Goal: Information Seeking & Learning: Find specific fact

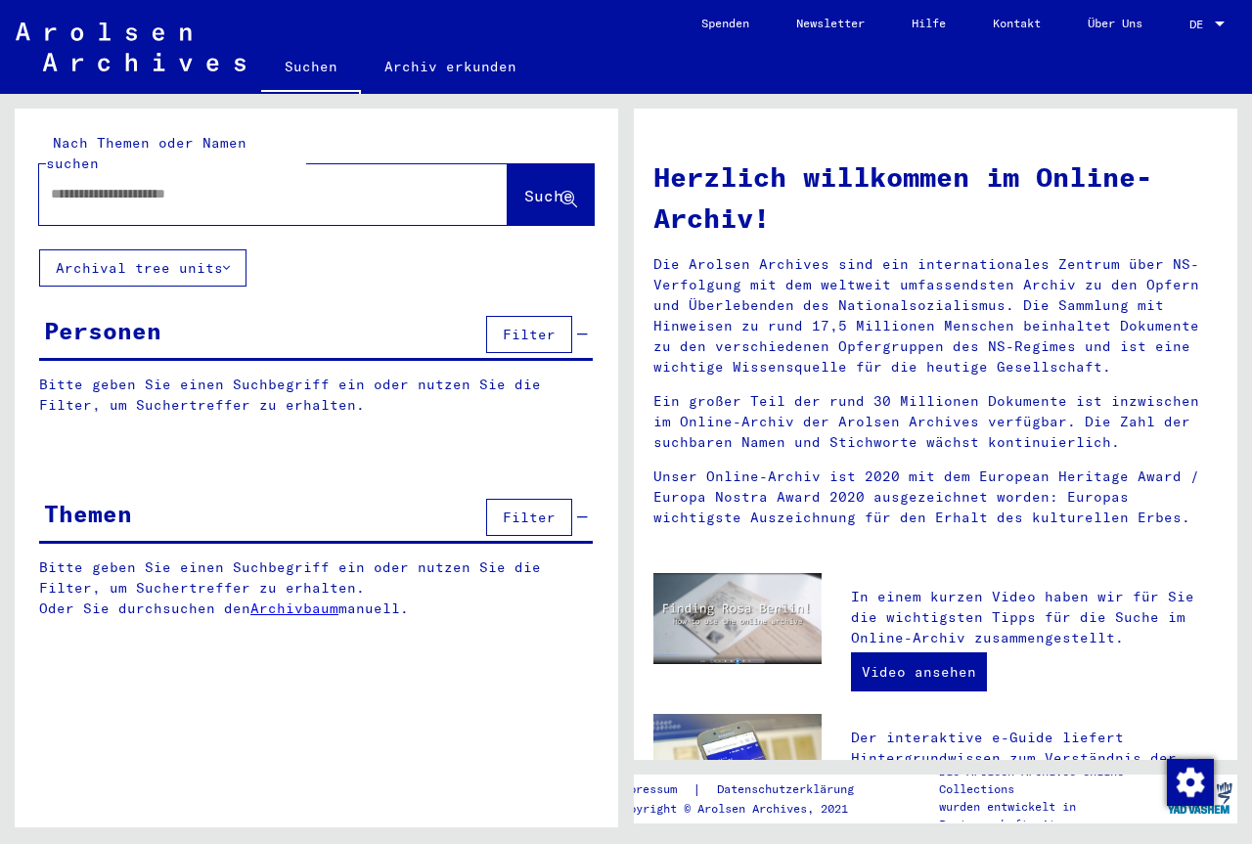
click at [205, 184] on input "text" at bounding box center [250, 194] width 398 height 21
type input "*******"
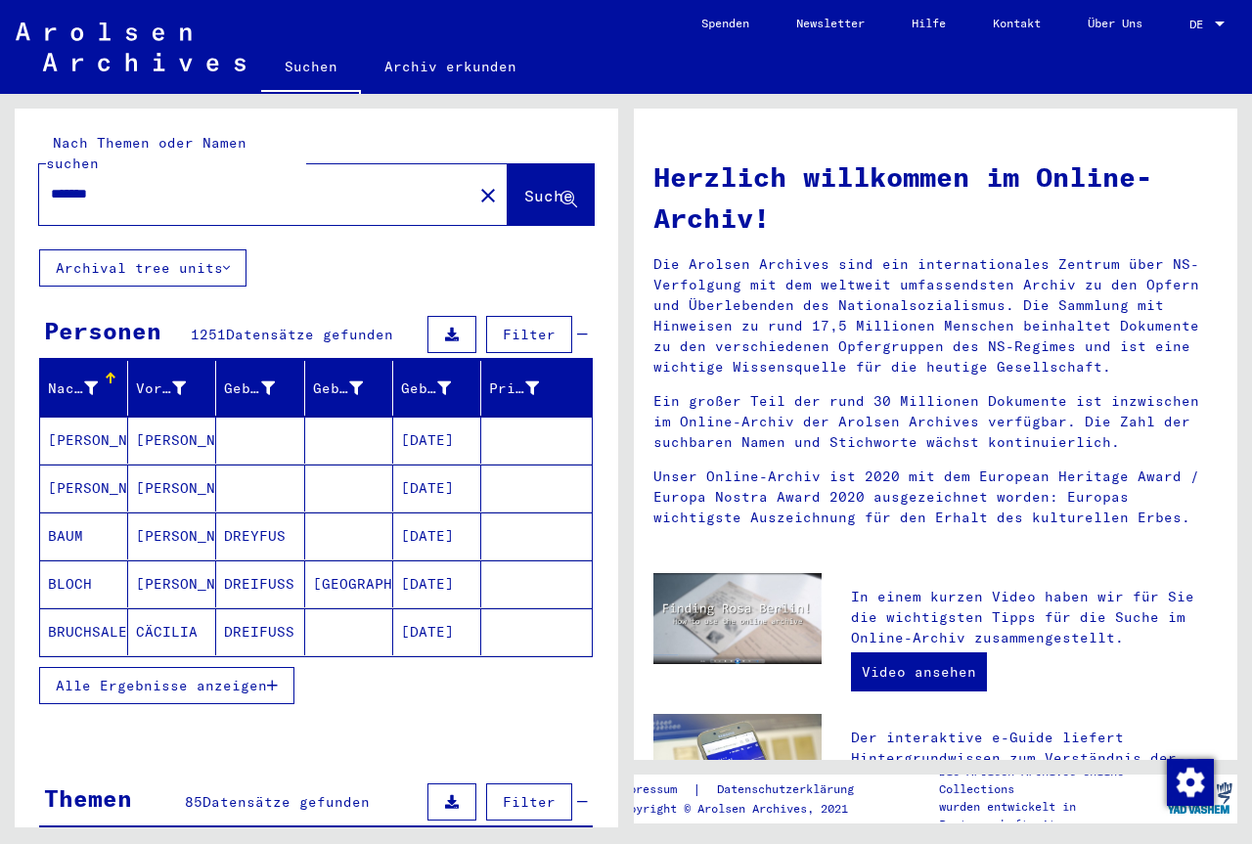
click at [189, 417] on mat-cell "[PERSON_NAME]" at bounding box center [172, 440] width 88 height 47
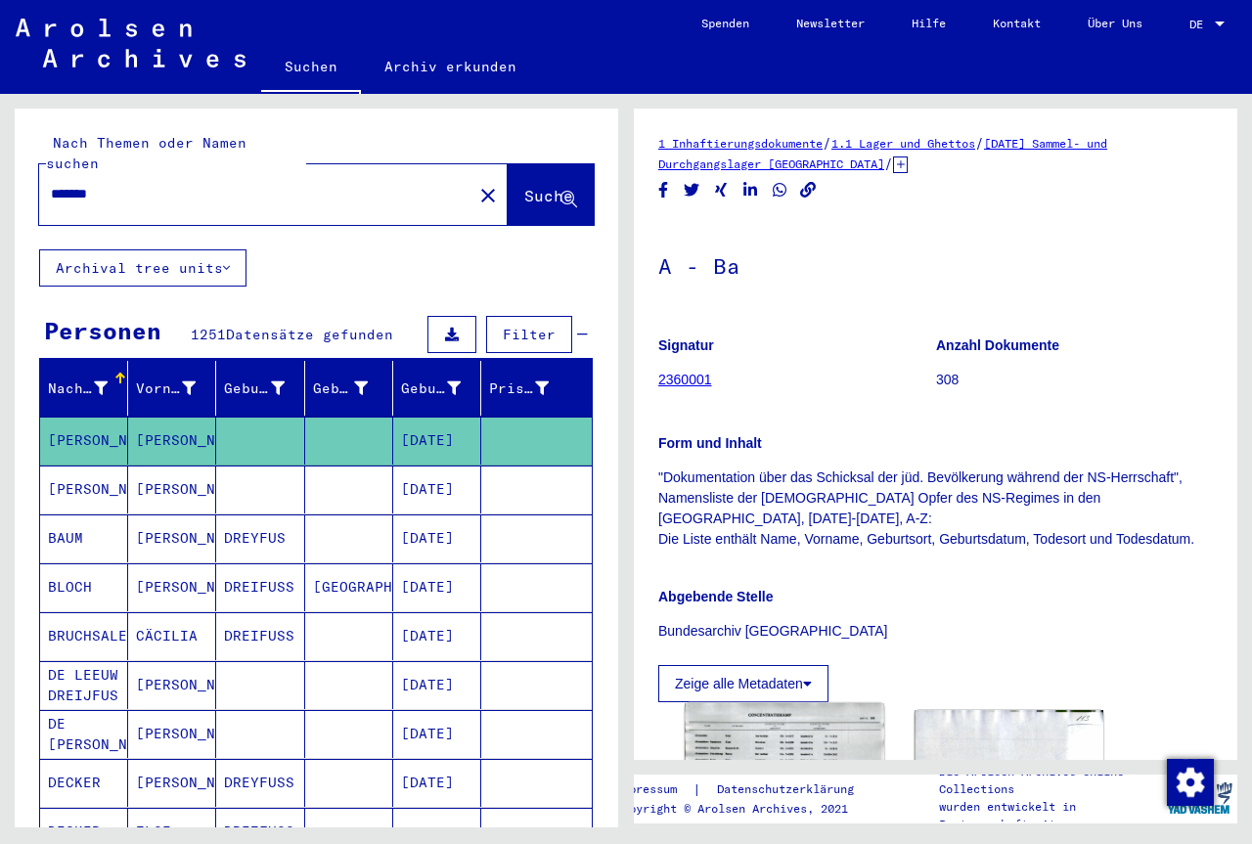
click at [783, 738] on img at bounding box center [784, 774] width 199 height 142
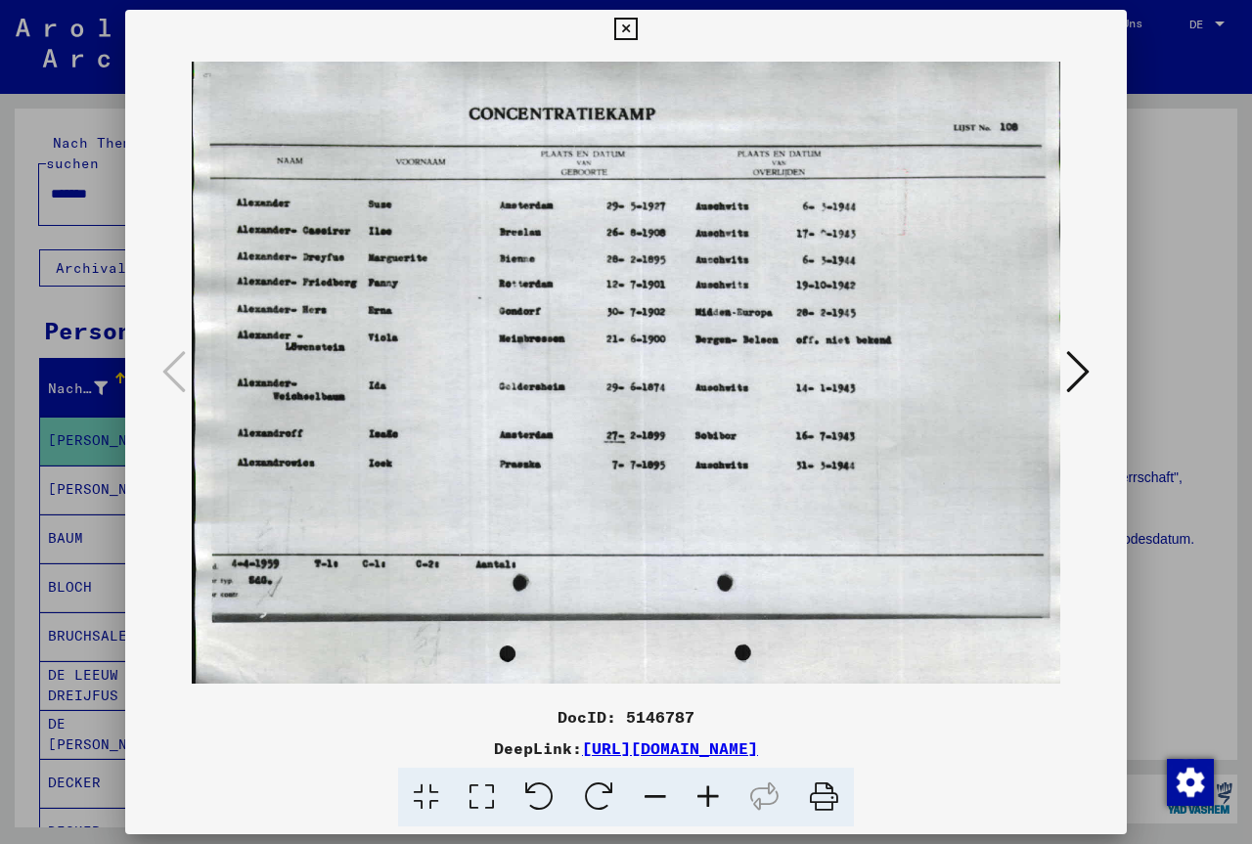
click at [637, 21] on icon at bounding box center [625, 29] width 22 height 23
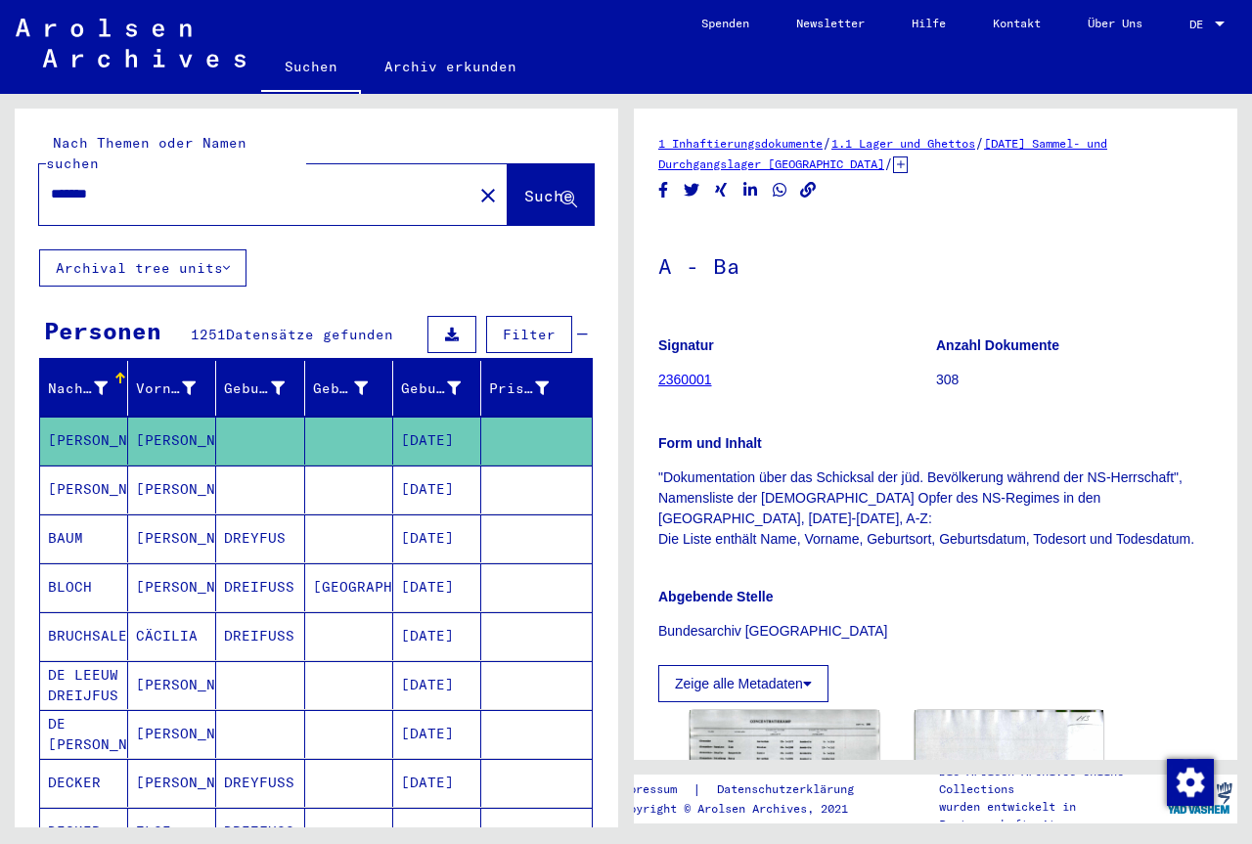
click at [186, 477] on mat-cell "[PERSON_NAME]" at bounding box center [172, 490] width 88 height 48
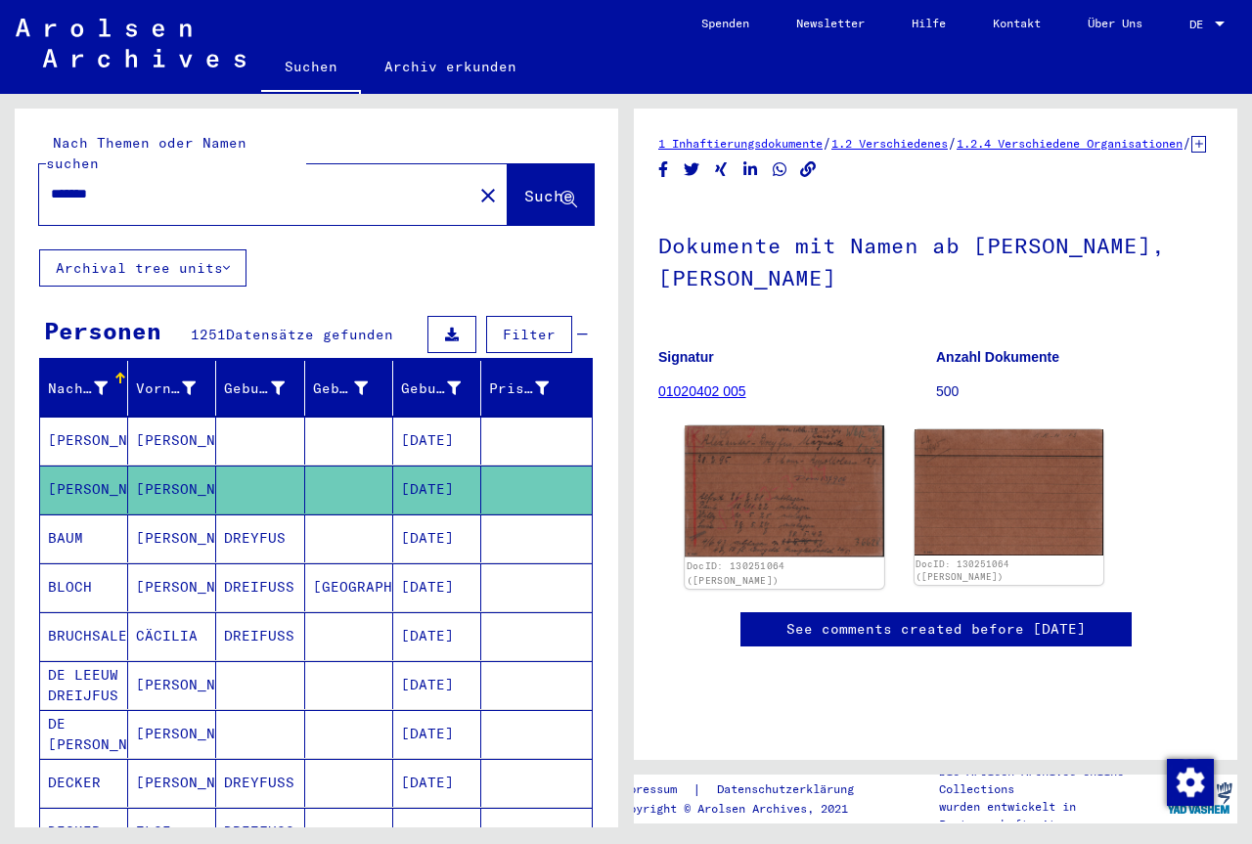
click at [806, 484] on img at bounding box center [784, 491] width 199 height 132
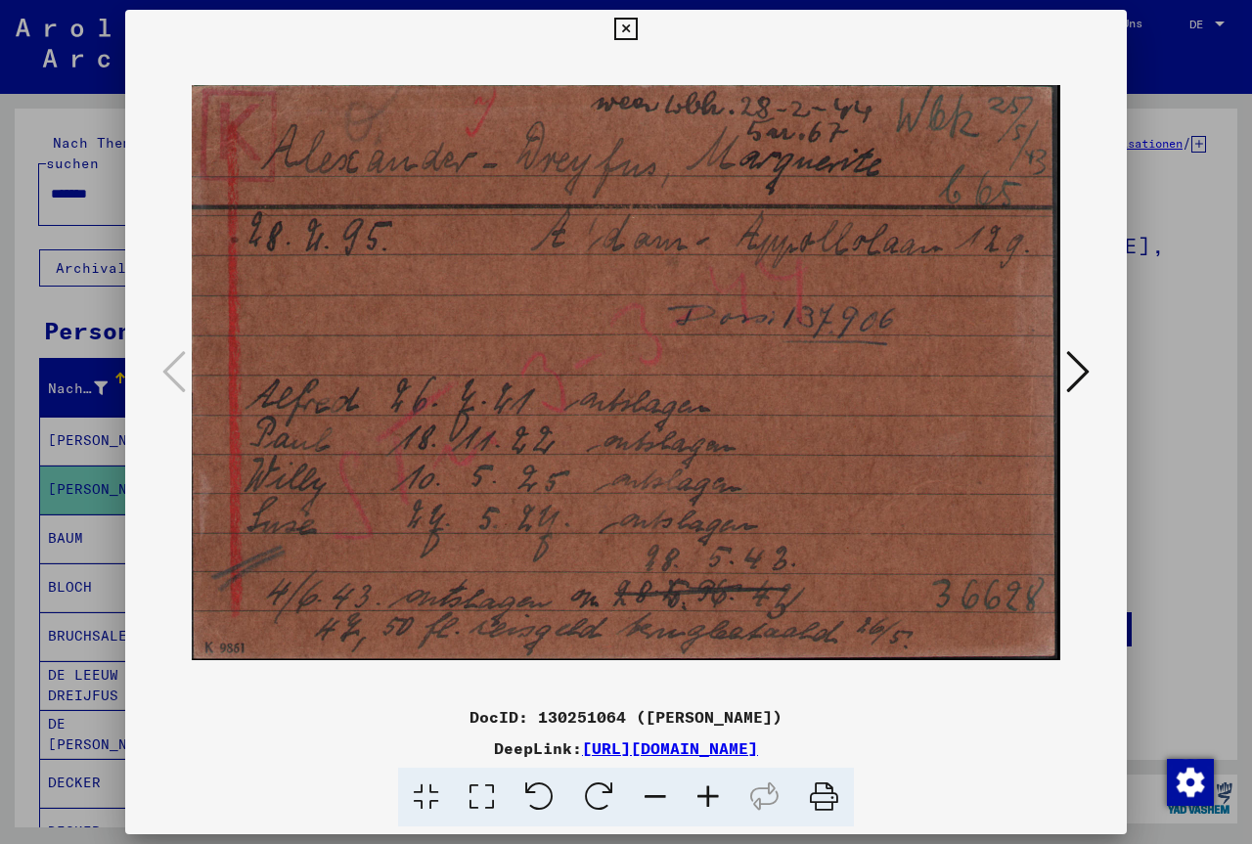
click at [637, 40] on icon at bounding box center [625, 29] width 22 height 23
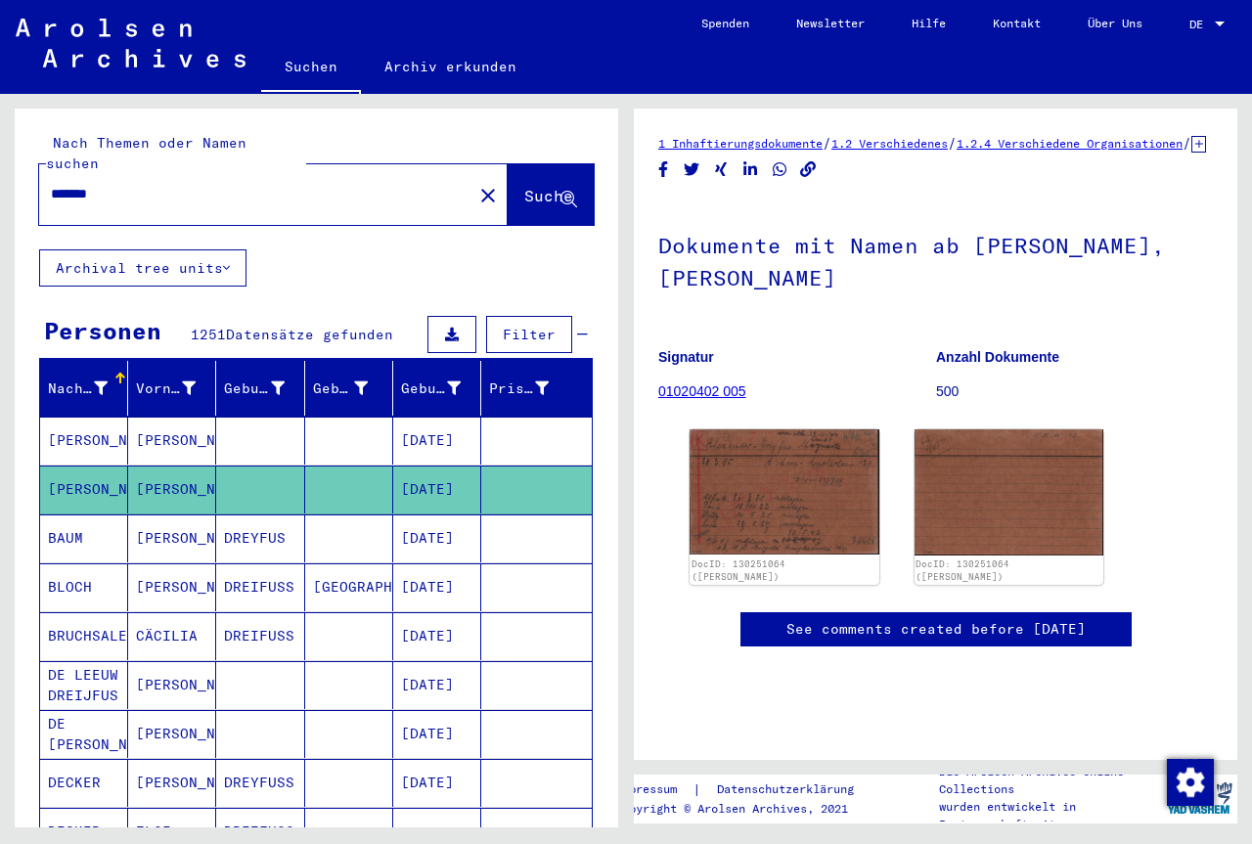
click at [161, 529] on mat-cell "[PERSON_NAME]" at bounding box center [172, 538] width 88 height 48
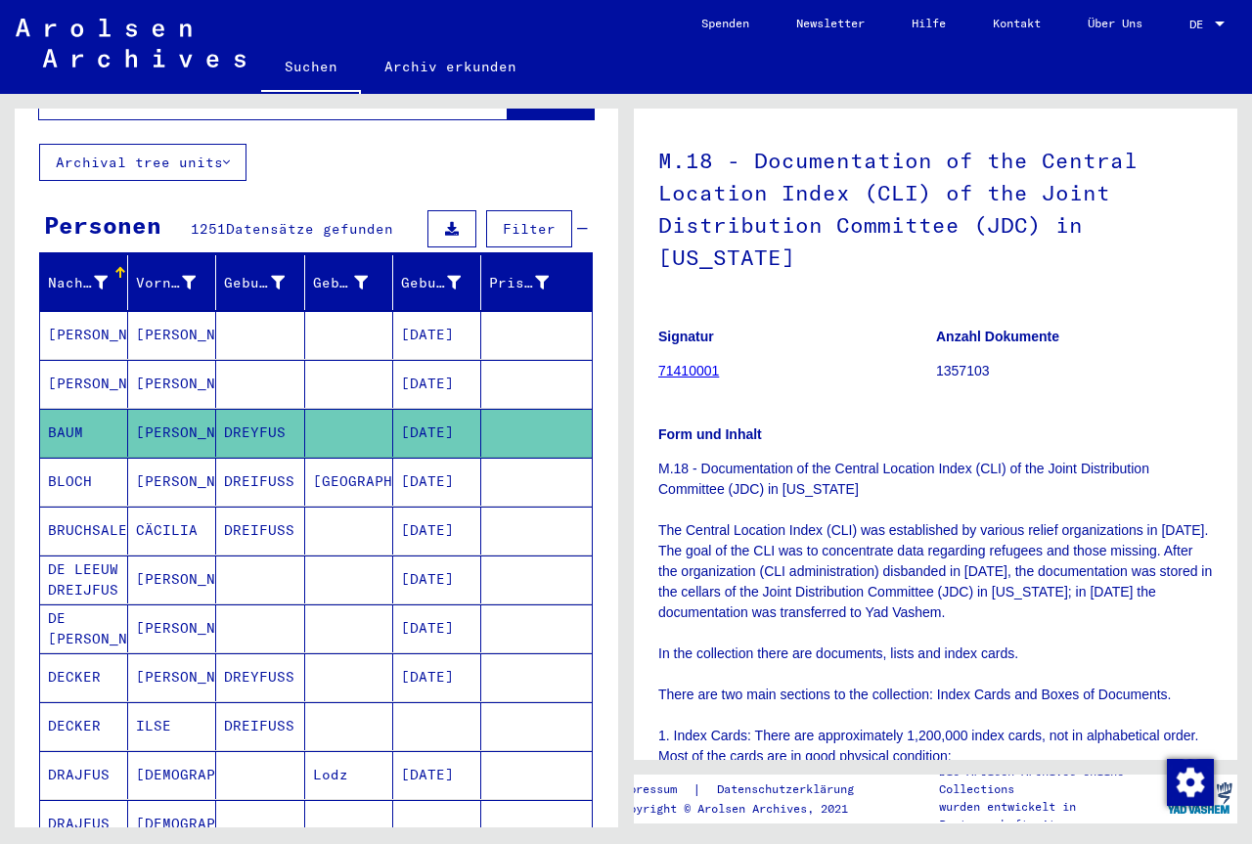
scroll to position [211, 0]
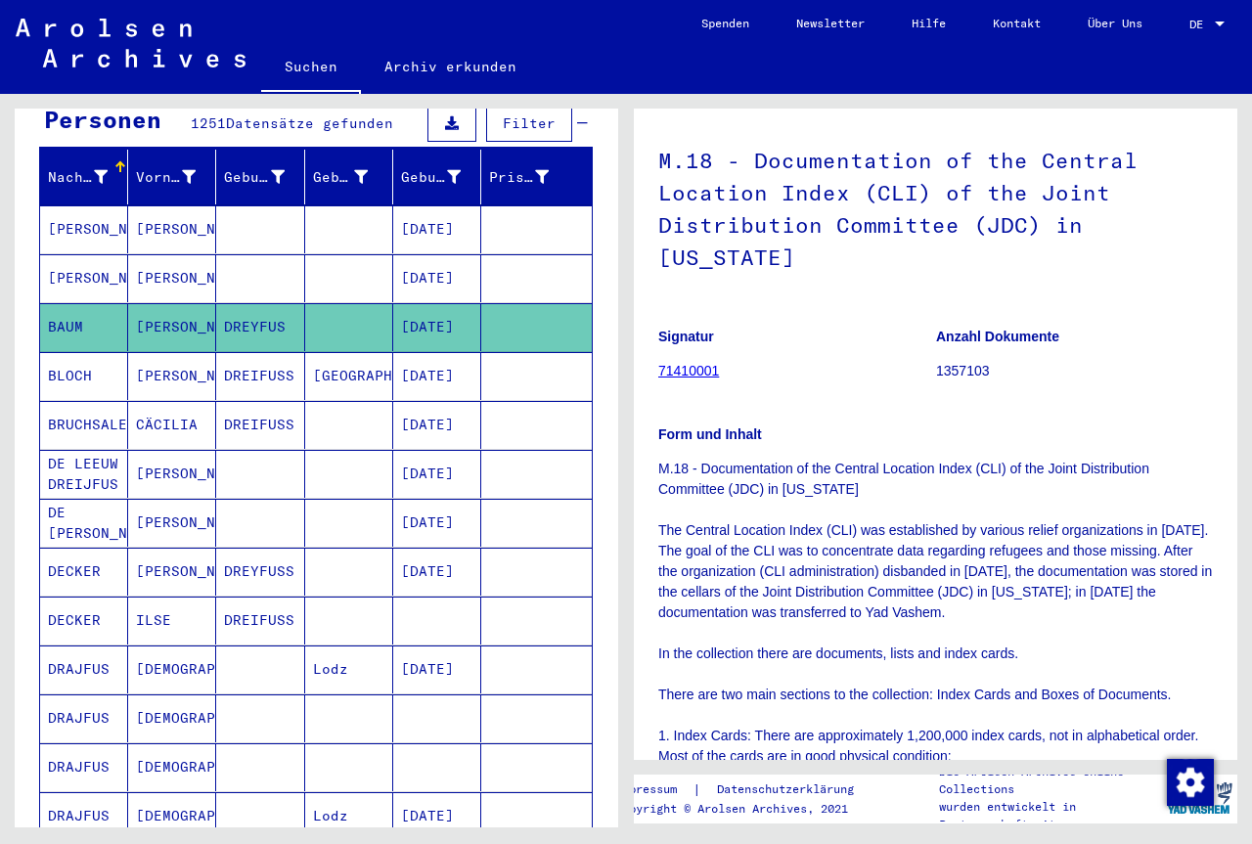
click at [271, 421] on mat-cell "DREIFUSS" at bounding box center [260, 425] width 88 height 48
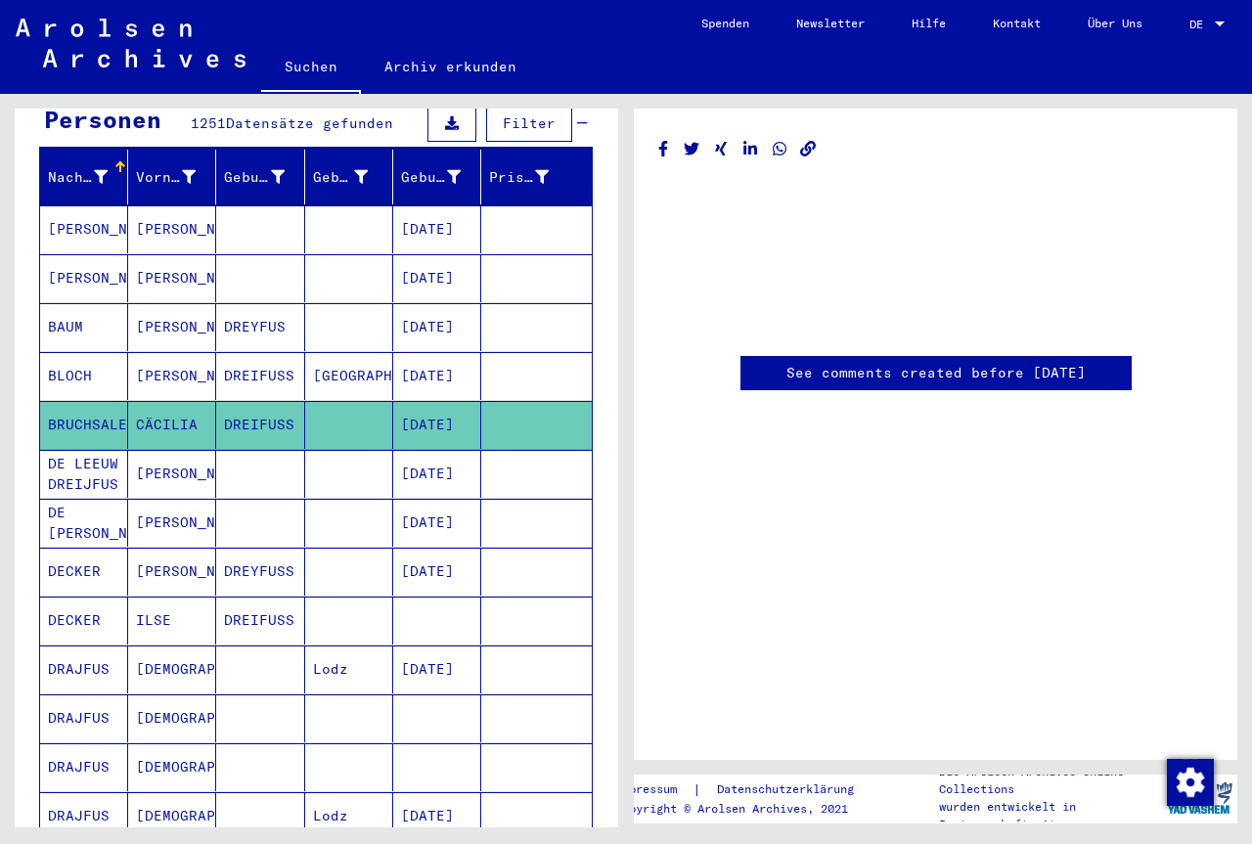
scroll to position [388, 0]
click at [285, 352] on mat-cell "DREIFUSS" at bounding box center [260, 376] width 88 height 48
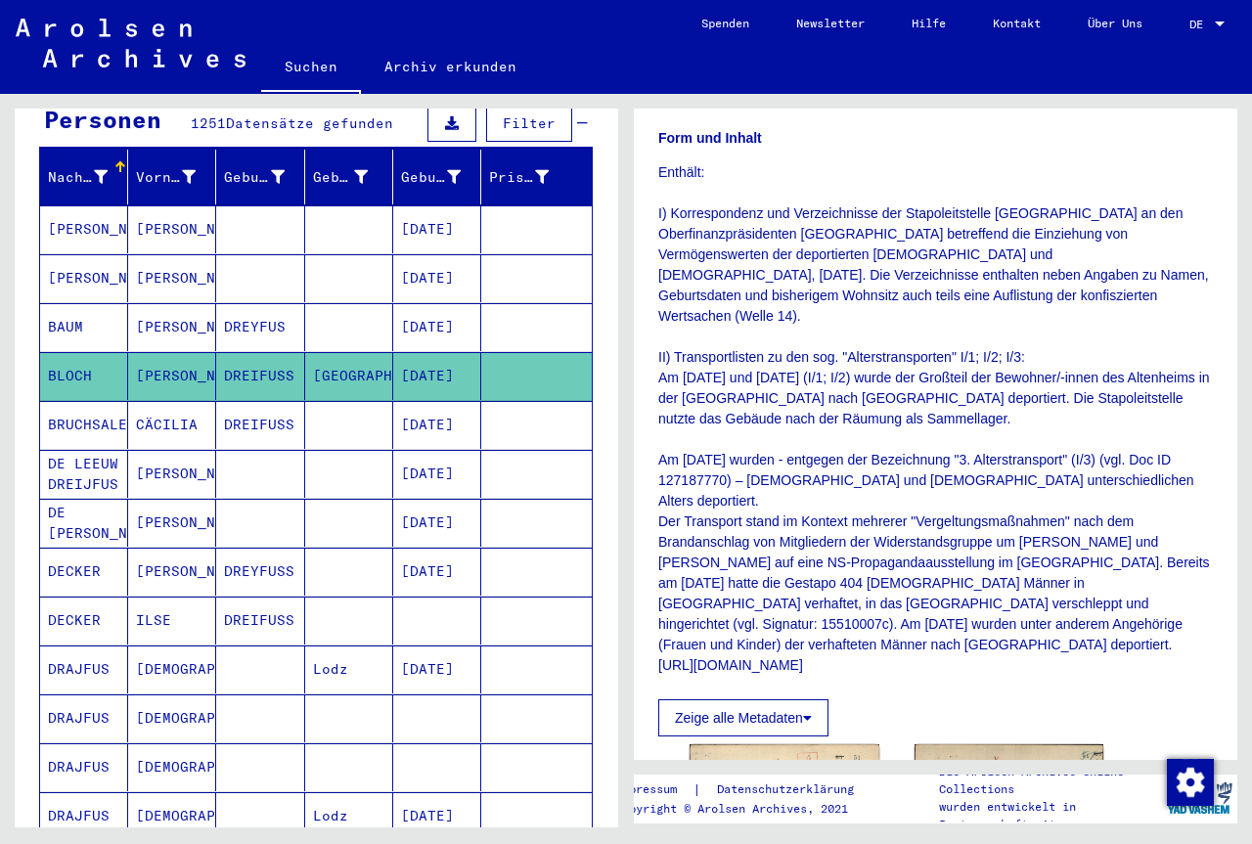
scroll to position [528, 0]
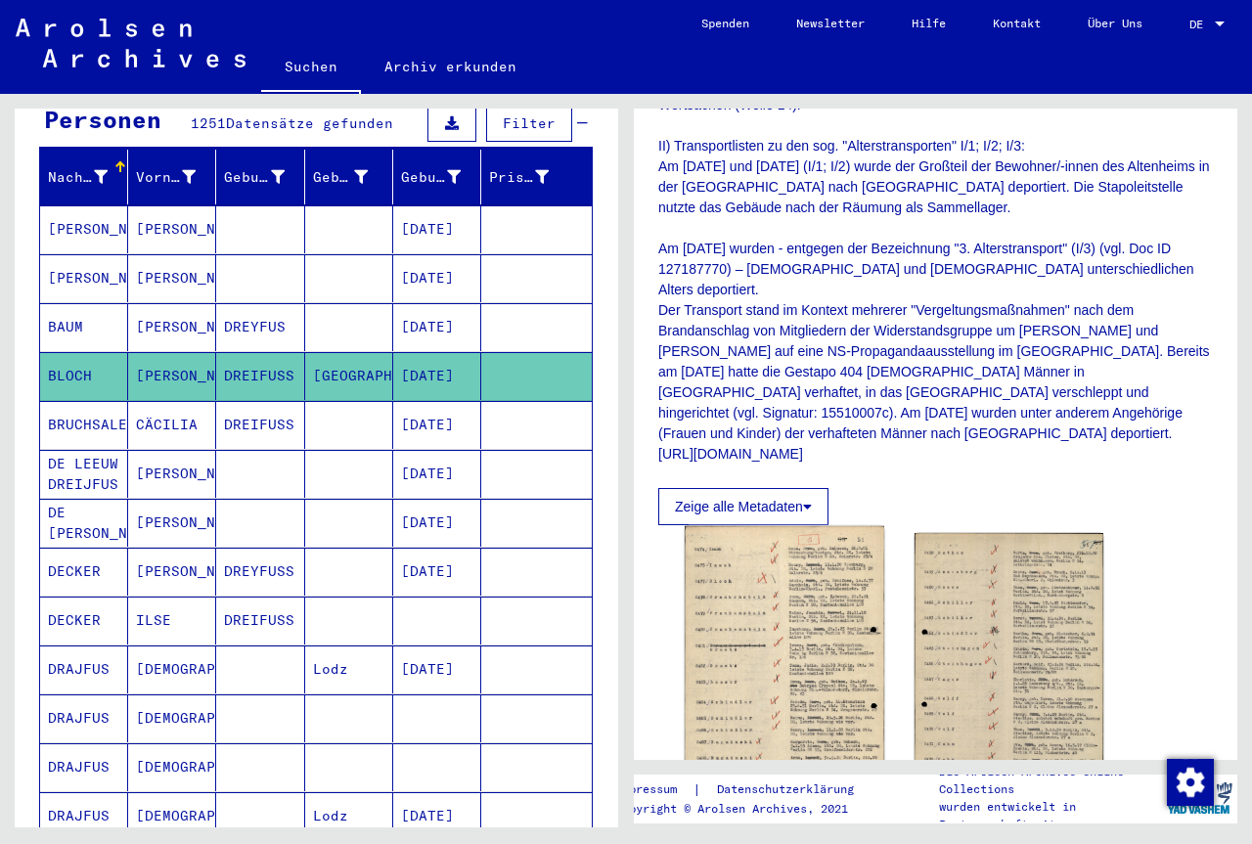
click at [770, 641] on img at bounding box center [784, 666] width 199 height 281
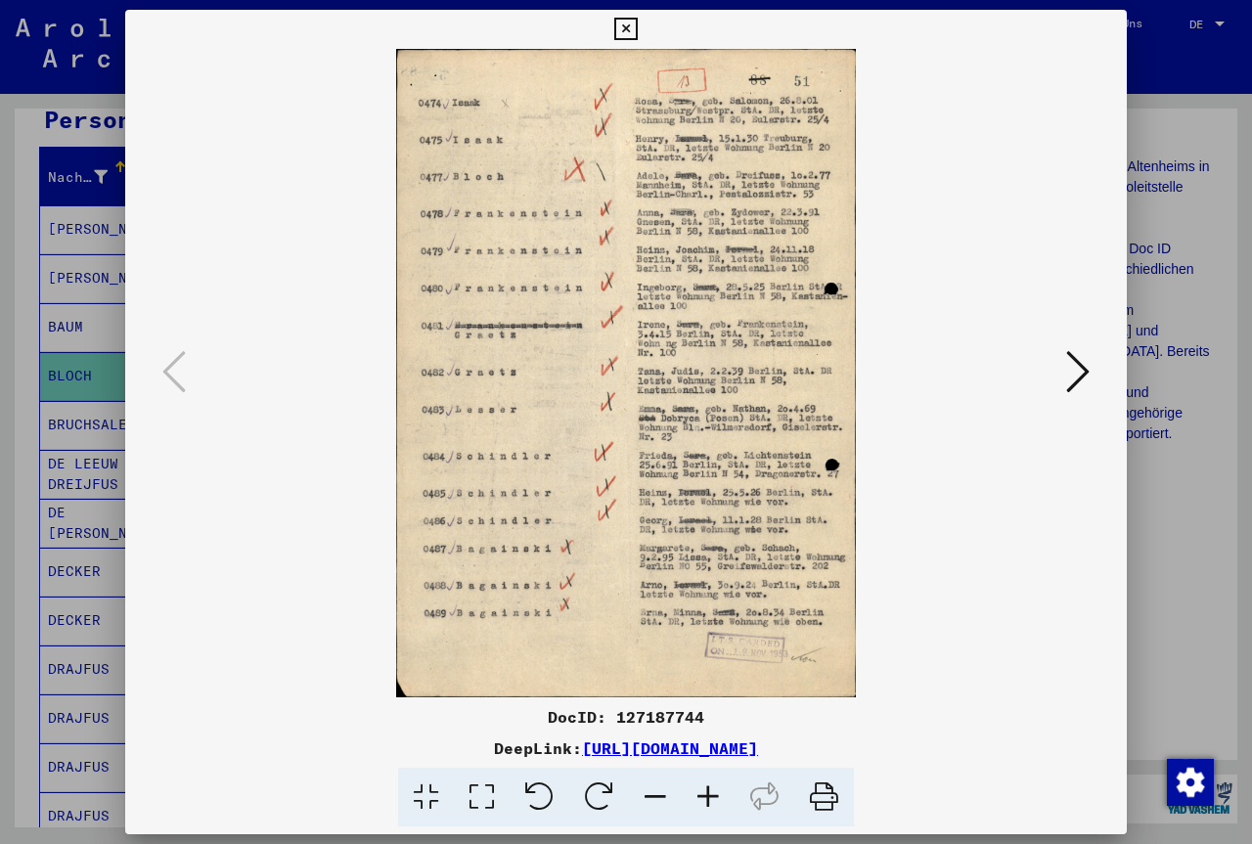
click at [1099, 359] on div at bounding box center [626, 373] width 1002 height 648
click at [1068, 380] on icon at bounding box center [1077, 371] width 23 height 47
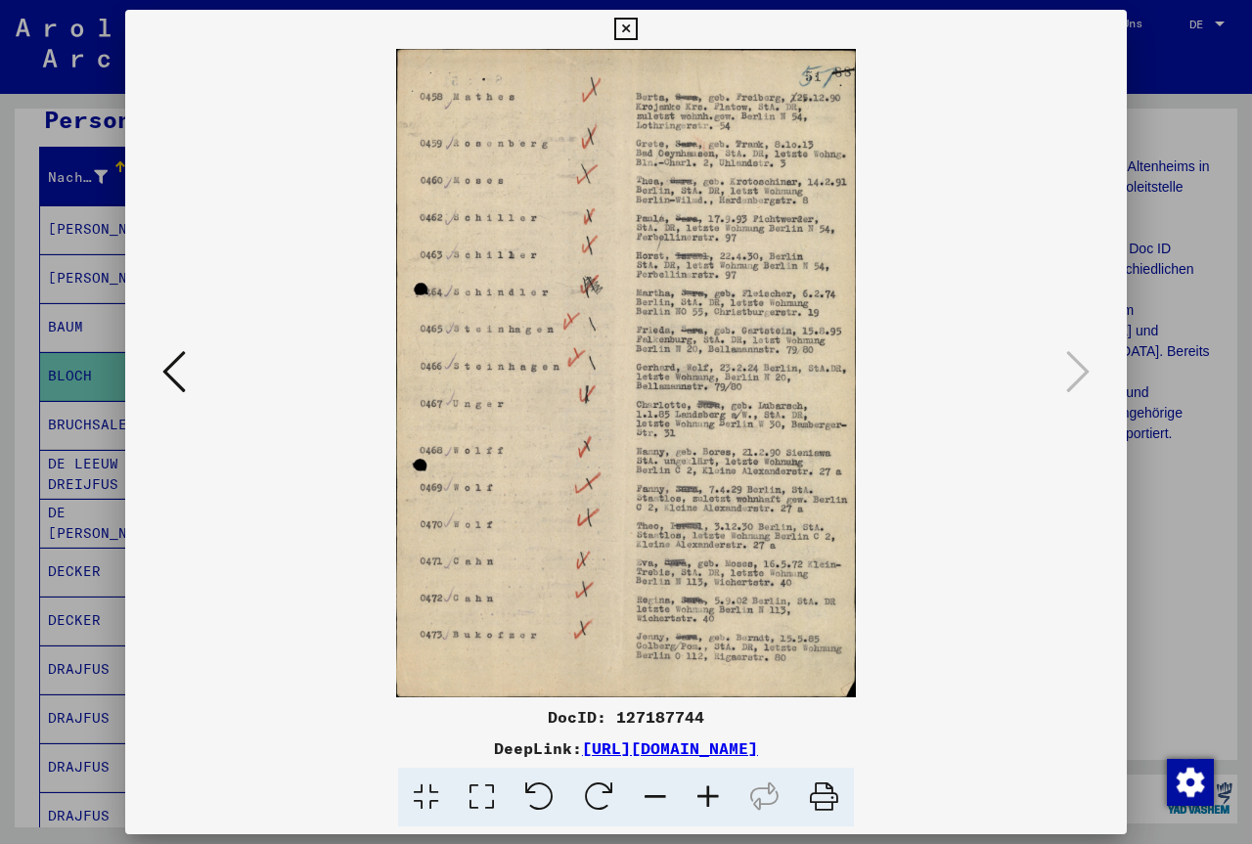
click at [162, 388] on button at bounding box center [173, 373] width 35 height 56
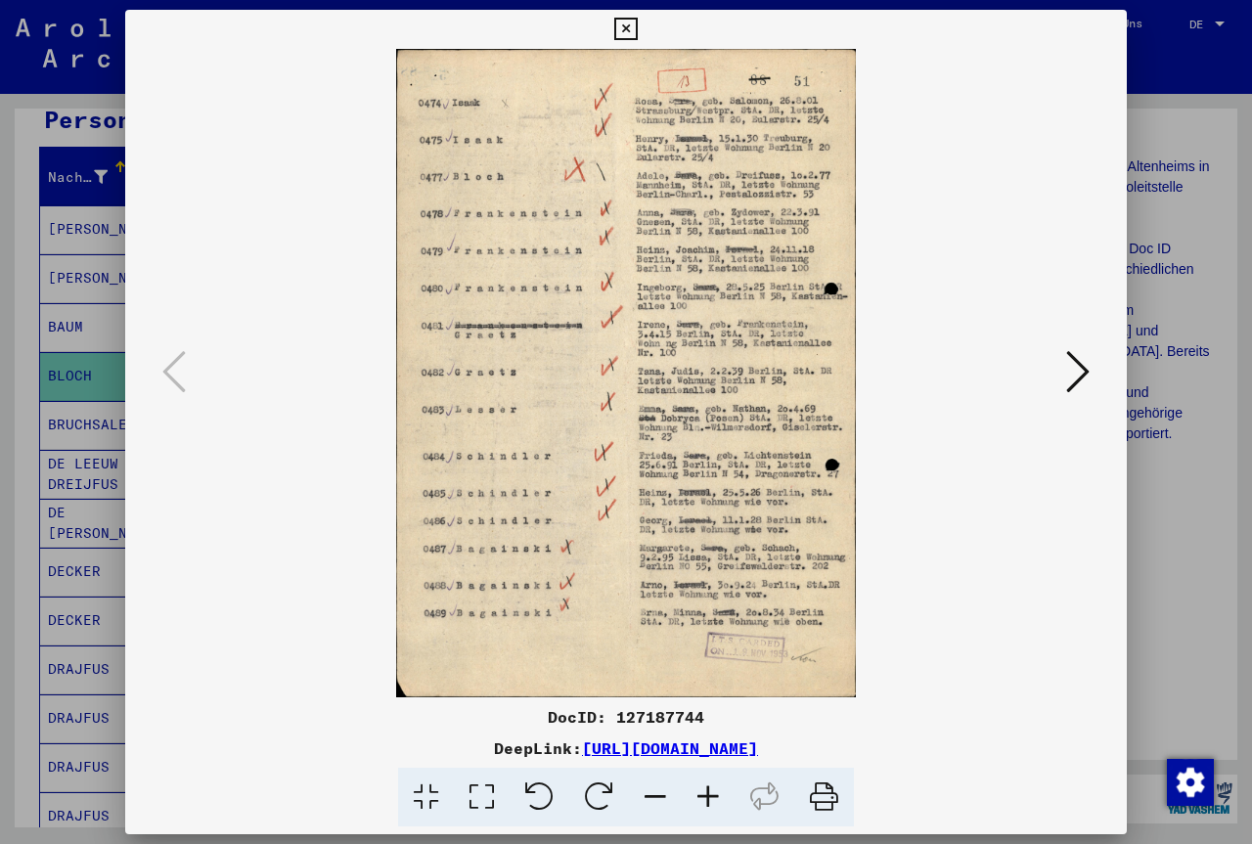
click at [1090, 369] on icon at bounding box center [1077, 371] width 23 height 47
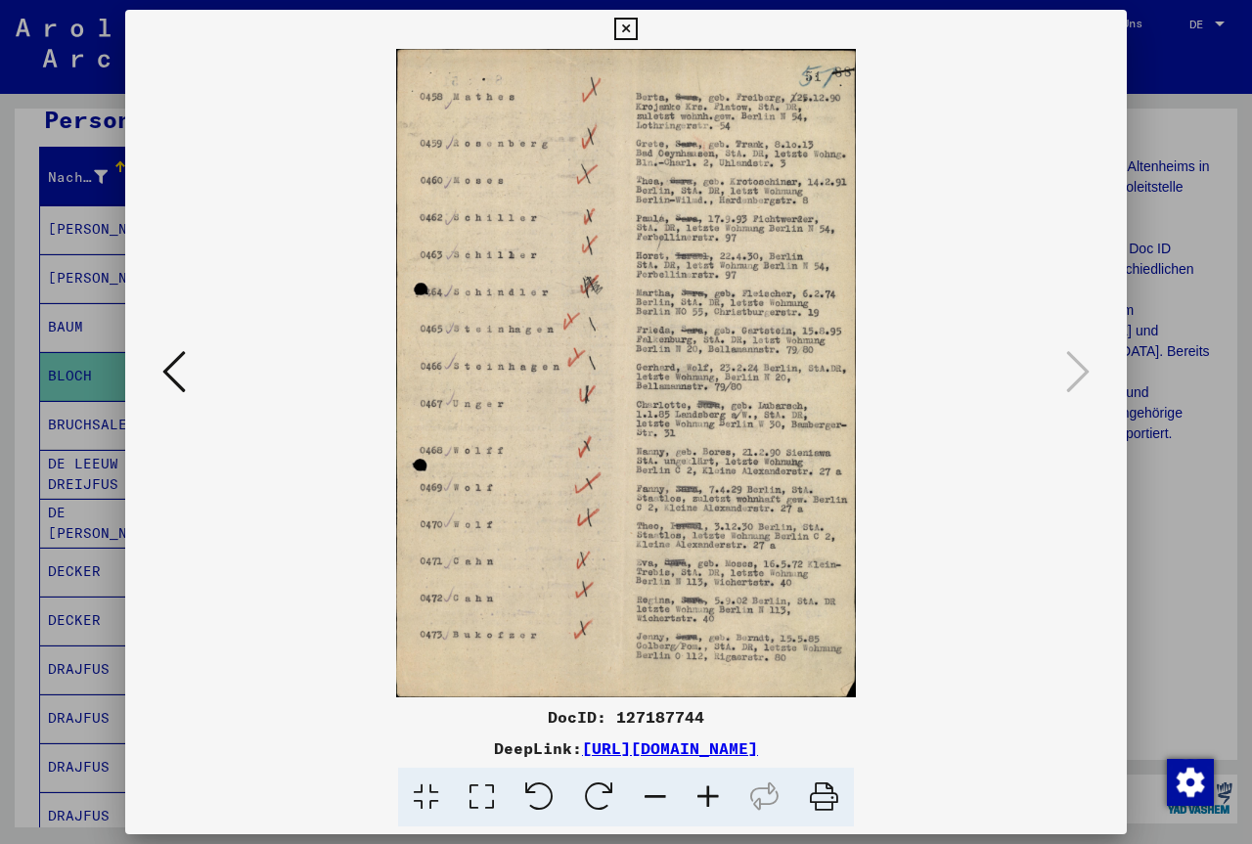
click at [637, 27] on icon at bounding box center [625, 29] width 22 height 23
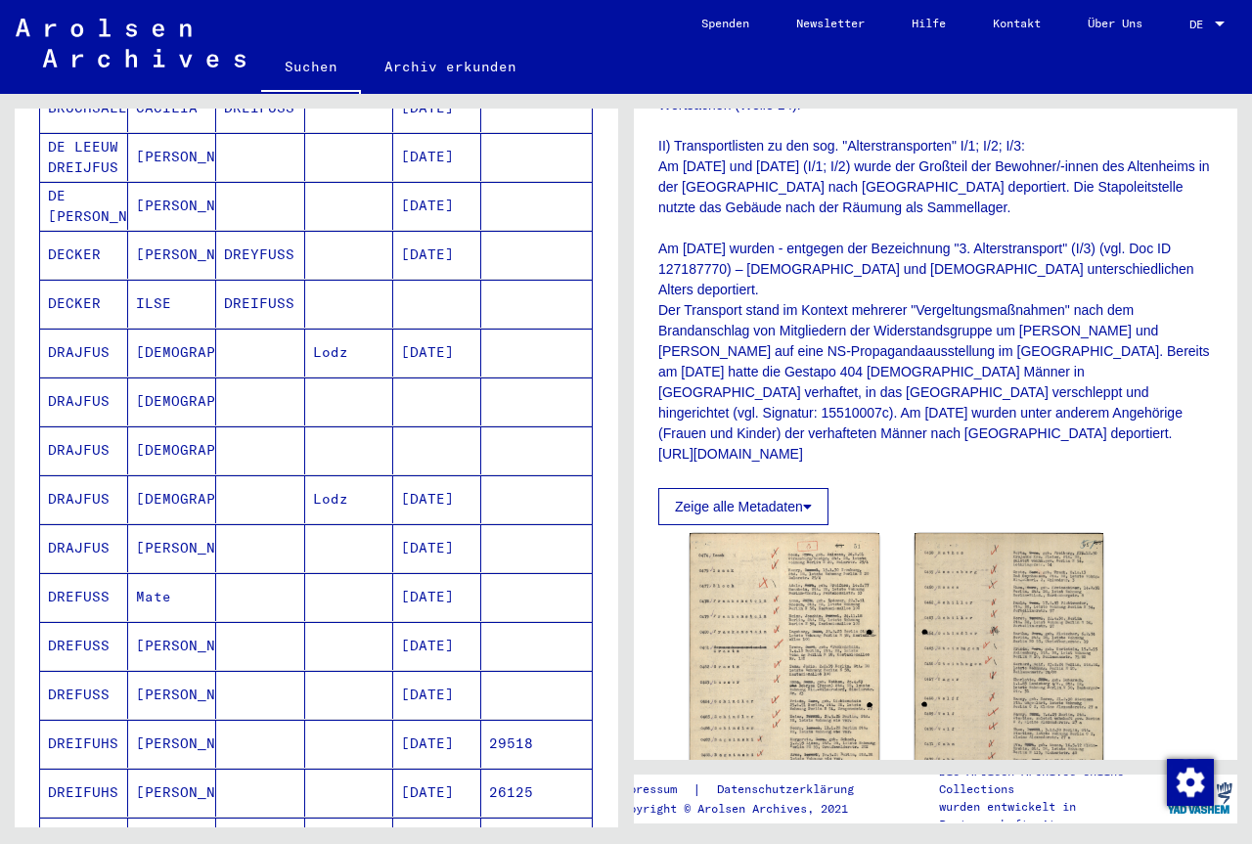
scroll to position [951, 0]
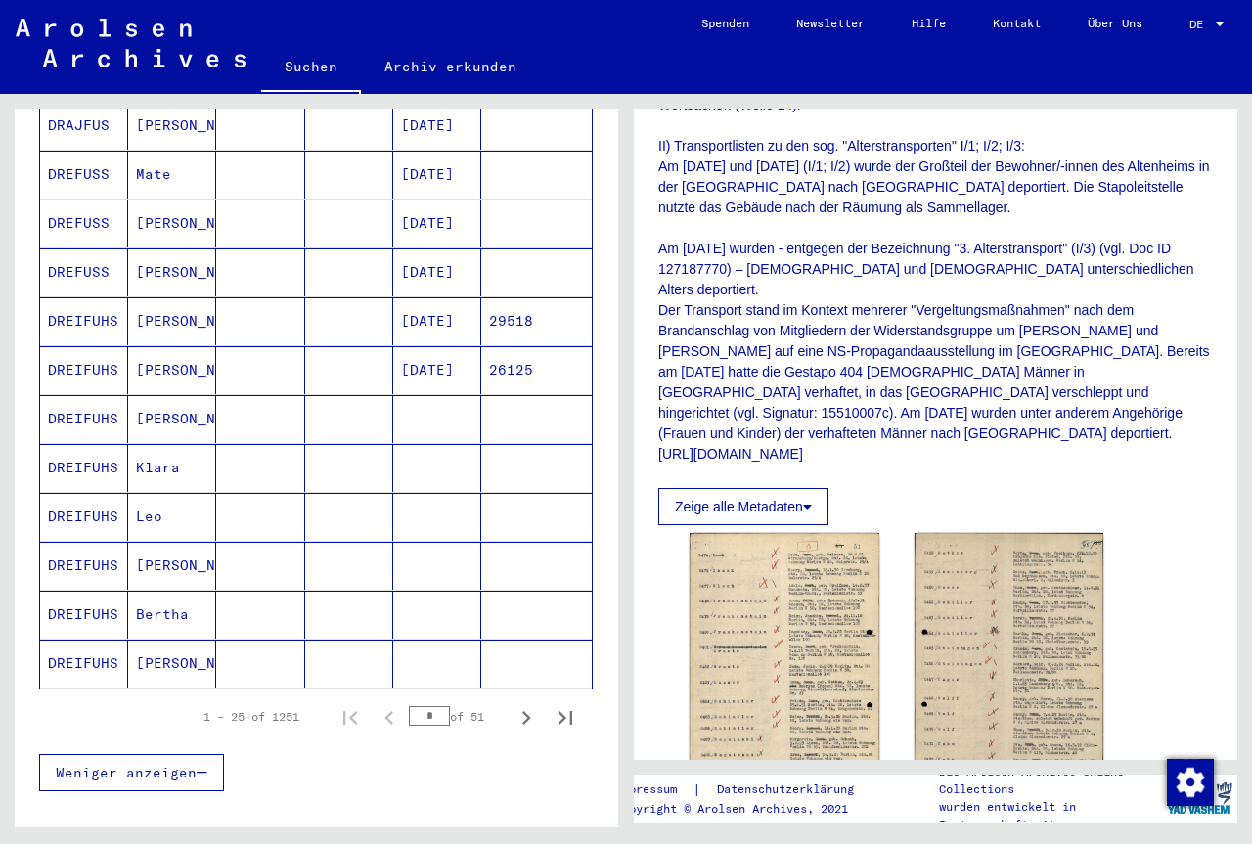
click at [184, 451] on mat-cell "Klara" at bounding box center [172, 468] width 88 height 48
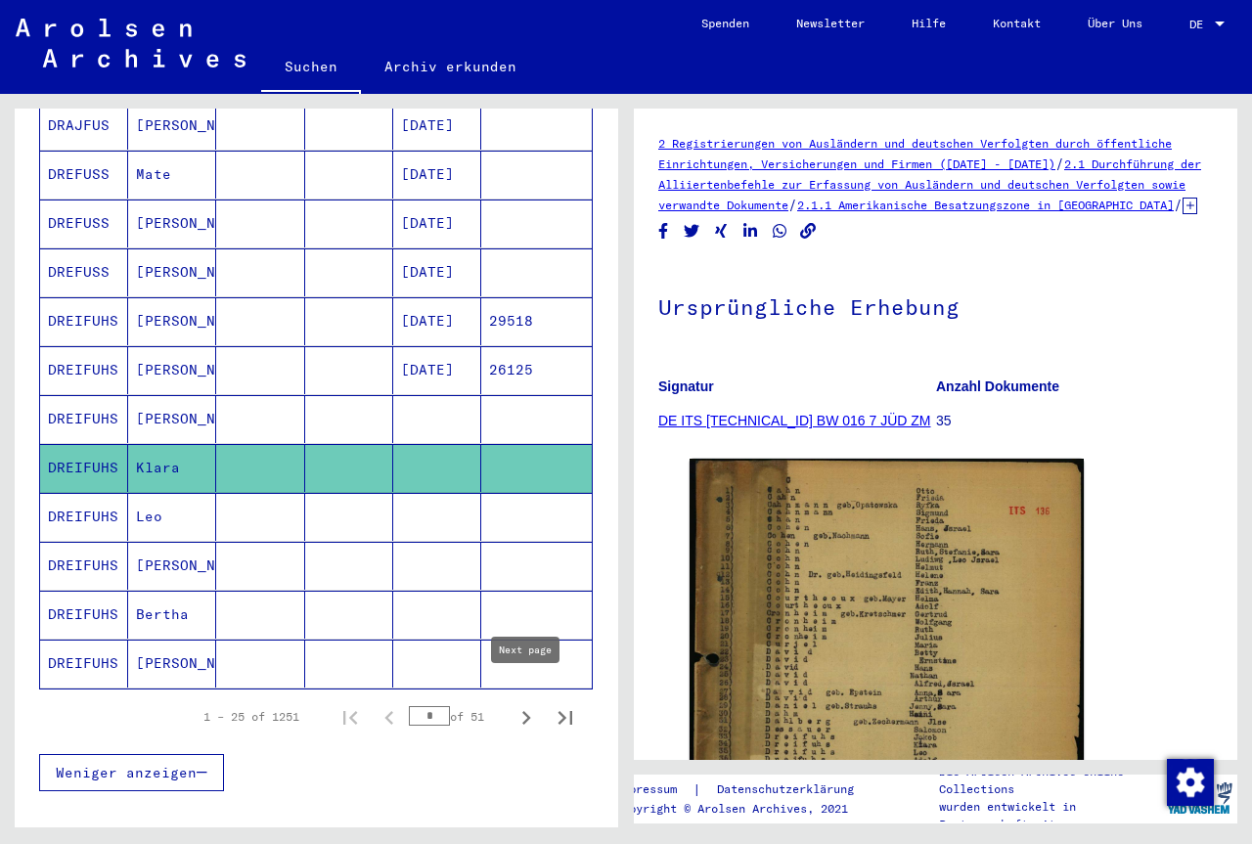
click at [522, 704] on icon "Next page" at bounding box center [526, 717] width 27 height 27
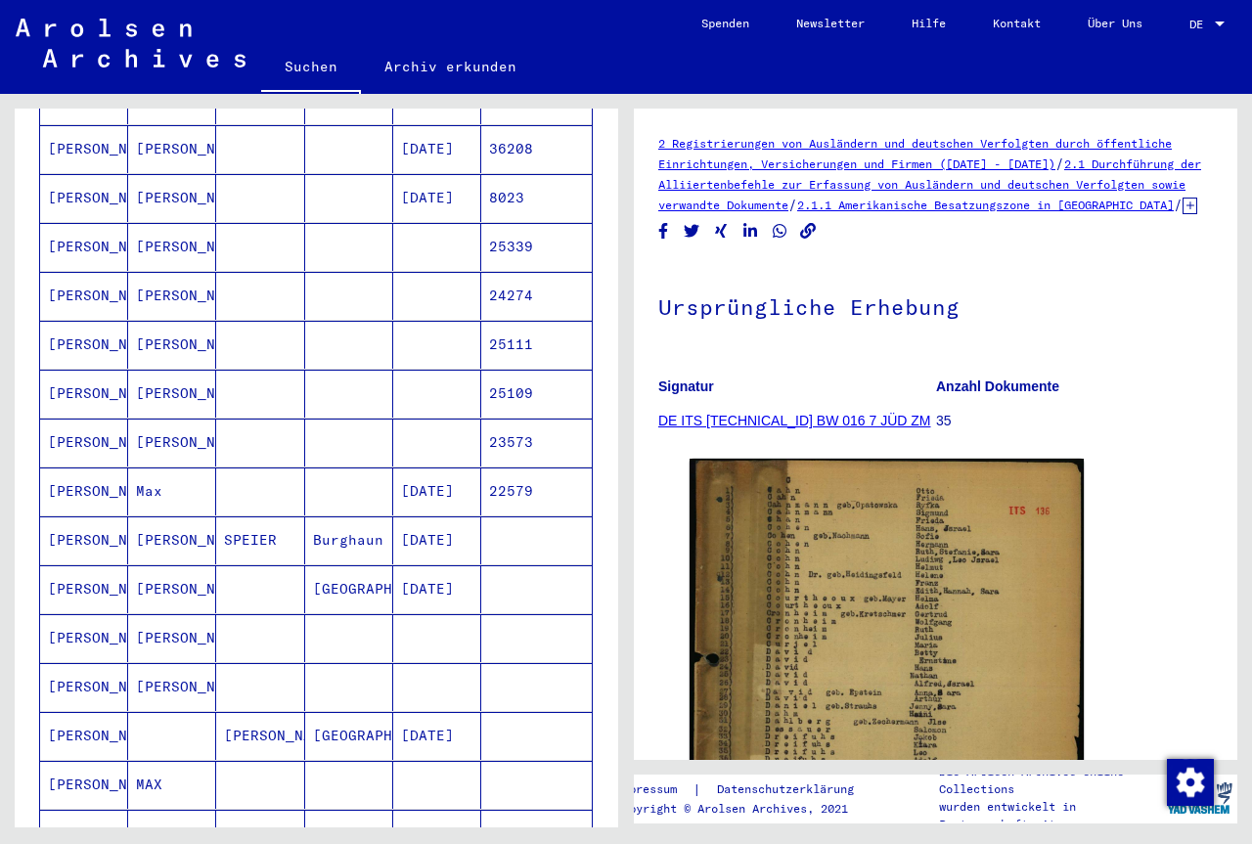
scroll to position [528, 0]
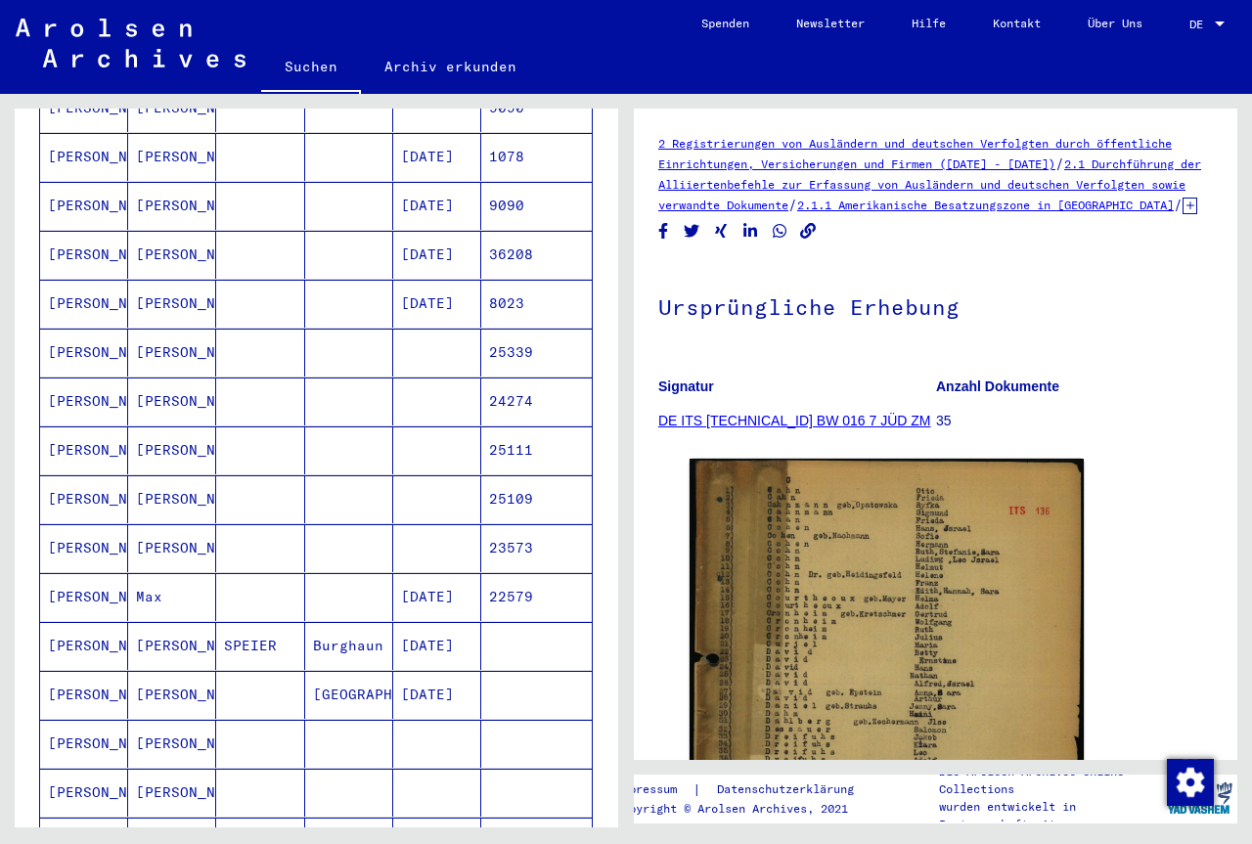
click at [160, 574] on mat-cell "Max" at bounding box center [172, 597] width 88 height 48
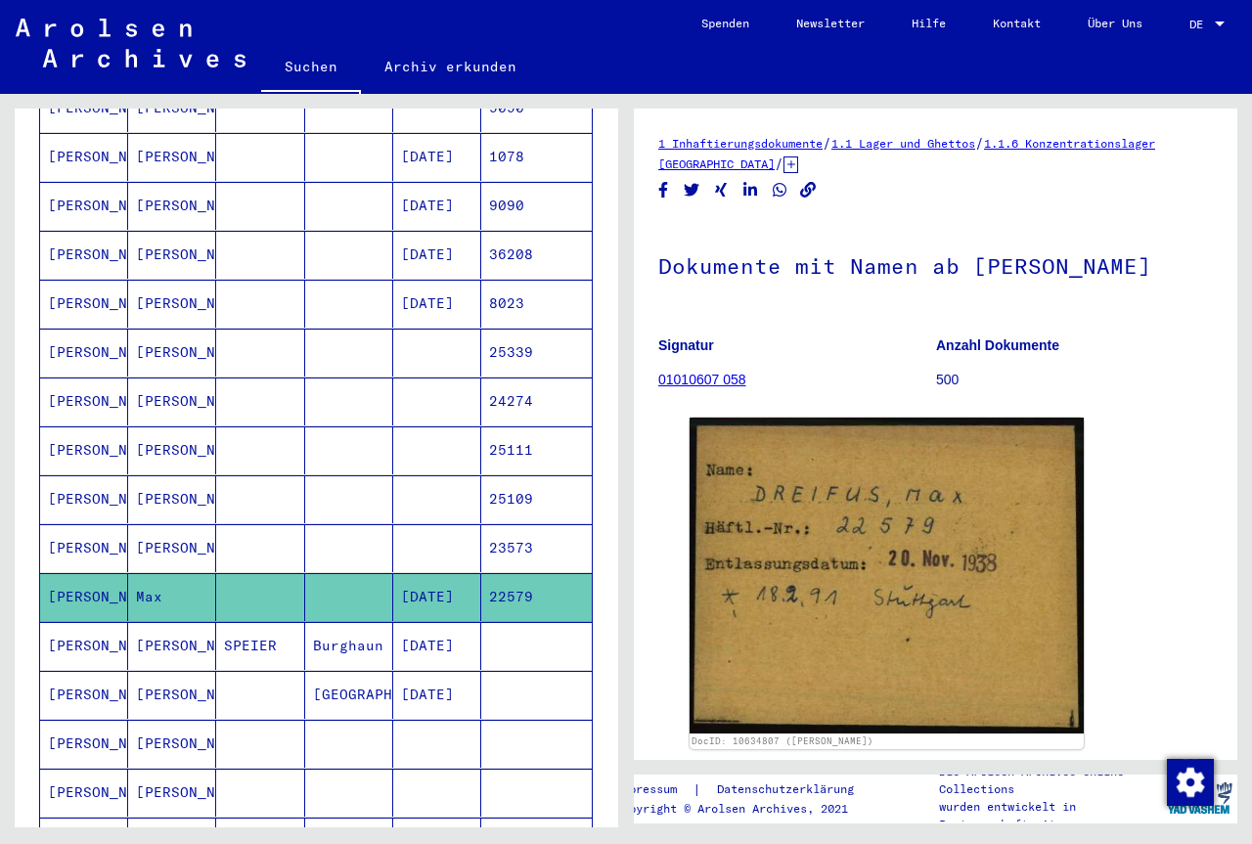
click at [161, 541] on mat-cell "[PERSON_NAME]" at bounding box center [172, 548] width 88 height 48
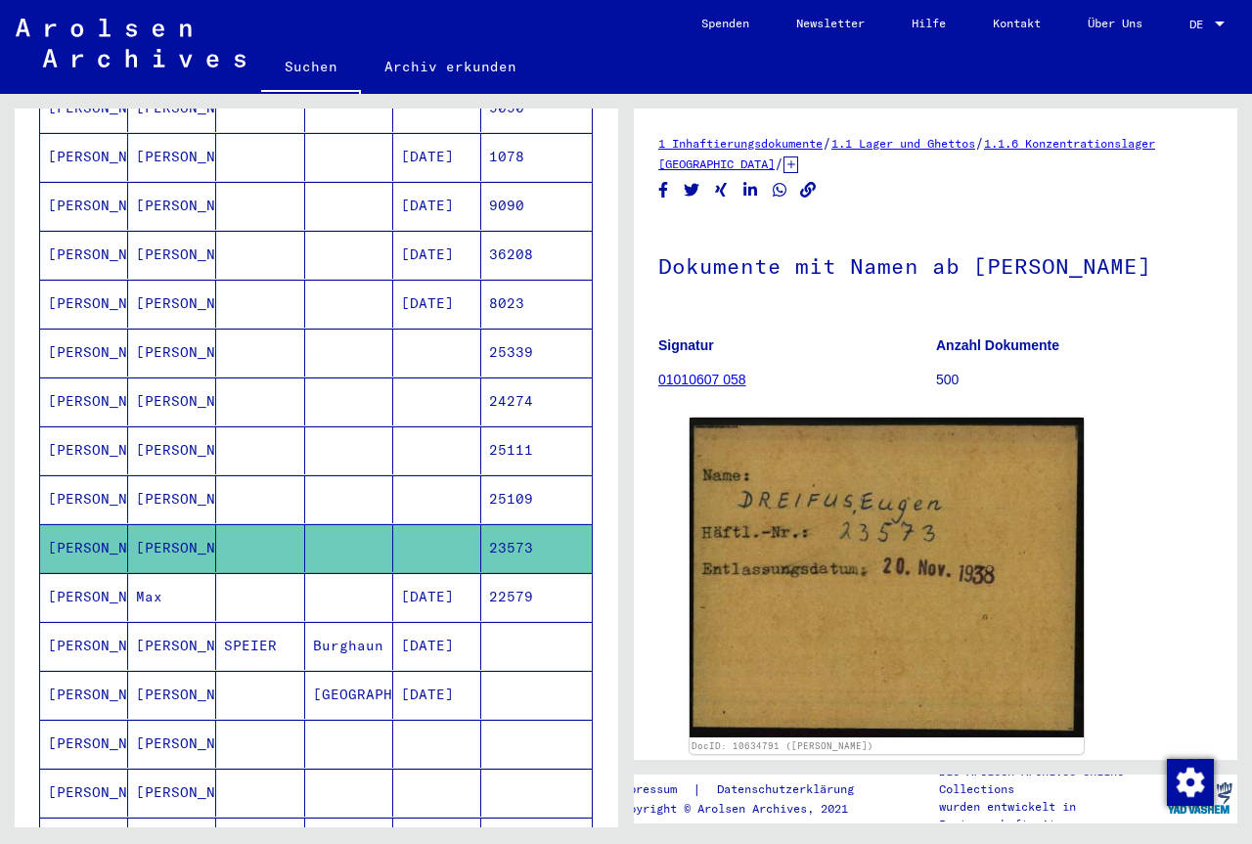
click at [161, 291] on mat-cell "[PERSON_NAME]" at bounding box center [172, 304] width 88 height 48
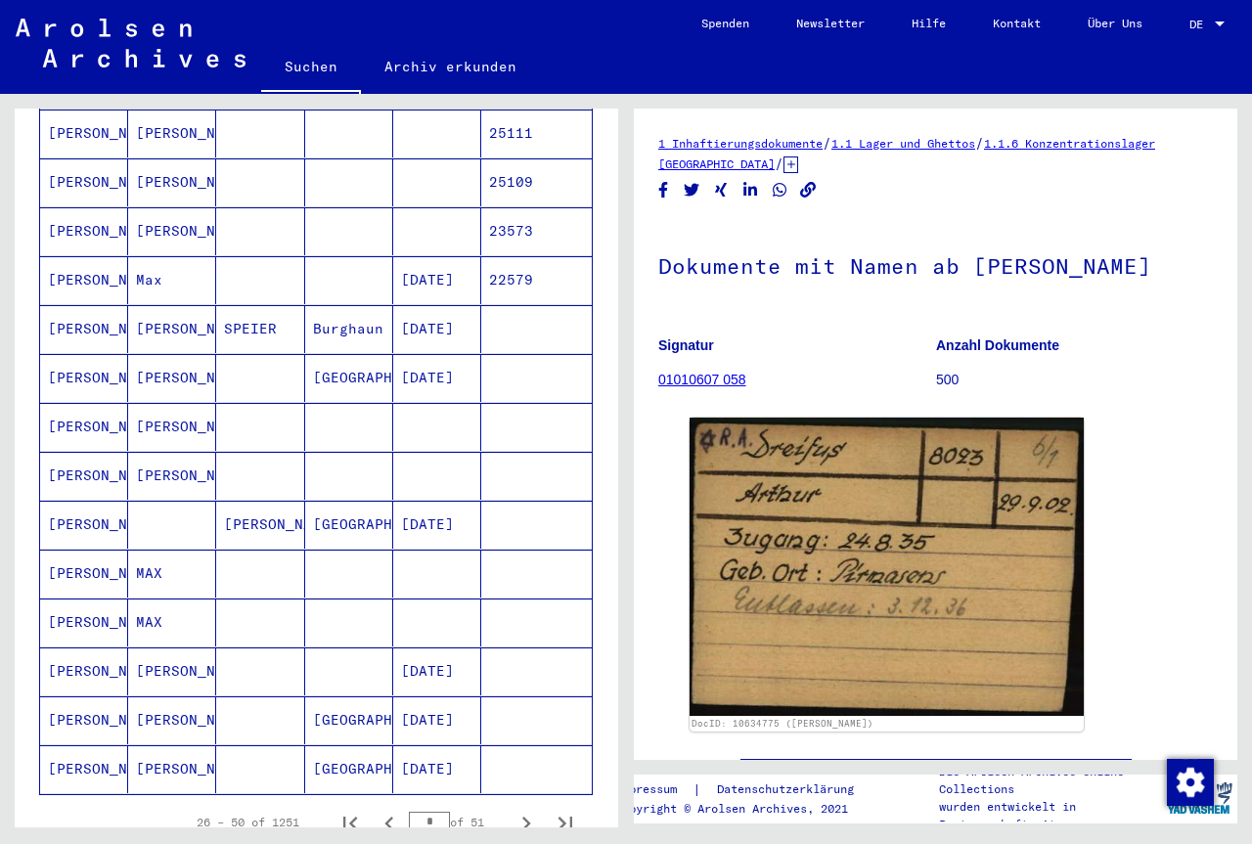
scroll to position [951, 0]
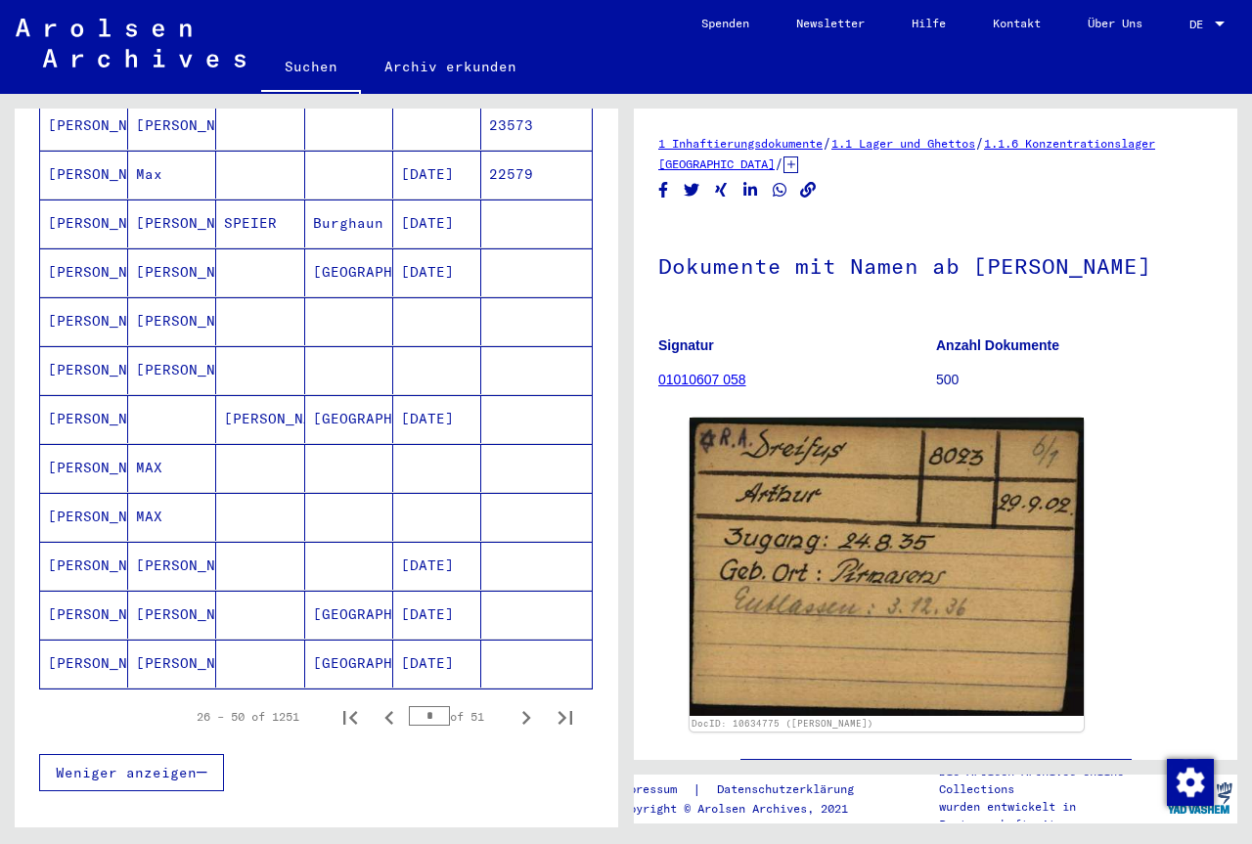
drag, startPoint x: 425, startPoint y: 693, endPoint x: 499, endPoint y: 693, distance: 74.3
click at [450, 706] on input "*" at bounding box center [429, 716] width 41 height 20
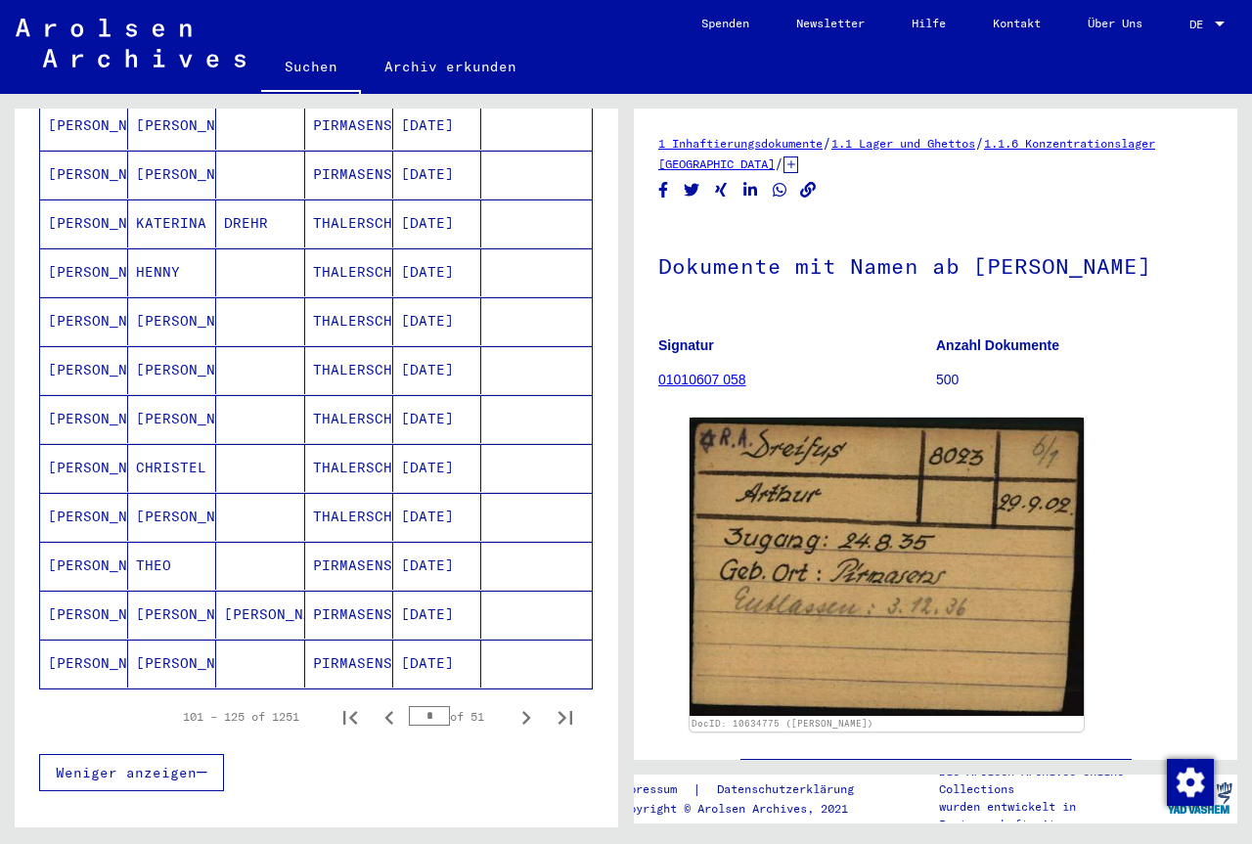
click at [179, 456] on mat-cell "CHRISTEL" at bounding box center [172, 468] width 88 height 48
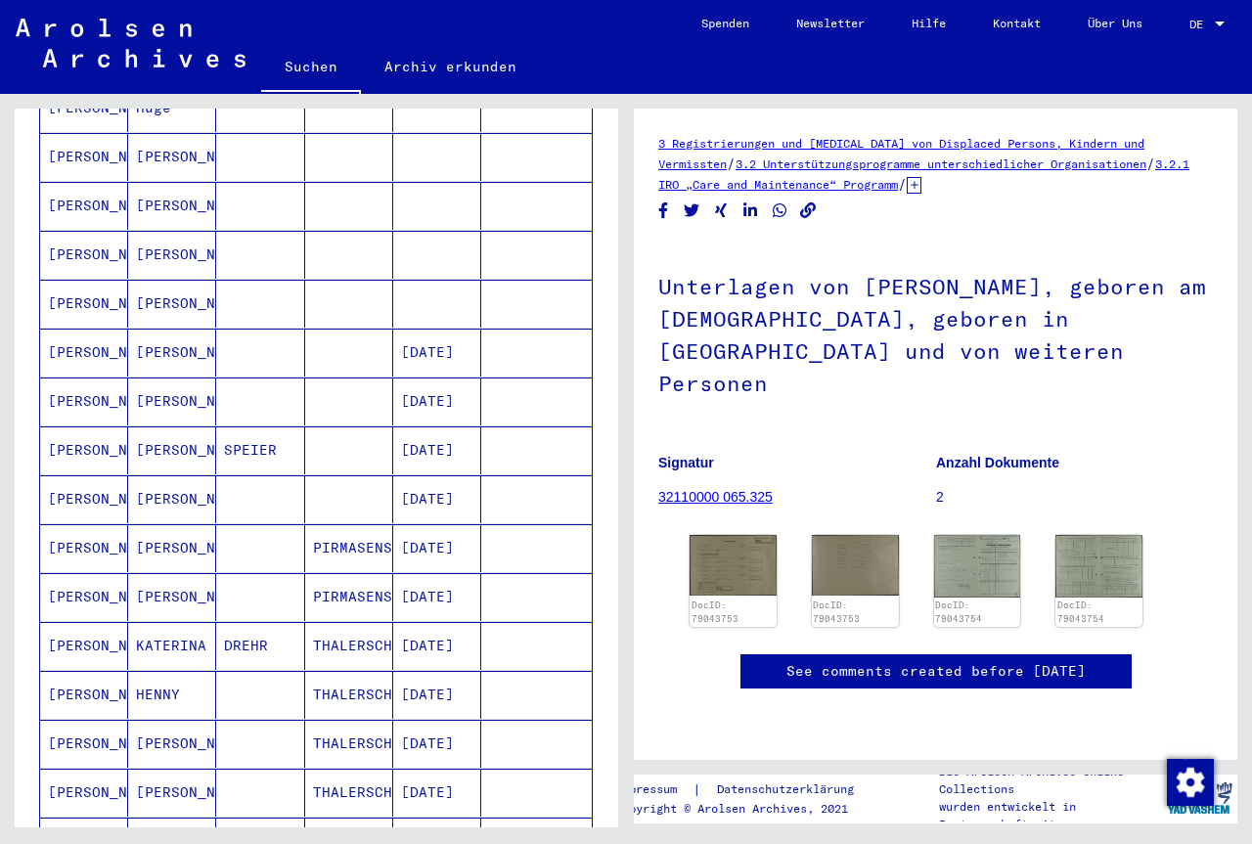
scroll to position [739, 0]
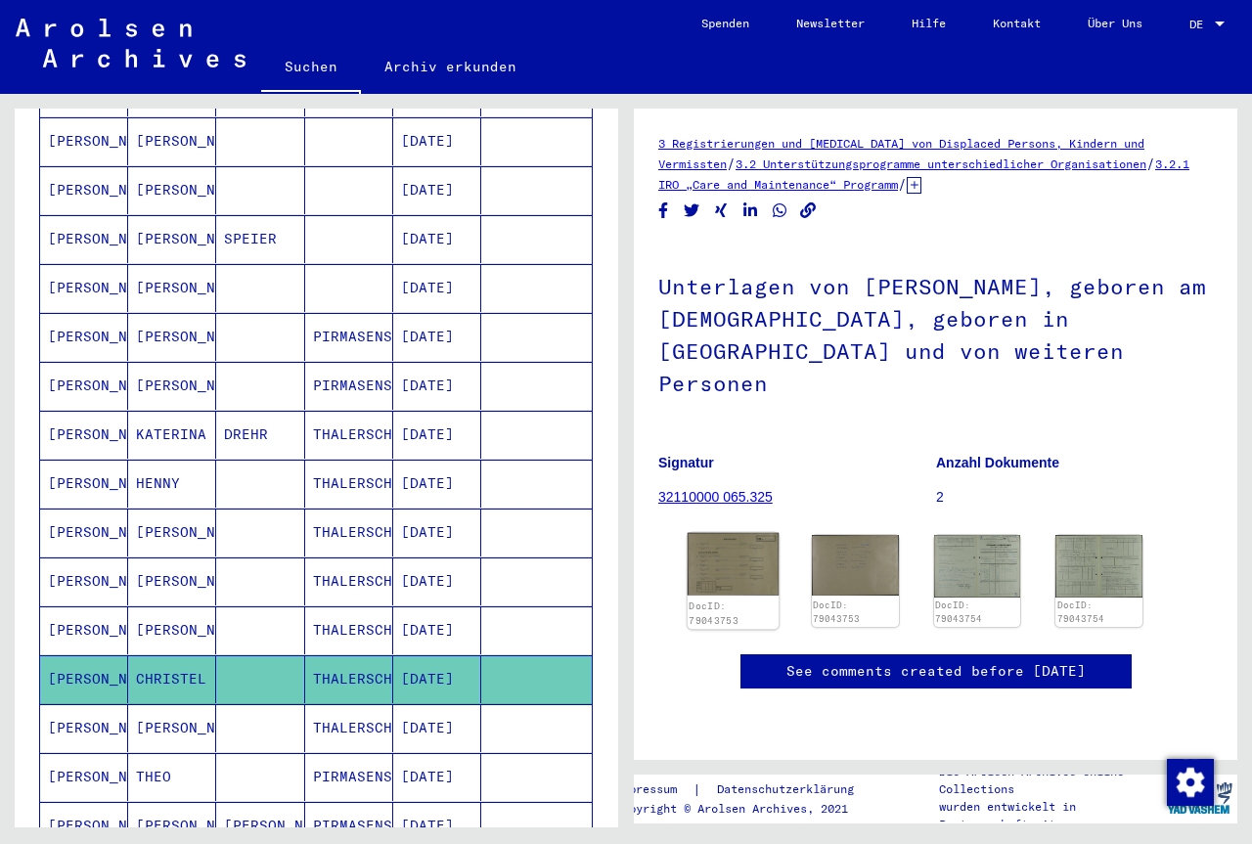
click at [719, 533] on img at bounding box center [733, 564] width 91 height 63
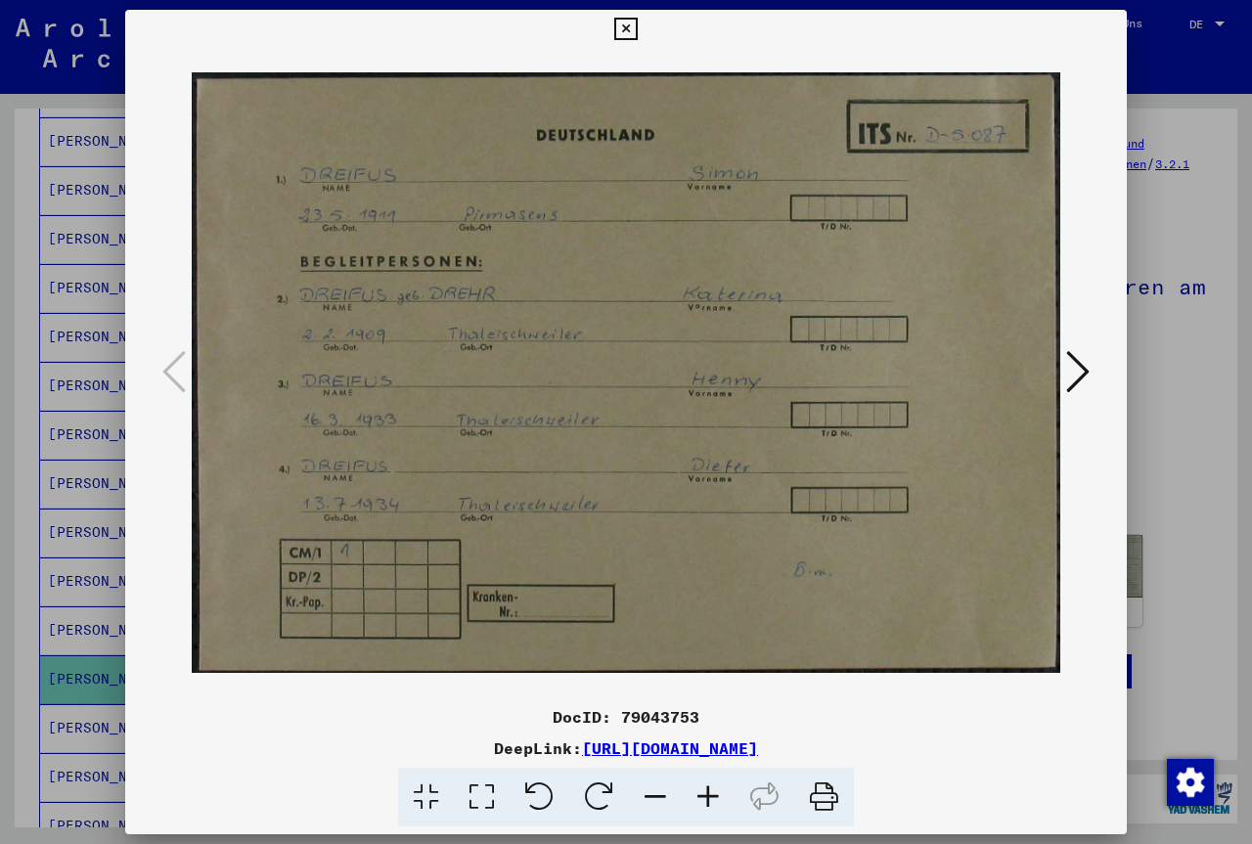
click at [1083, 375] on icon at bounding box center [1077, 371] width 23 height 47
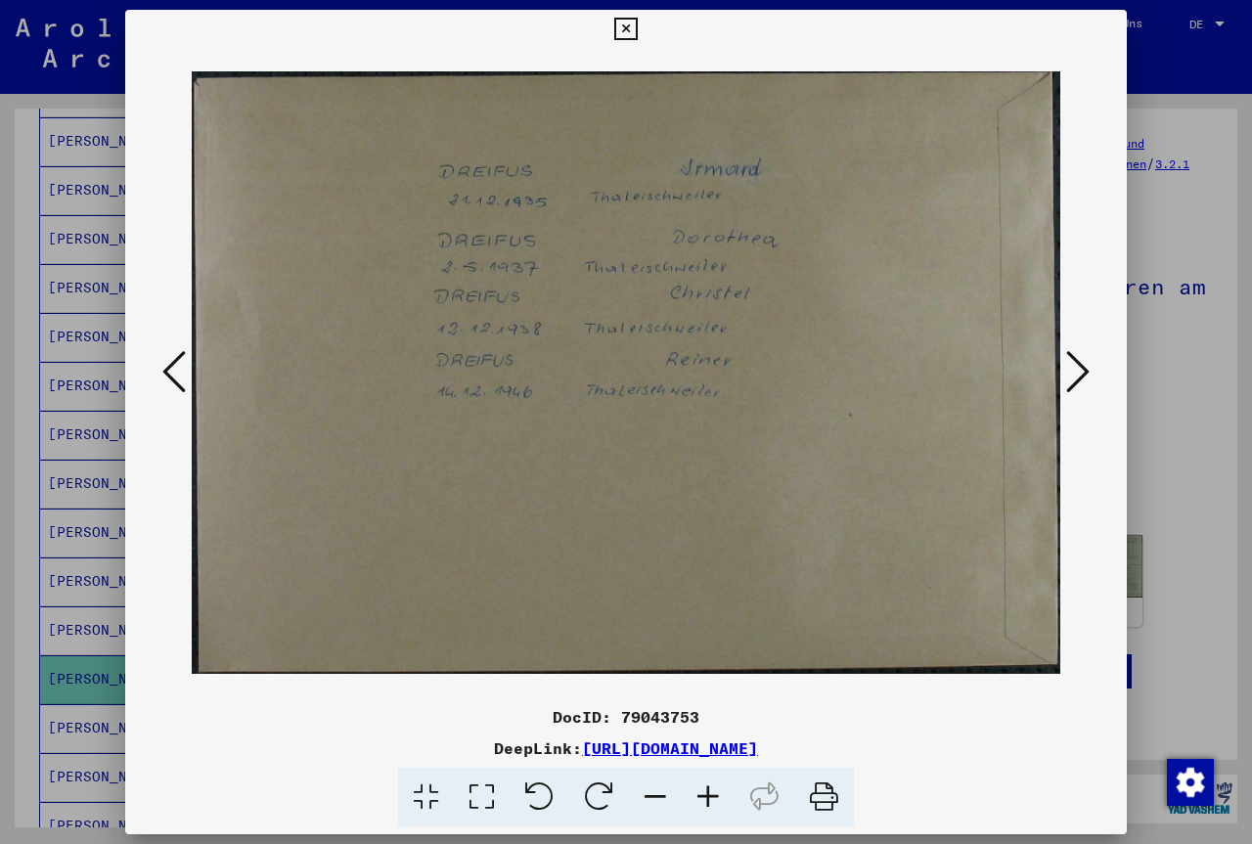
click at [1083, 375] on icon at bounding box center [1077, 371] width 23 height 47
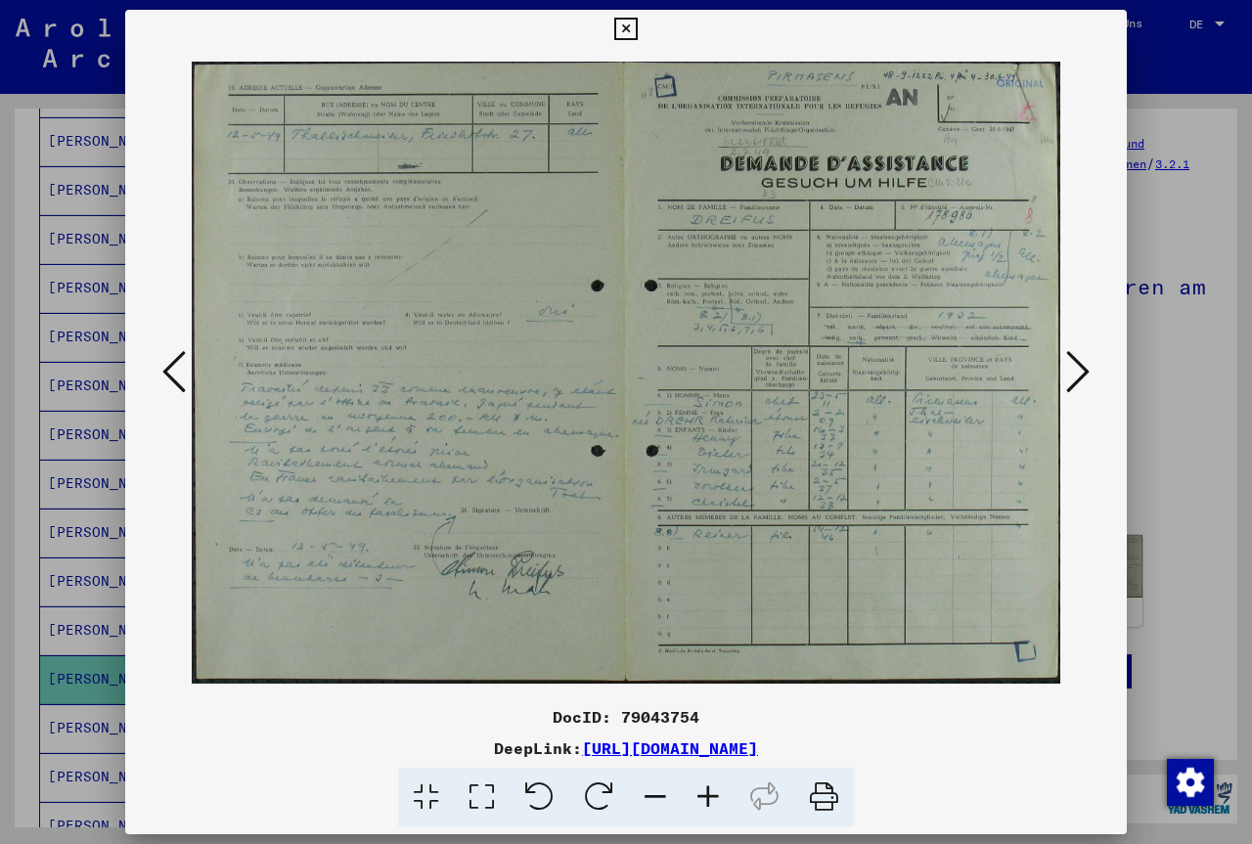
click at [1083, 375] on icon at bounding box center [1077, 371] width 23 height 47
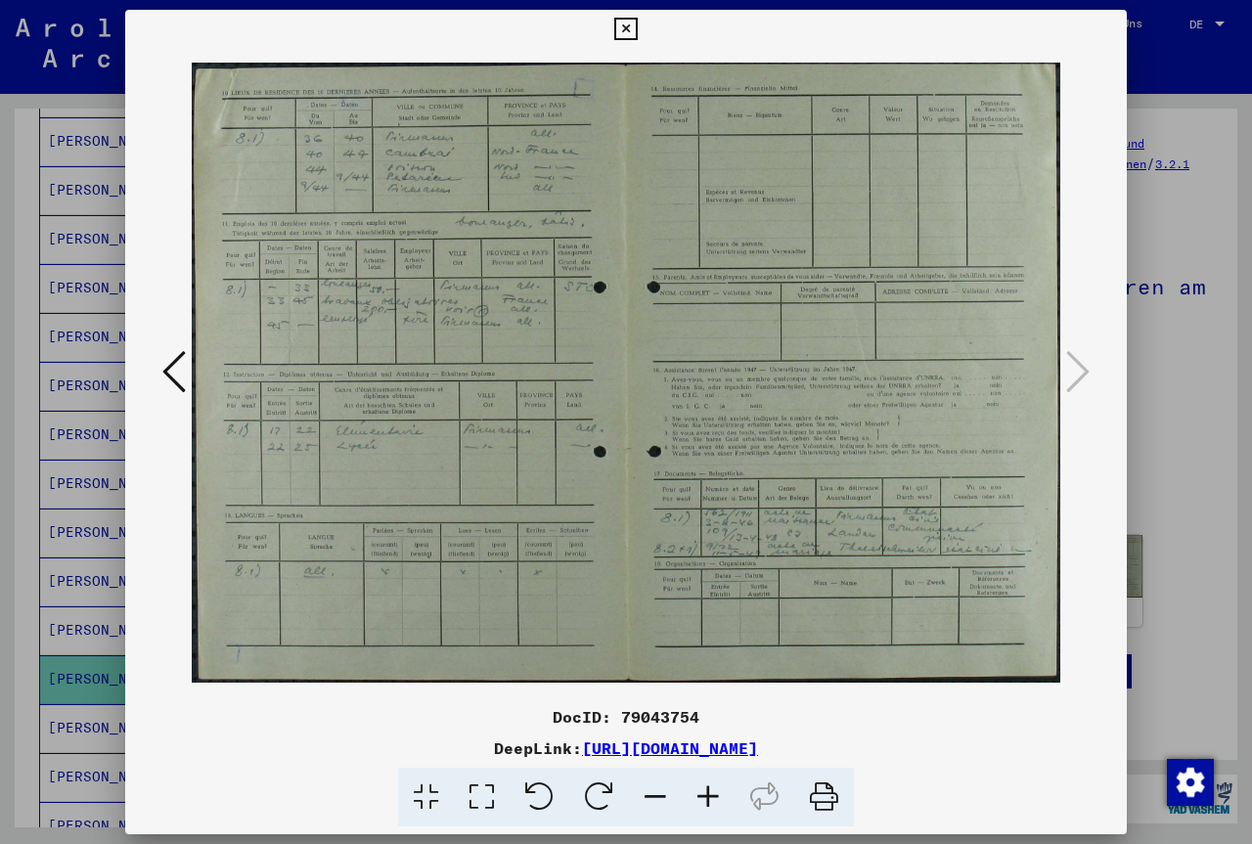
click at [637, 32] on icon at bounding box center [625, 29] width 22 height 23
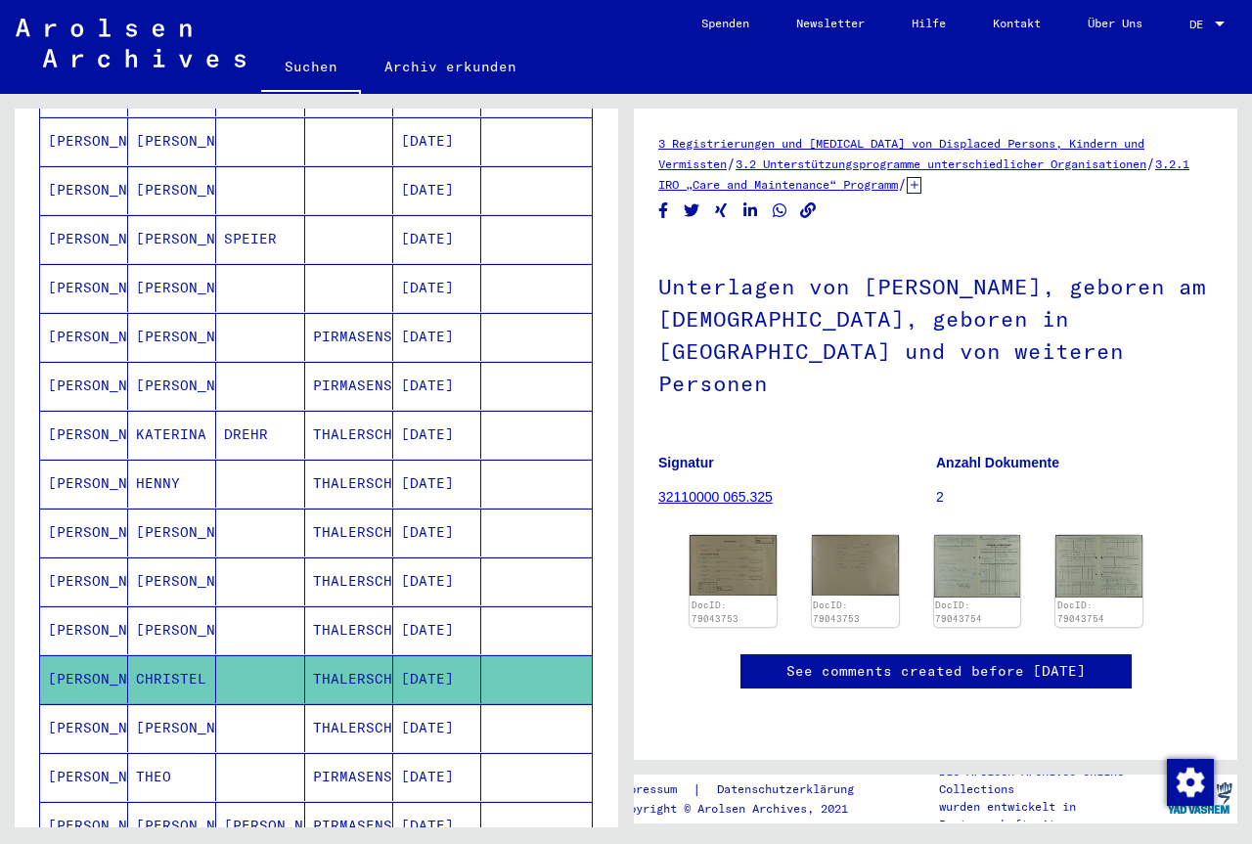
scroll to position [845, 0]
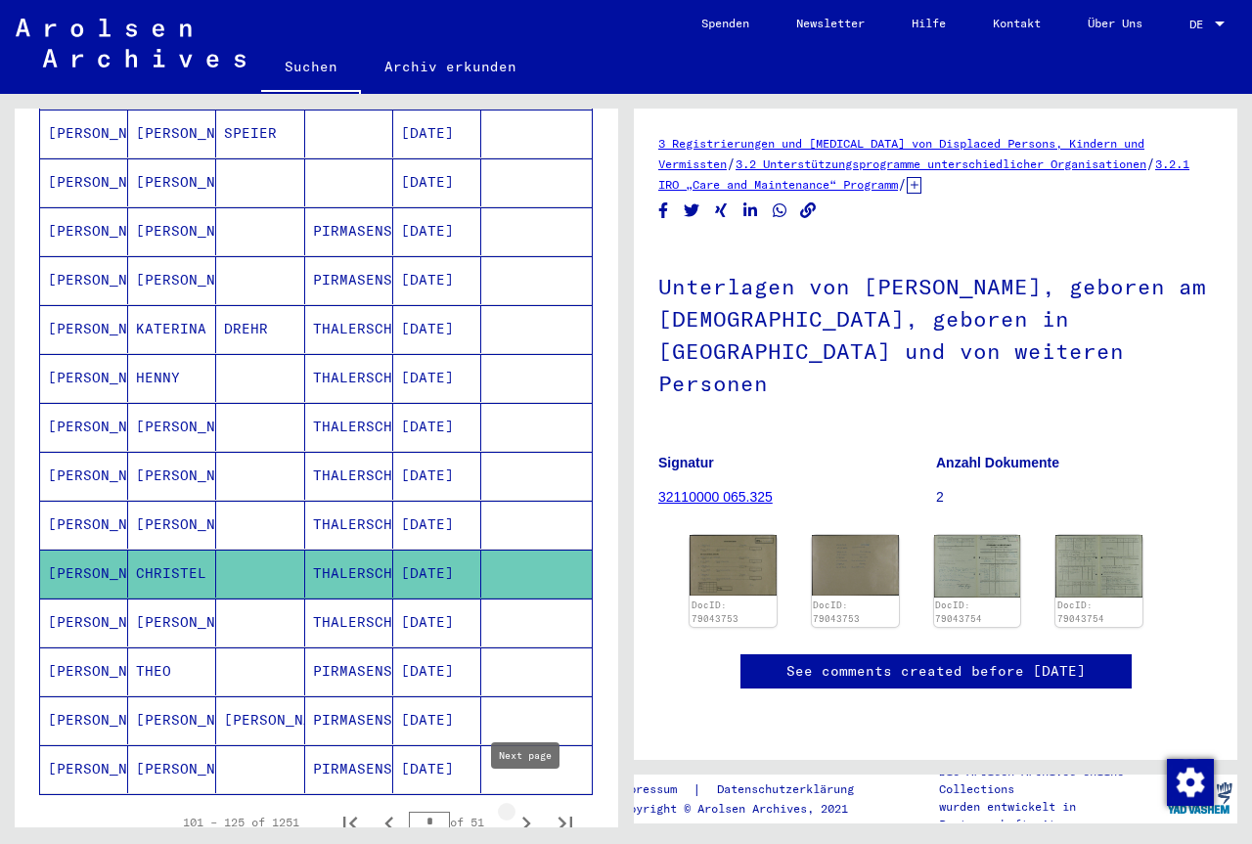
click at [527, 817] on icon "Next page" at bounding box center [526, 824] width 9 height 14
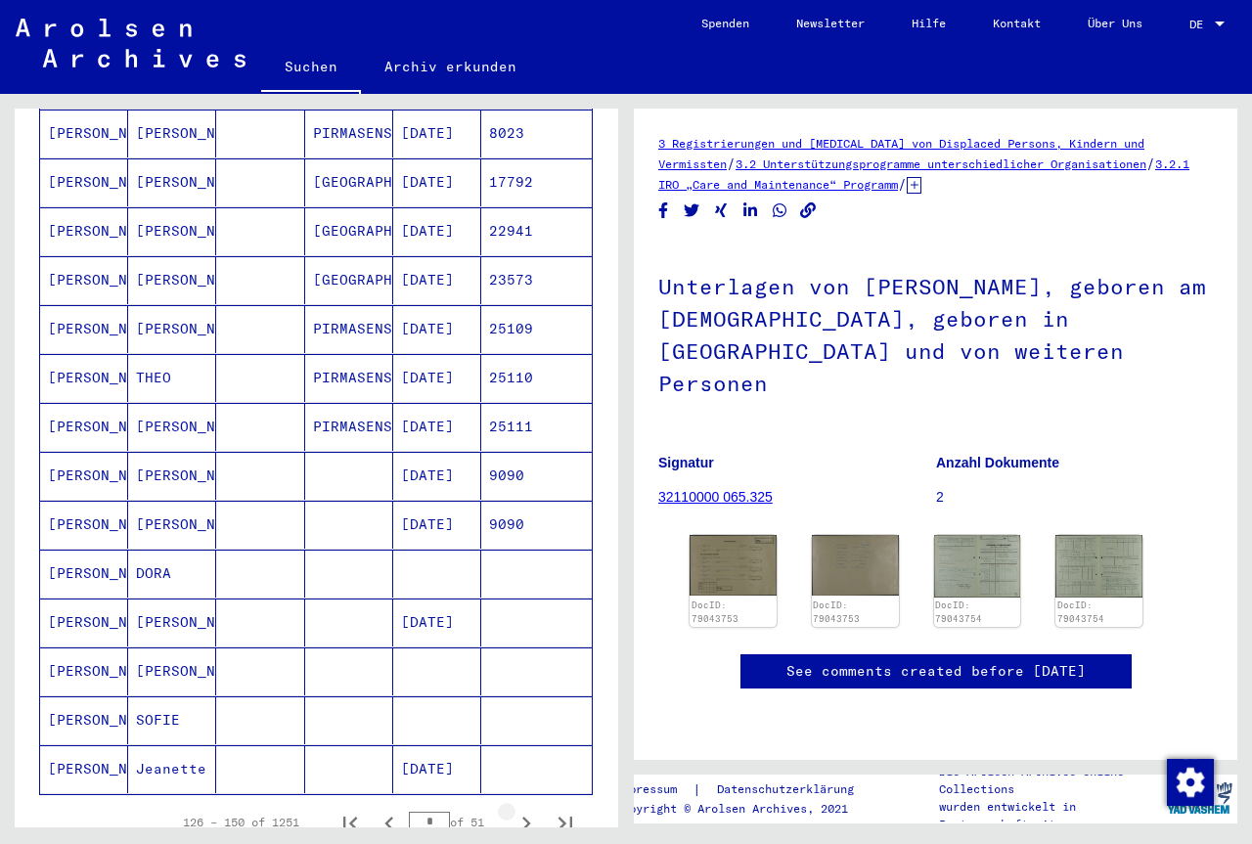
click at [527, 817] on icon "Next page" at bounding box center [526, 824] width 9 height 14
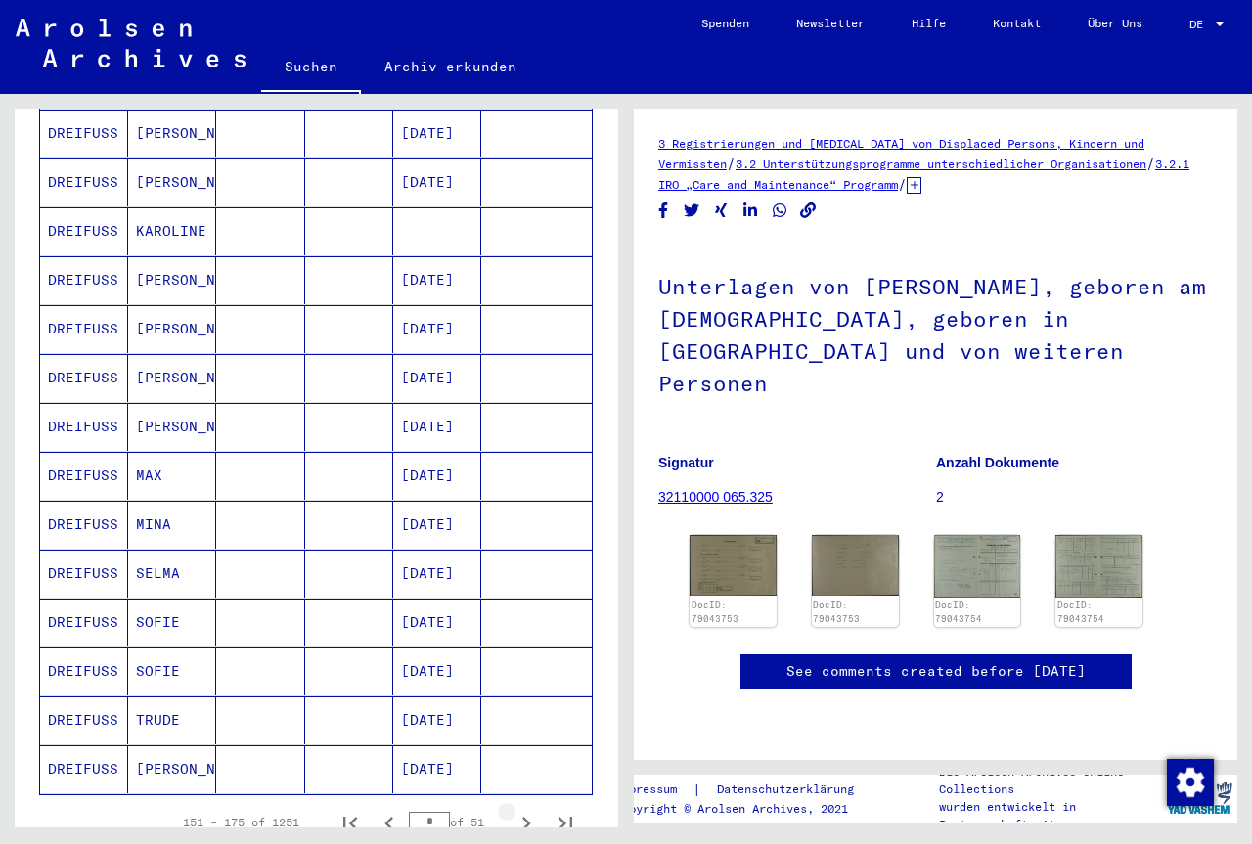
click at [527, 817] on icon "Next page" at bounding box center [526, 824] width 9 height 14
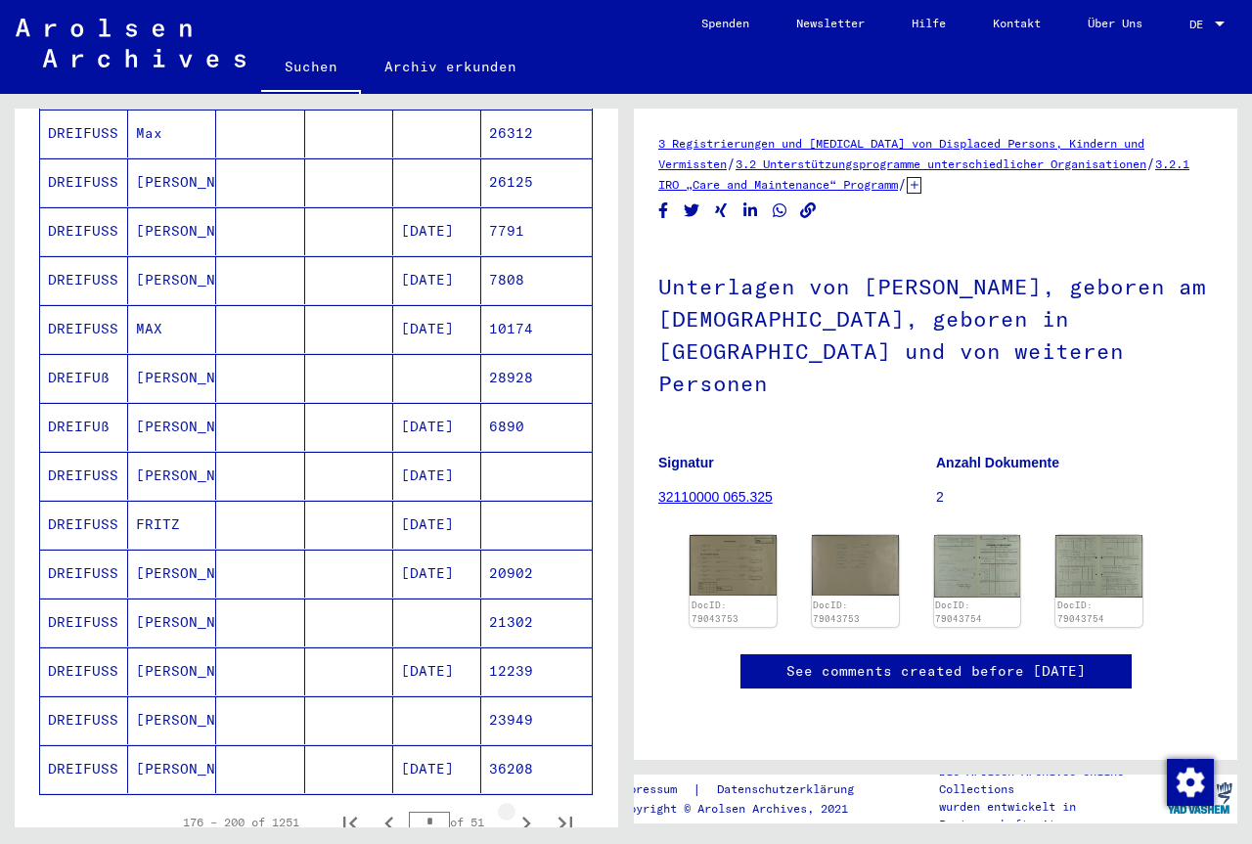
click at [527, 817] on icon "Next page" at bounding box center [526, 824] width 9 height 14
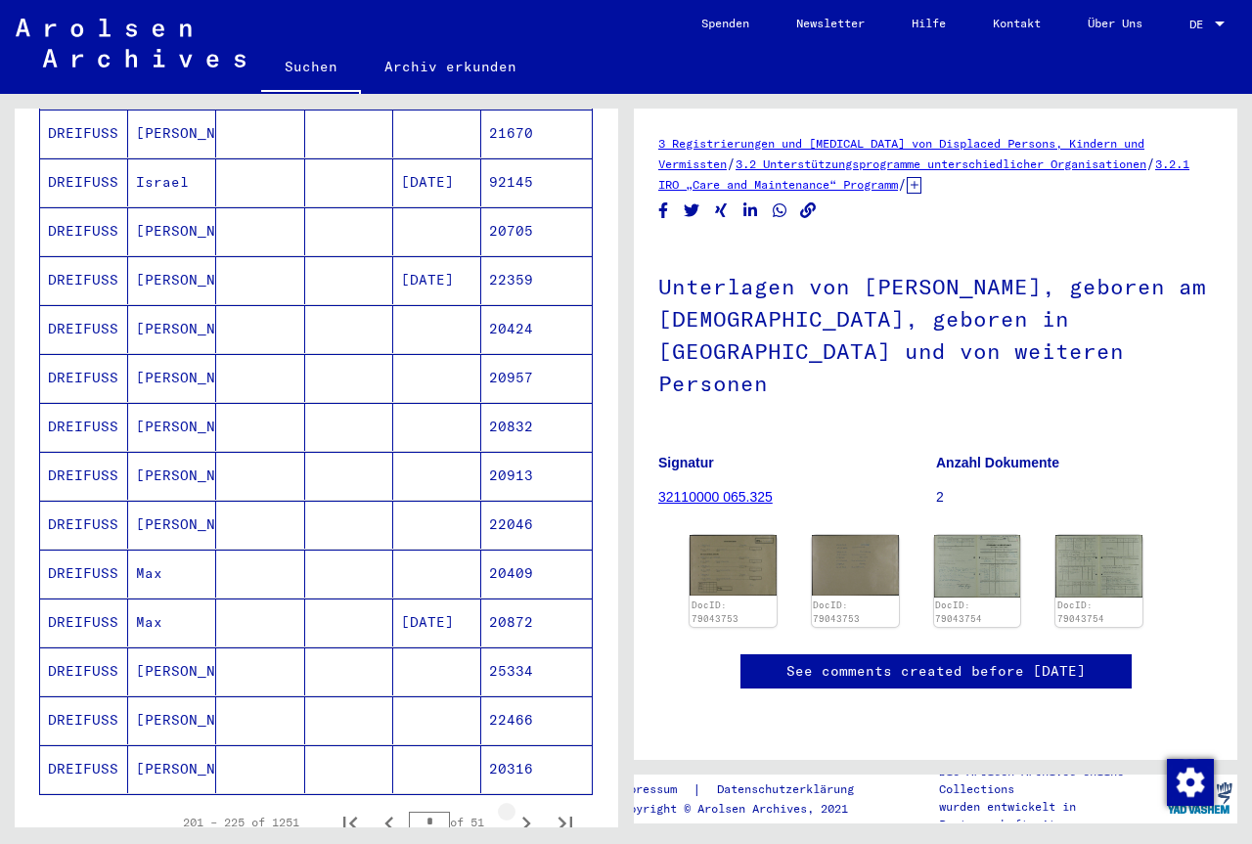
click at [527, 817] on icon "Next page" at bounding box center [526, 824] width 9 height 14
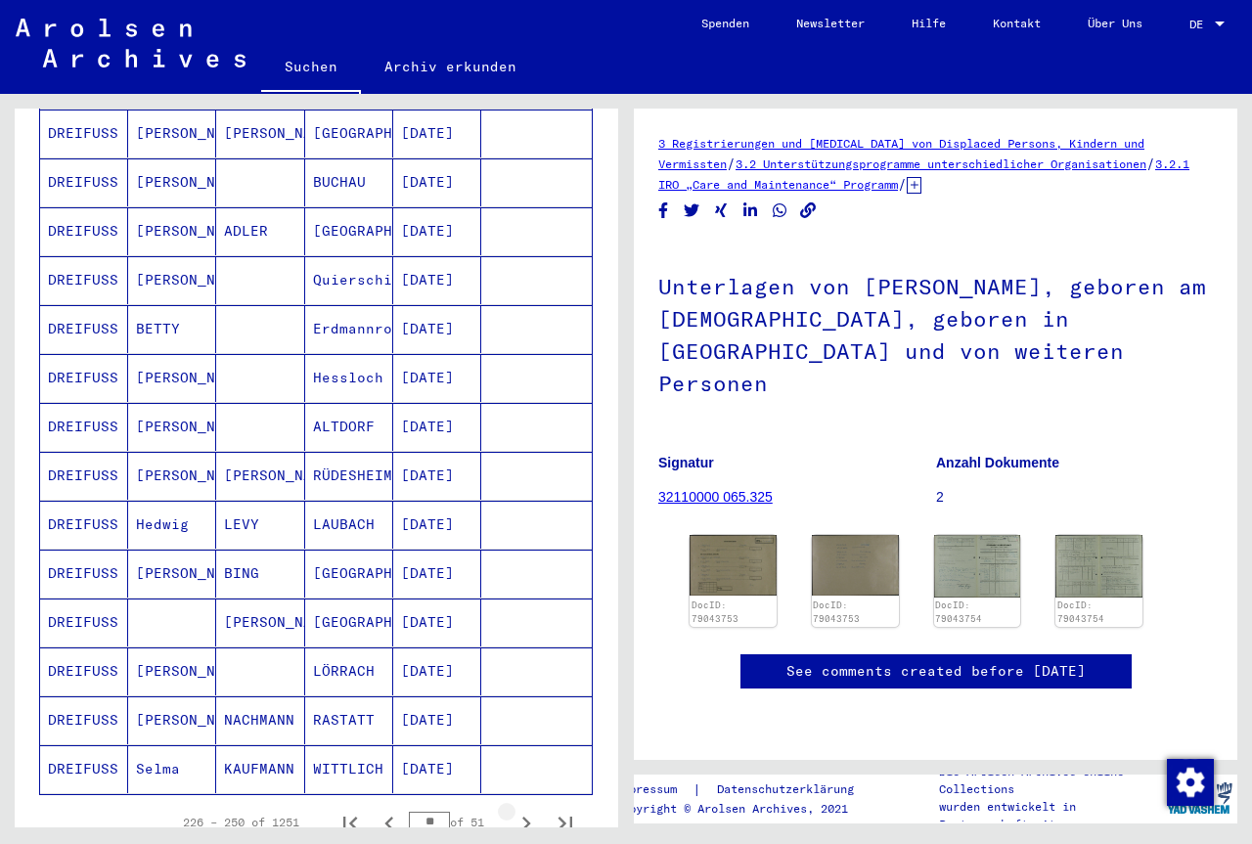
click at [527, 817] on icon "Next page" at bounding box center [526, 824] width 9 height 14
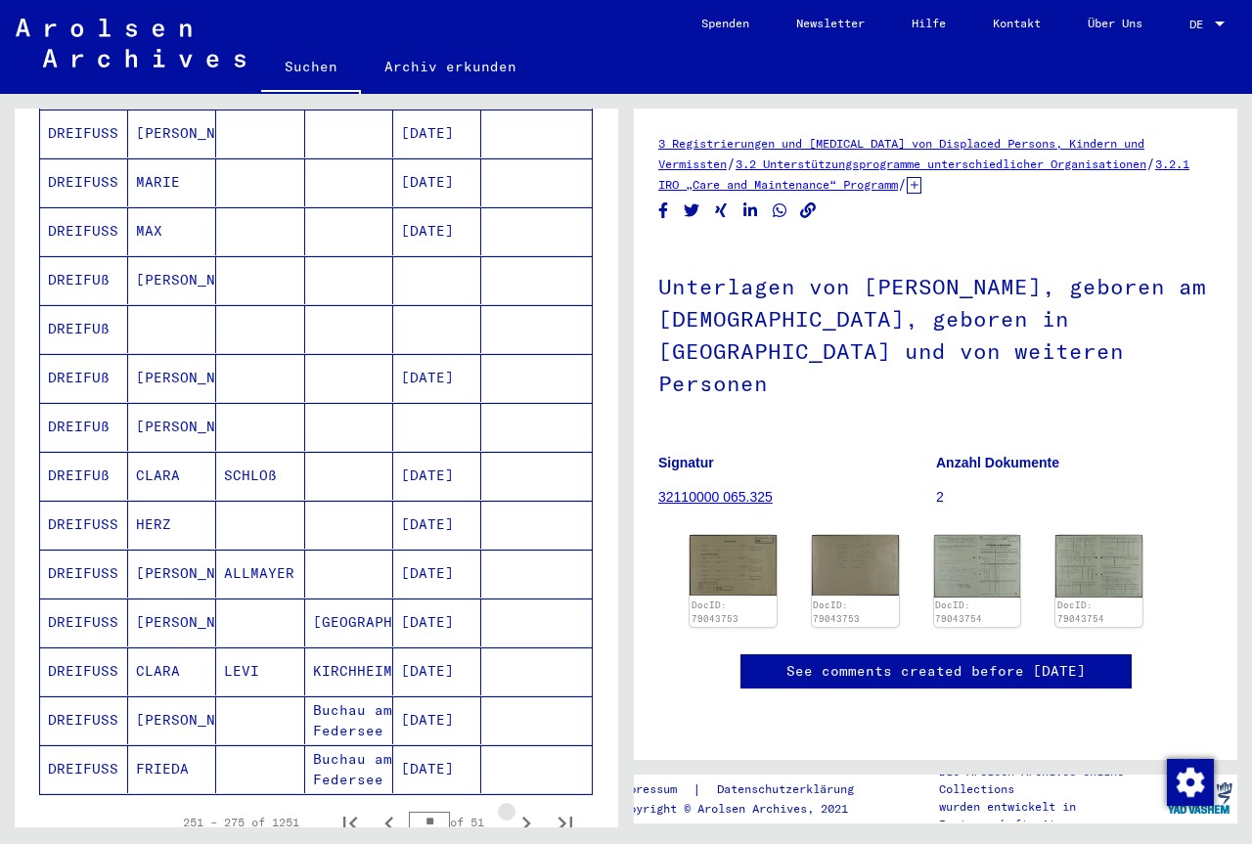
click at [527, 817] on icon "Next page" at bounding box center [526, 824] width 9 height 14
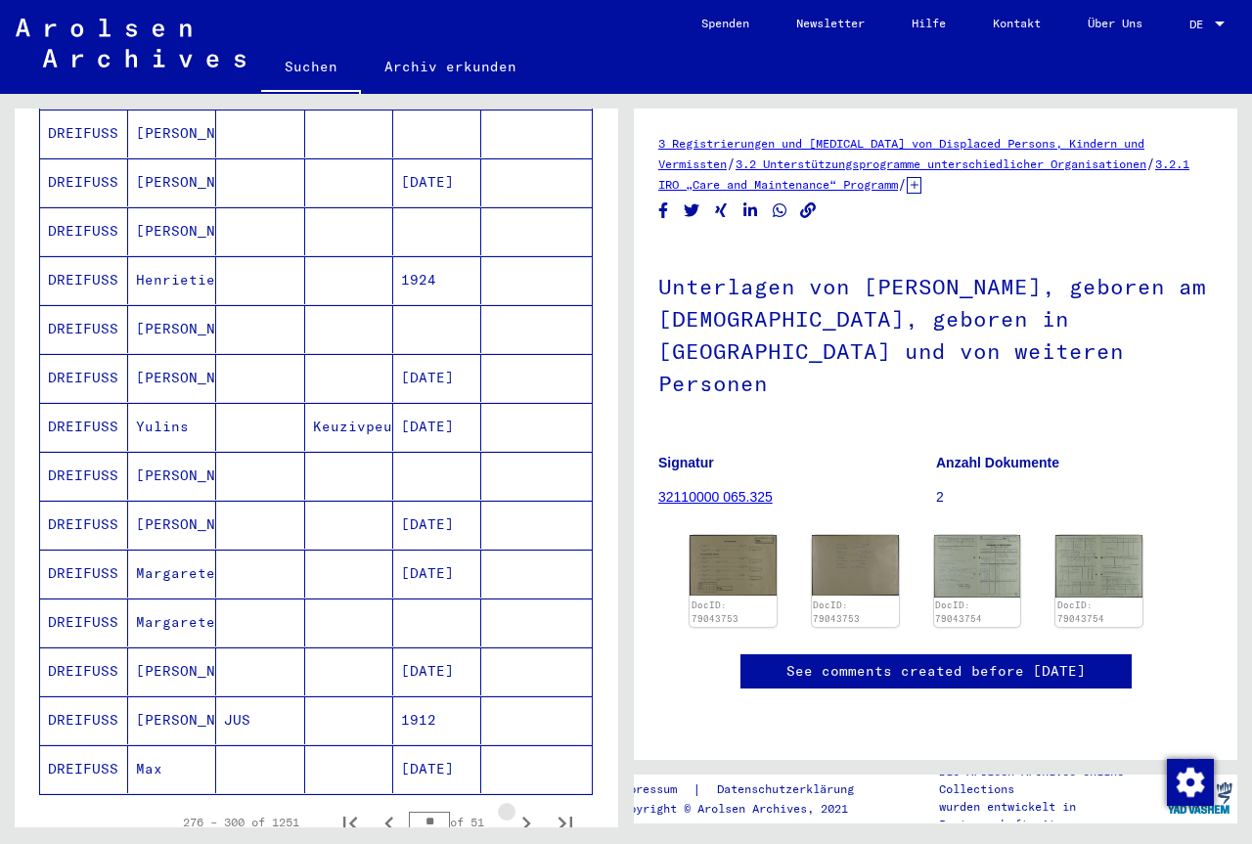
click at [527, 817] on icon "Next page" at bounding box center [526, 824] width 9 height 14
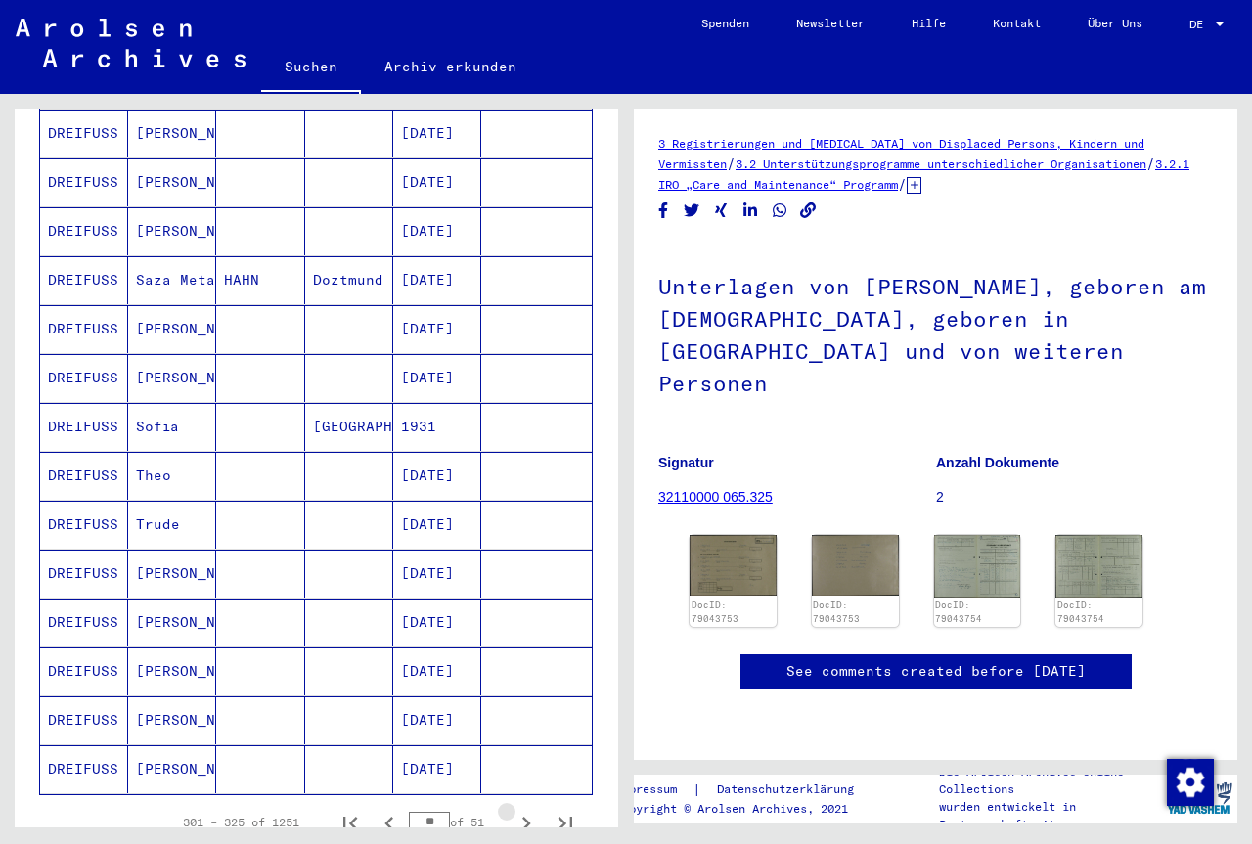
click at [527, 817] on icon "Next page" at bounding box center [526, 824] width 9 height 14
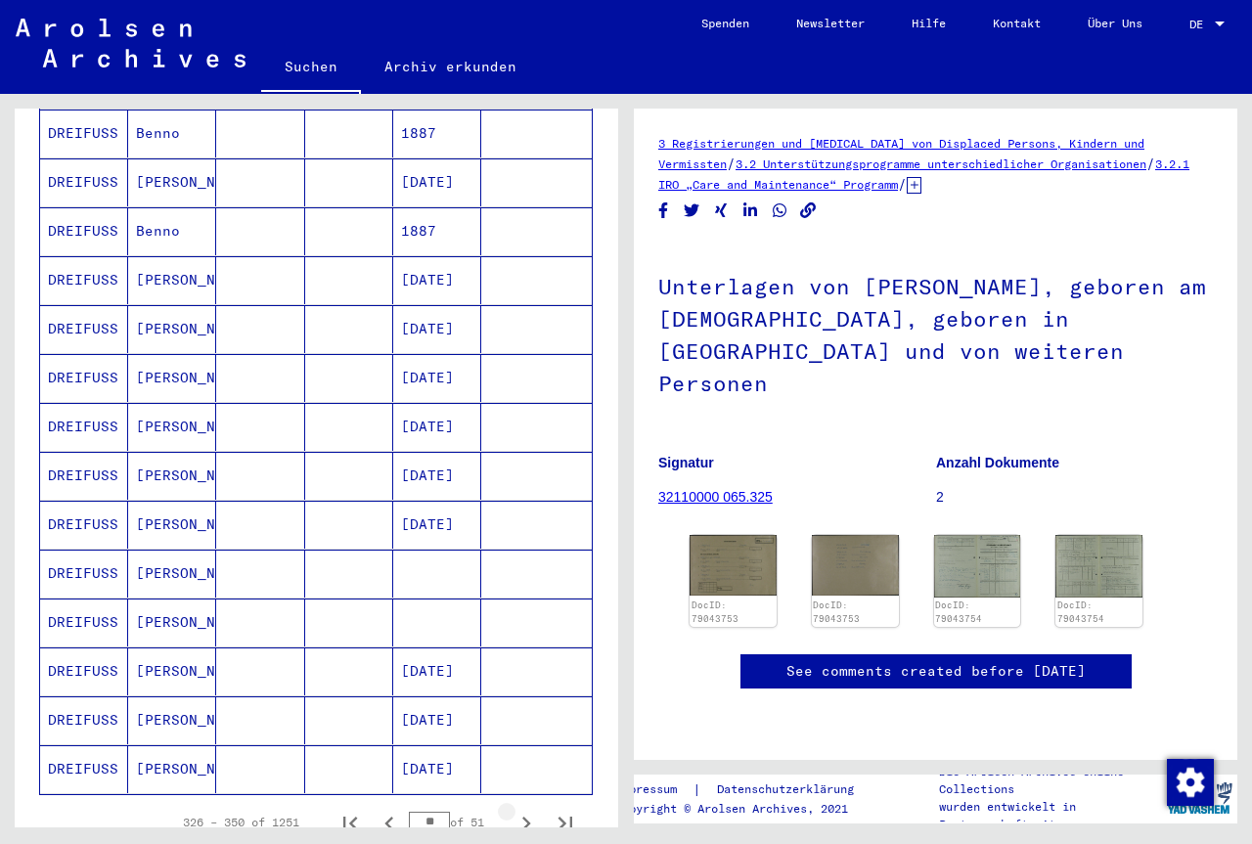
click at [527, 817] on icon "Next page" at bounding box center [526, 824] width 9 height 14
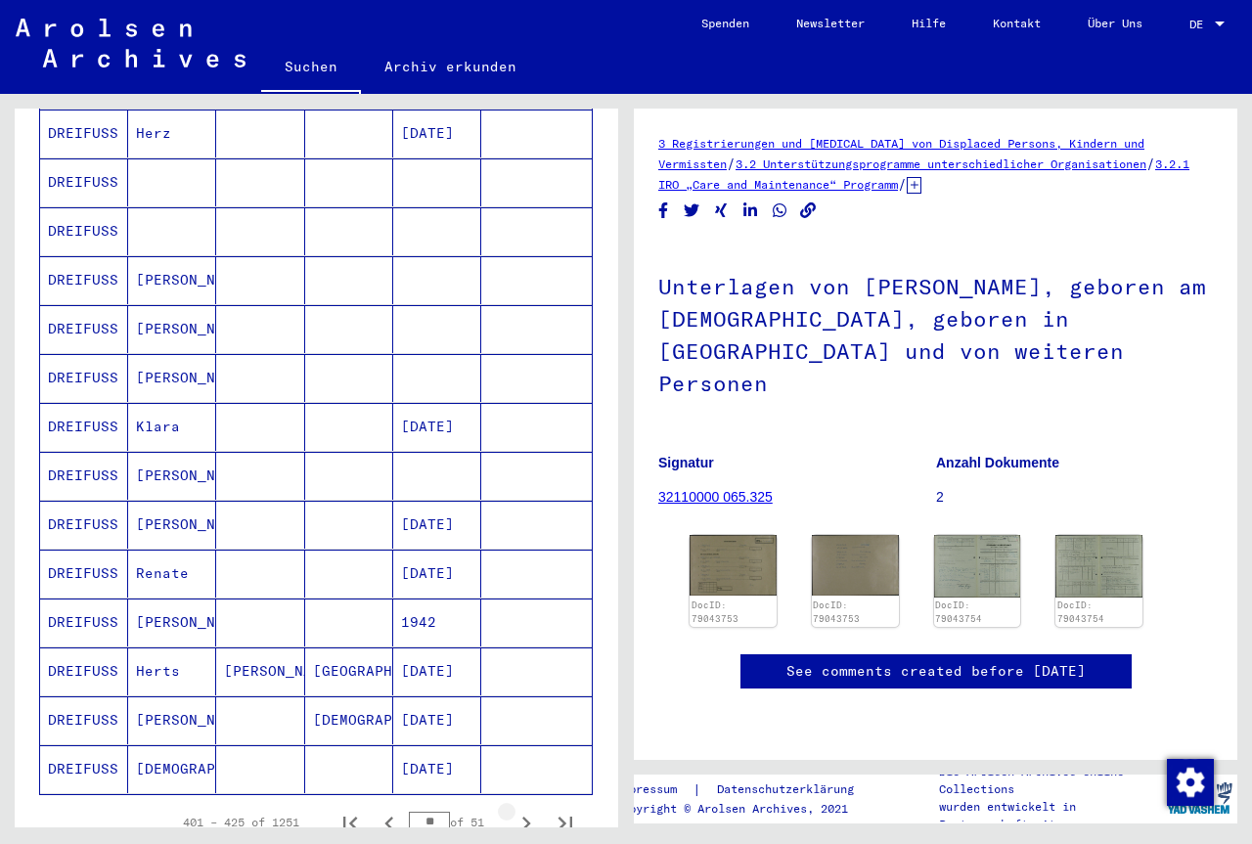
click at [527, 817] on icon "Next page" at bounding box center [526, 824] width 9 height 14
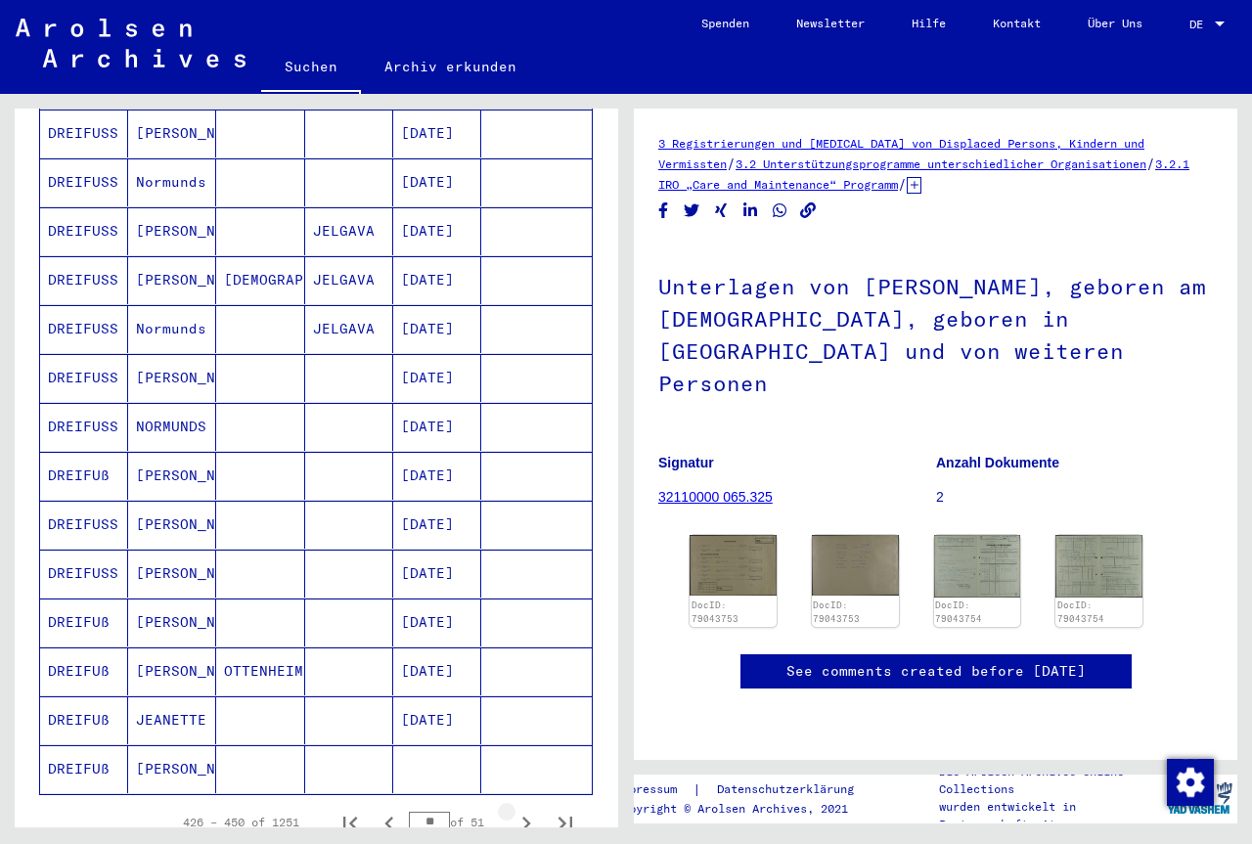
click at [527, 817] on icon "Next page" at bounding box center [526, 824] width 9 height 14
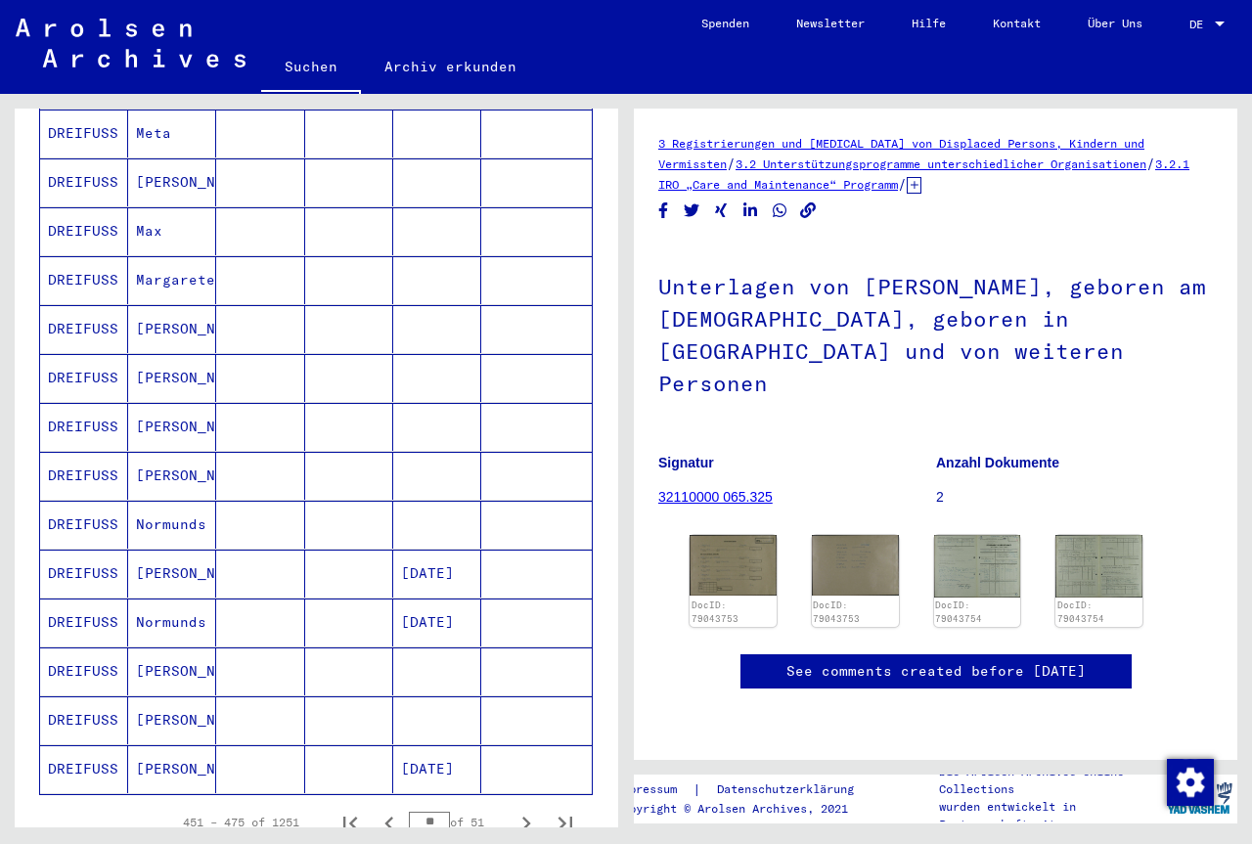
click at [527, 817] on icon "Next page" at bounding box center [526, 824] width 9 height 14
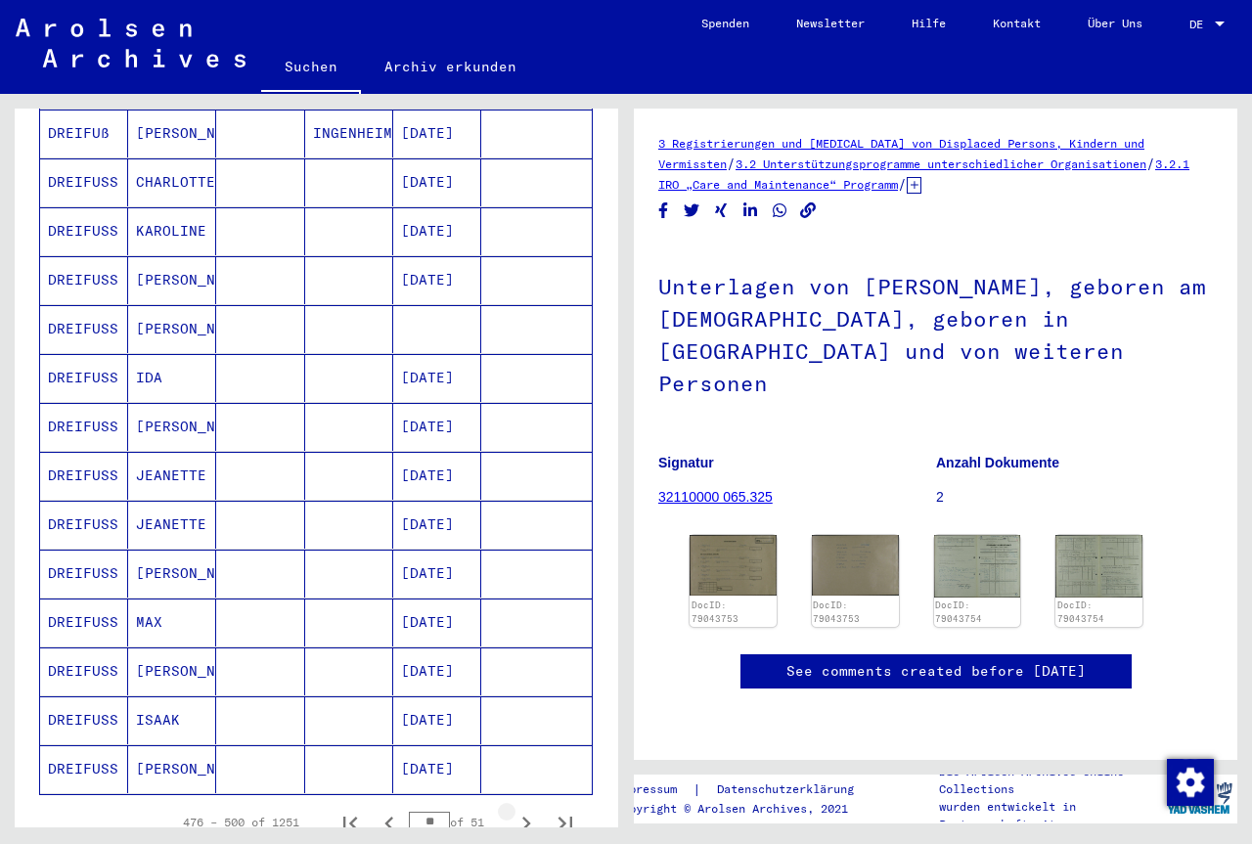
click at [527, 817] on icon "Next page" at bounding box center [526, 824] width 9 height 14
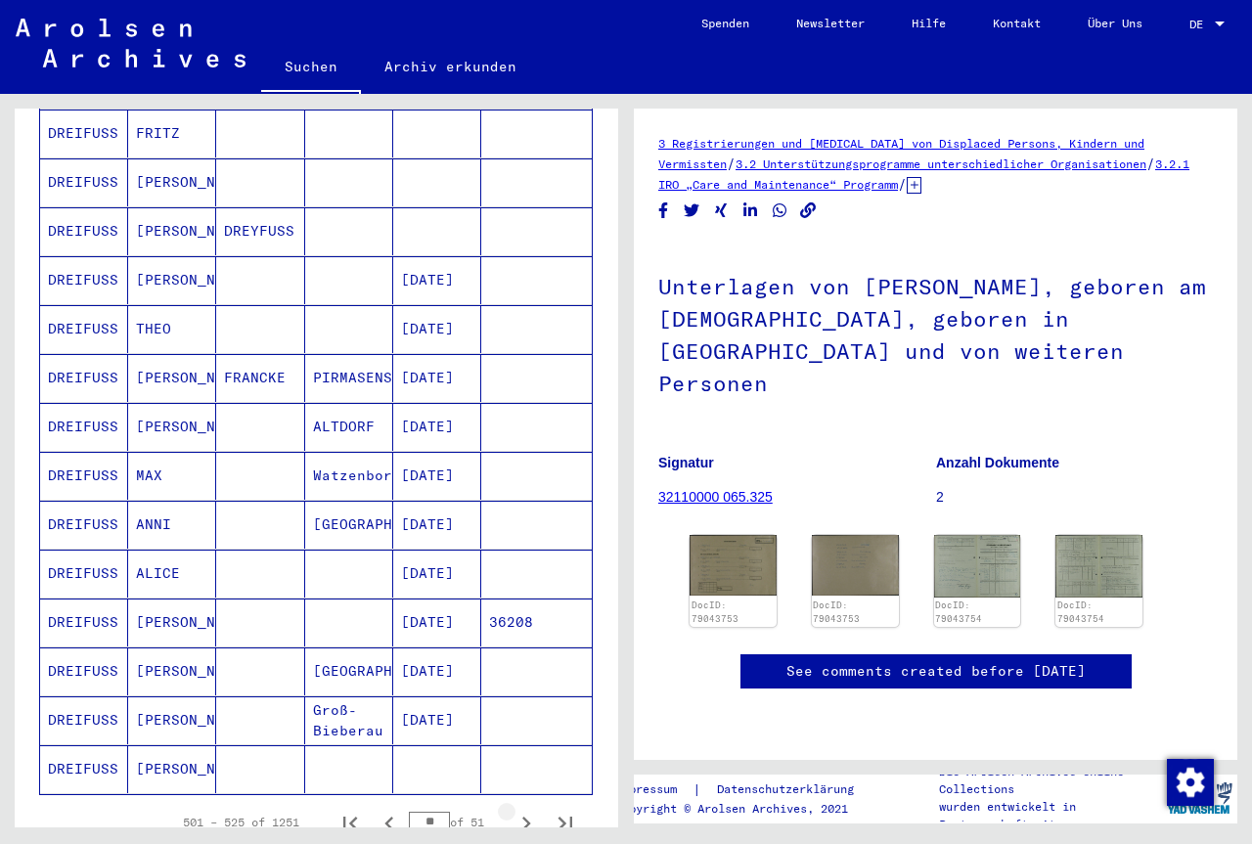
click at [526, 810] on icon "Next page" at bounding box center [526, 823] width 27 height 27
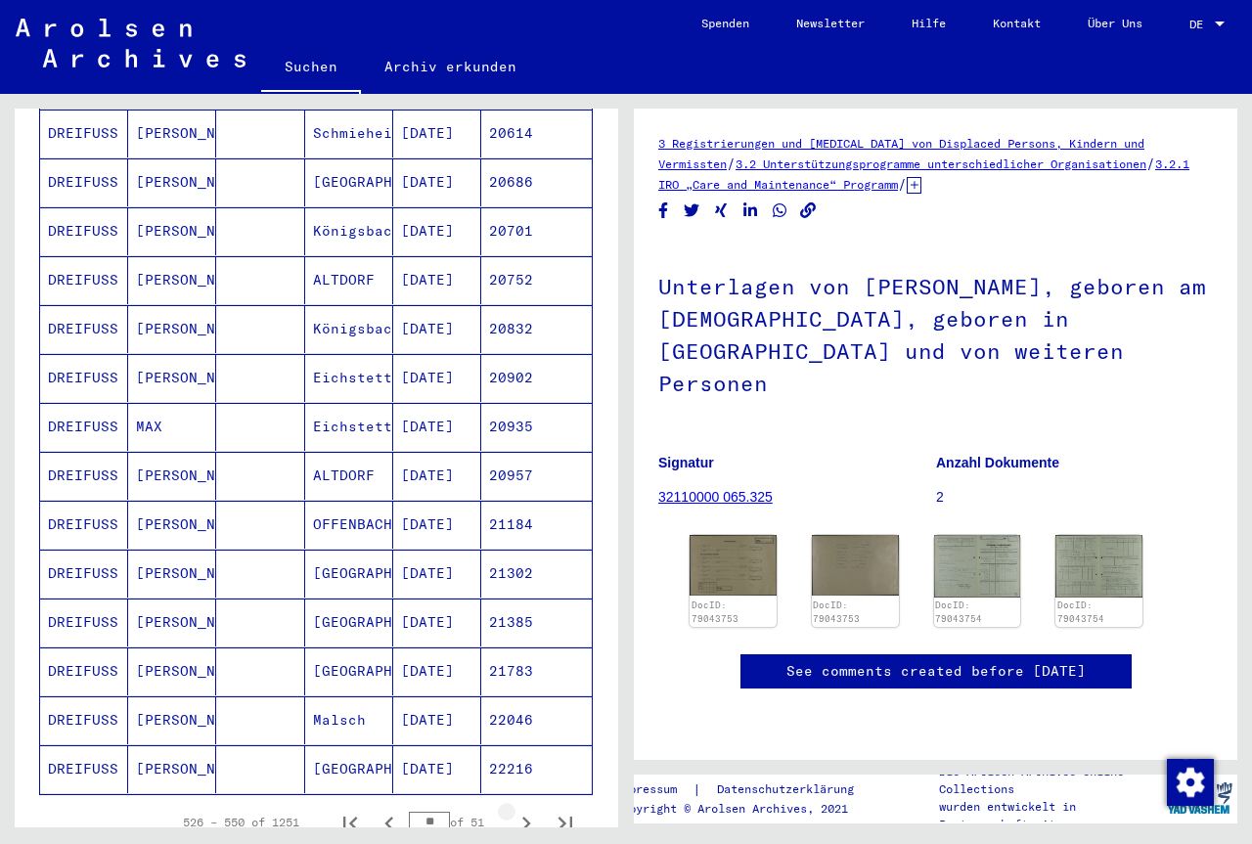
click at [525, 810] on icon "Next page" at bounding box center [526, 823] width 27 height 27
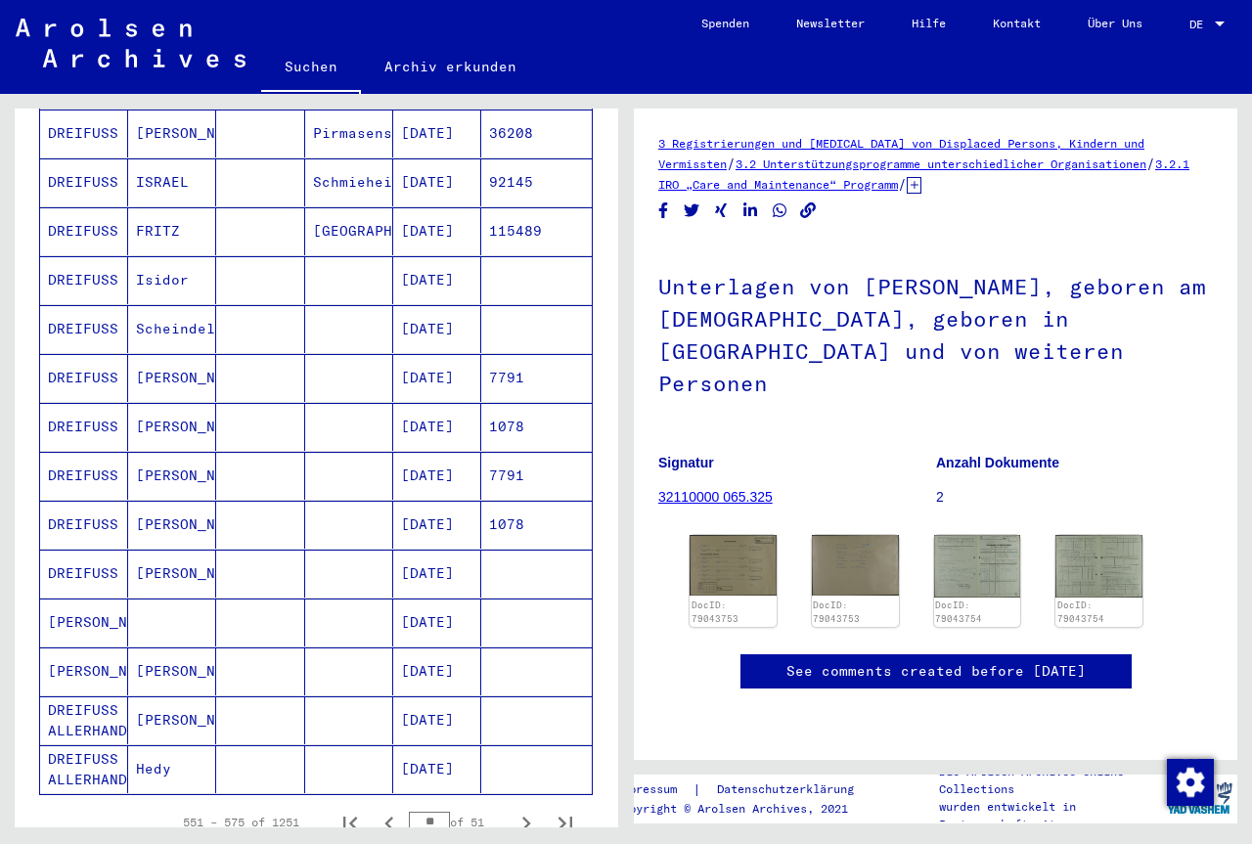
click at [524, 810] on icon "Next page" at bounding box center [526, 823] width 27 height 27
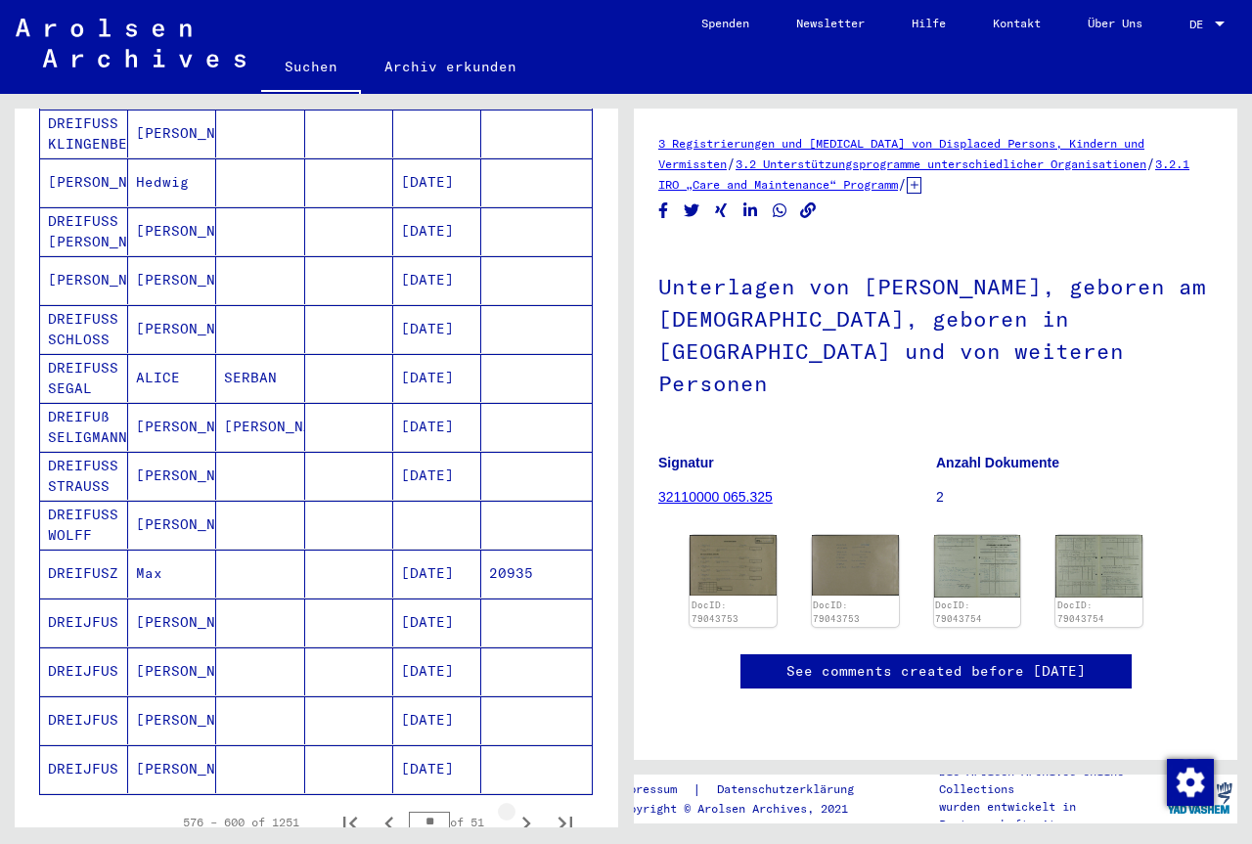
click at [524, 810] on icon "Next page" at bounding box center [526, 823] width 27 height 27
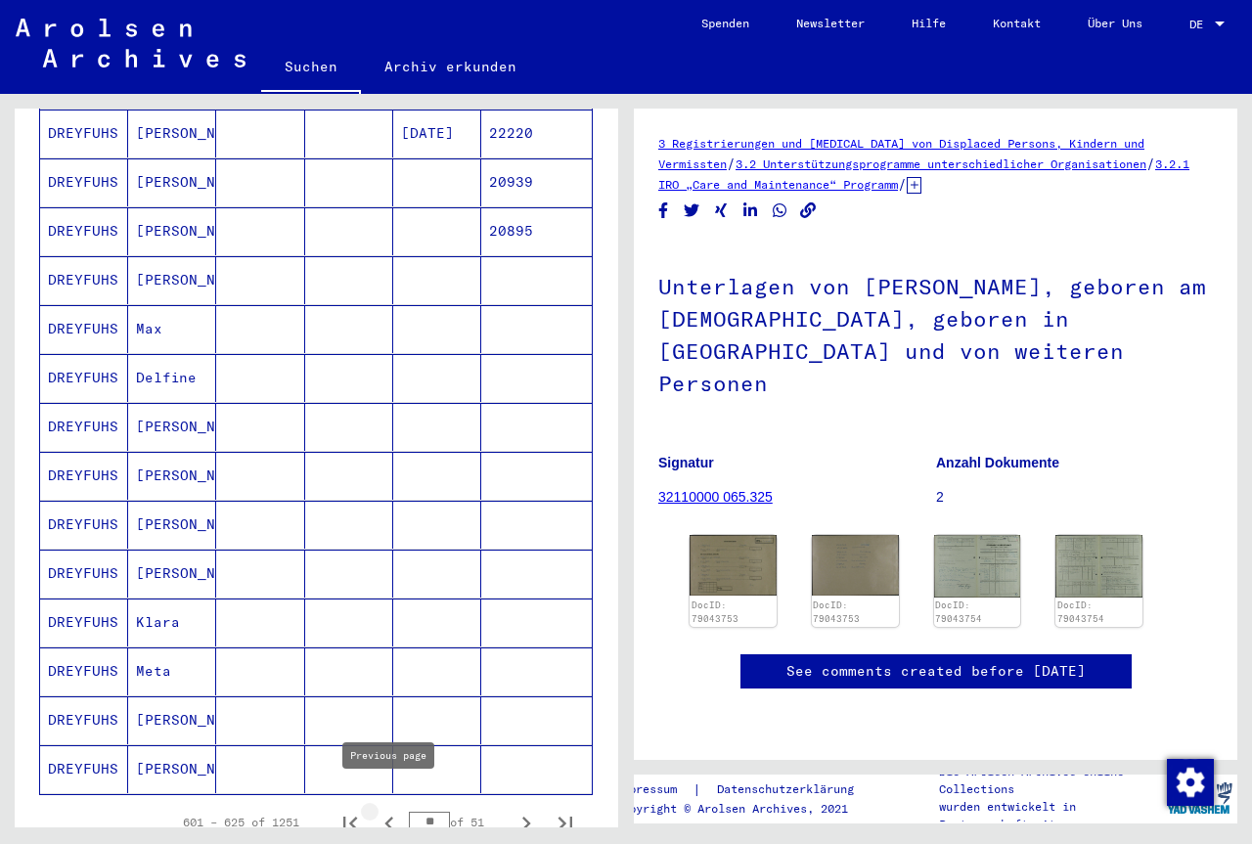
click at [382, 810] on icon "Previous page" at bounding box center [389, 823] width 27 height 27
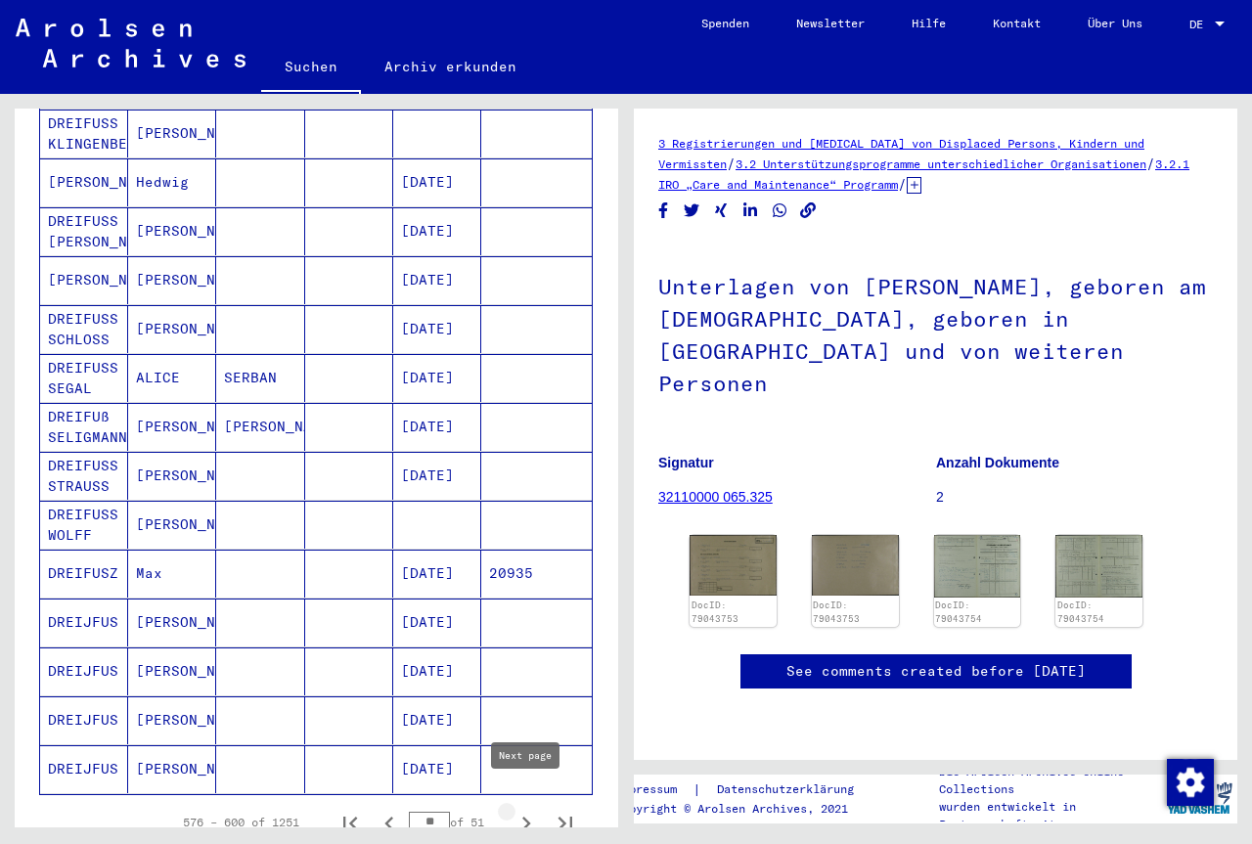
click at [521, 810] on icon "Next page" at bounding box center [526, 823] width 27 height 27
type input "**"
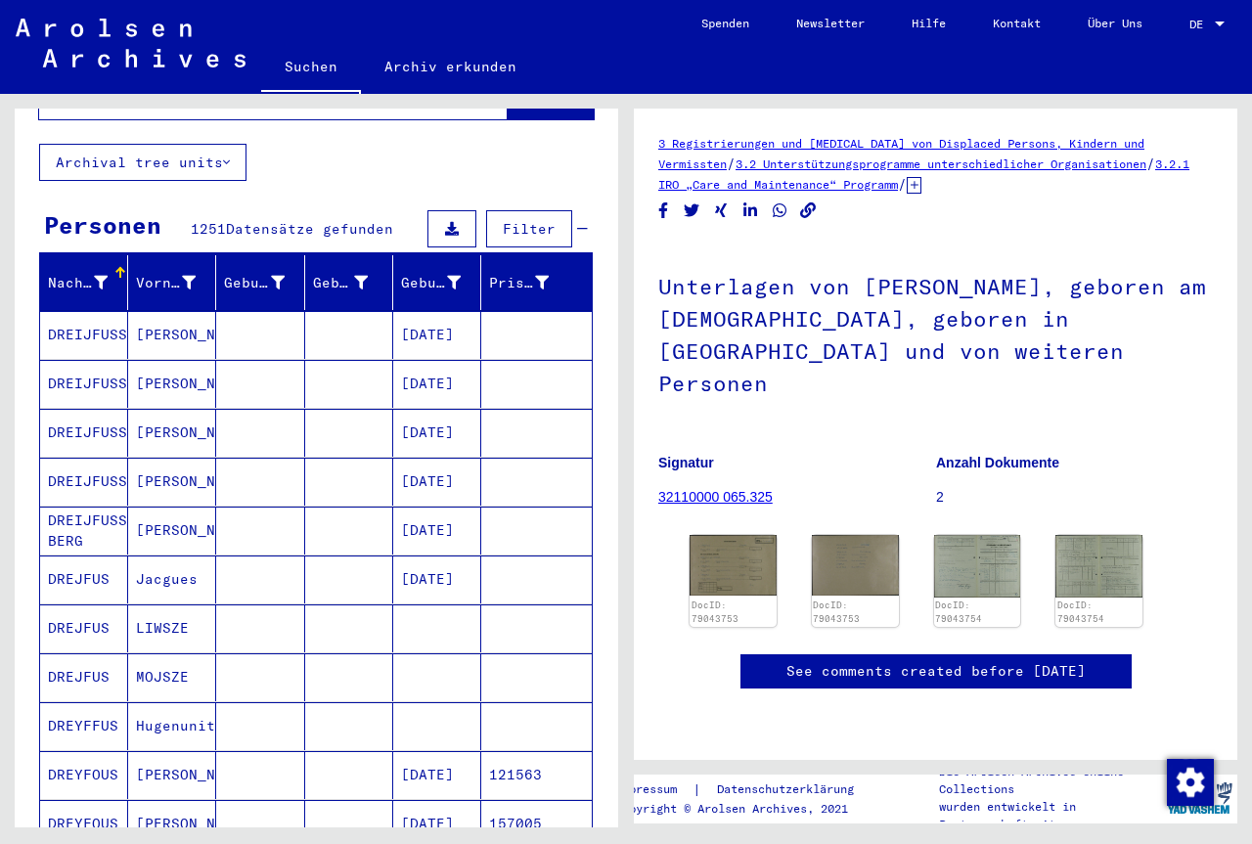
scroll to position [528, 0]
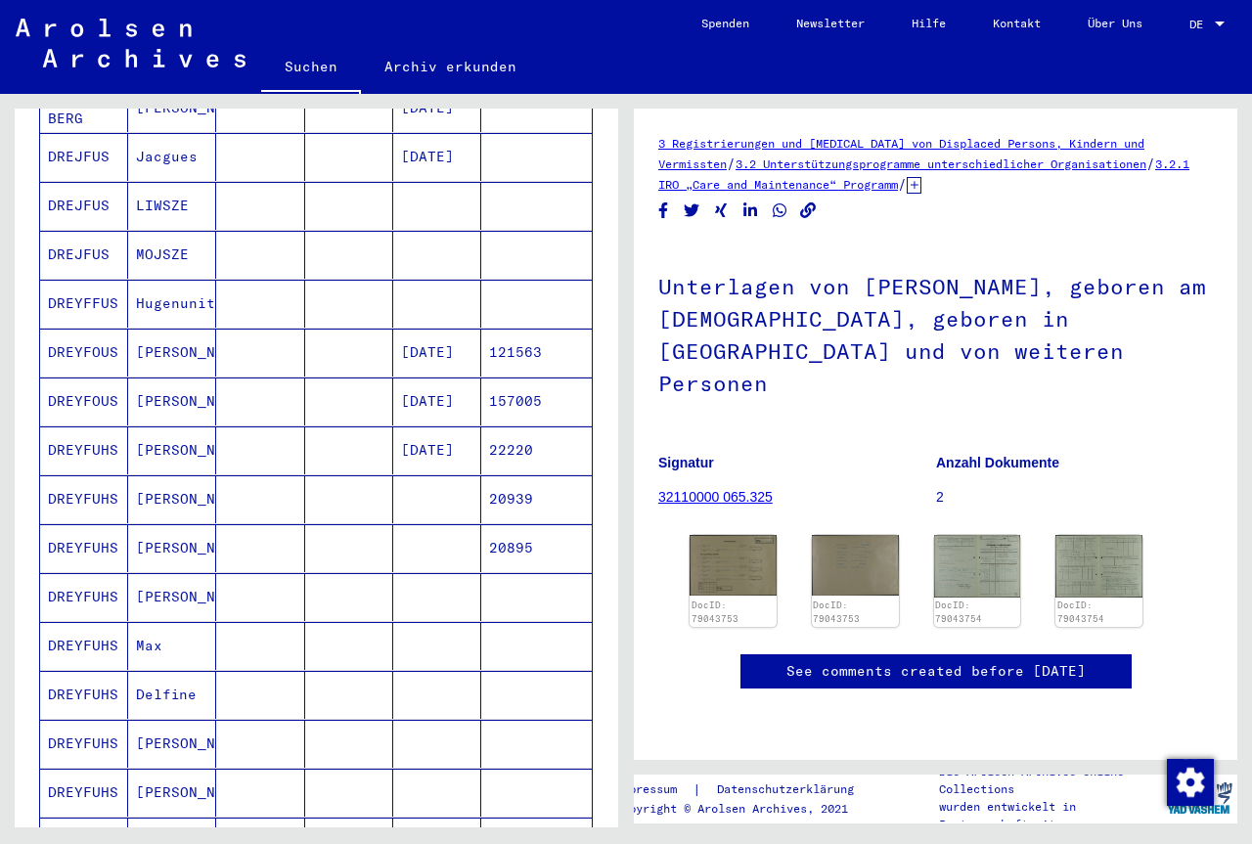
click at [115, 639] on mat-cell "DREYFUHS" at bounding box center [84, 646] width 88 height 48
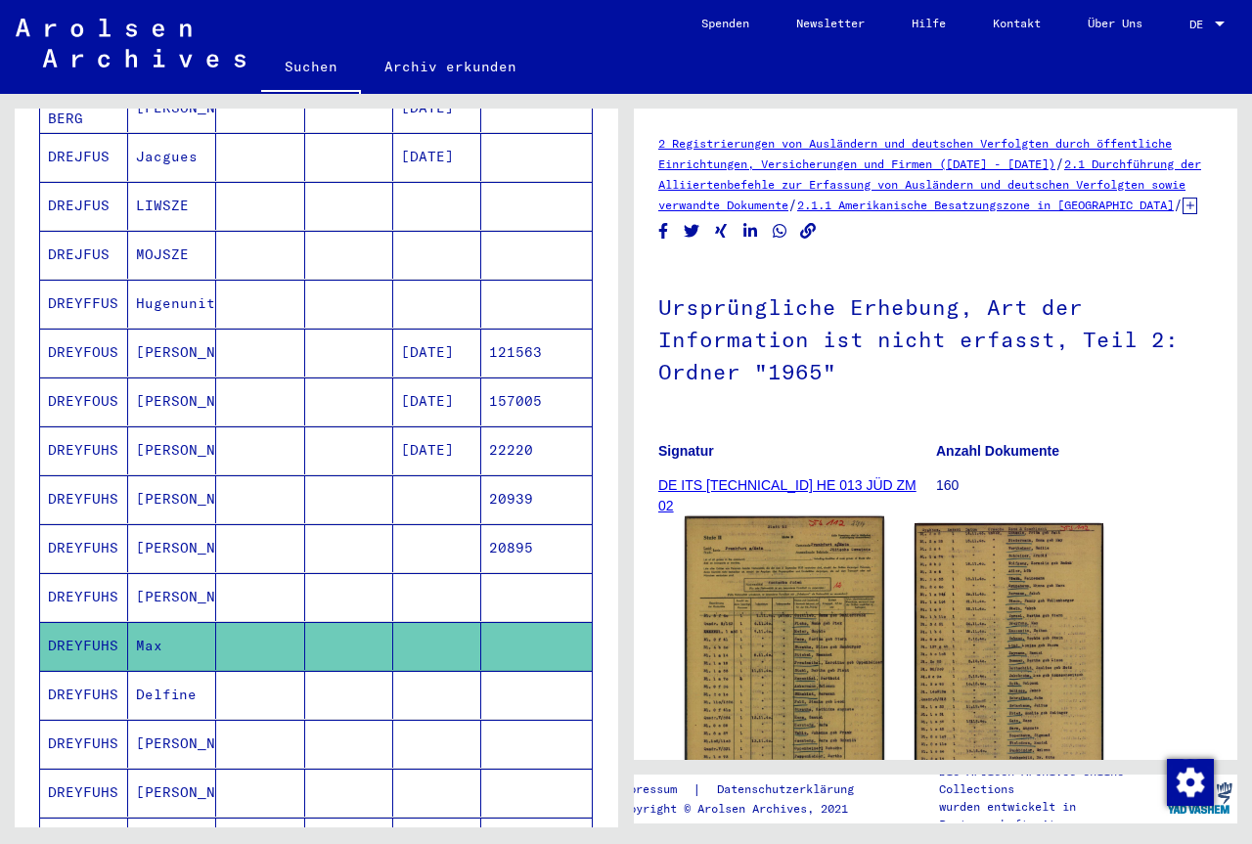
click at [823, 699] on img at bounding box center [784, 656] width 199 height 281
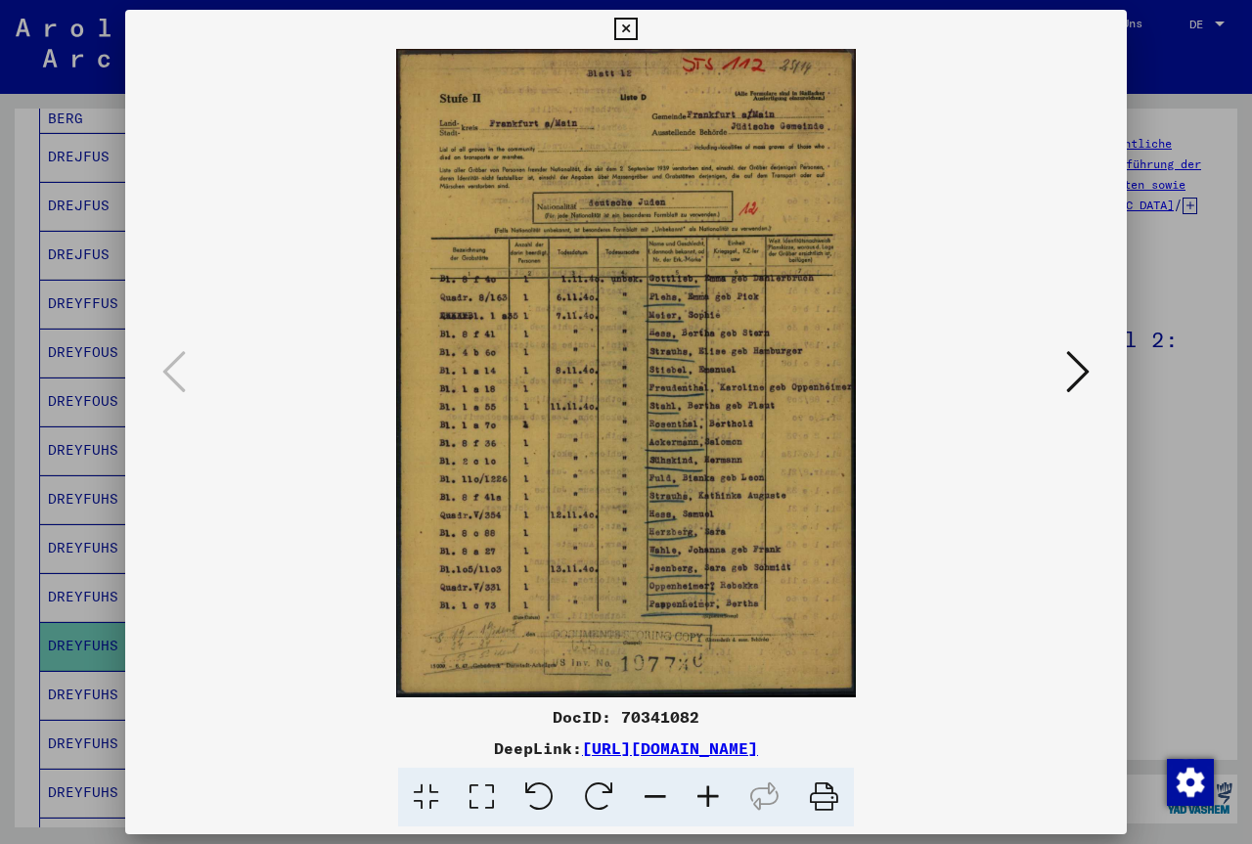
click at [637, 38] on icon at bounding box center [625, 29] width 22 height 23
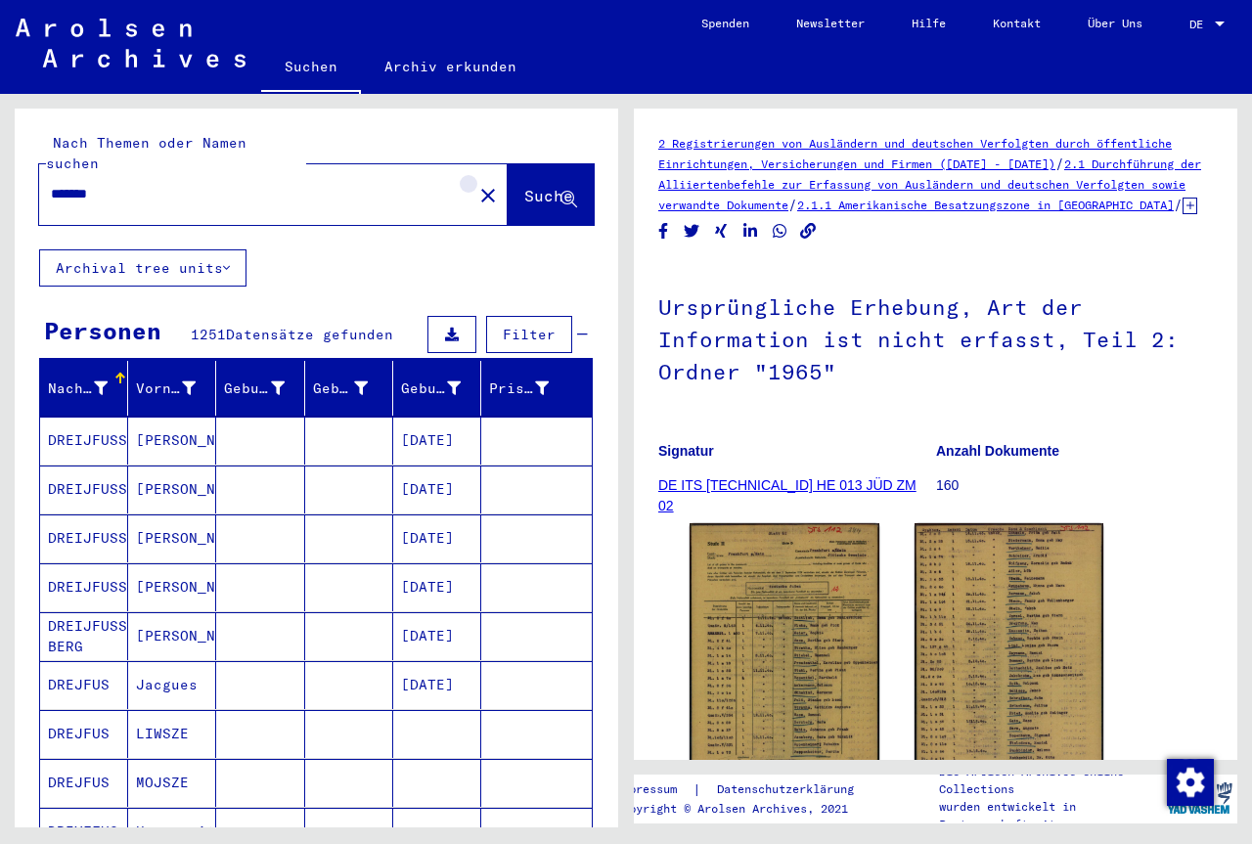
click at [476, 184] on mat-icon "close" at bounding box center [487, 195] width 23 height 23
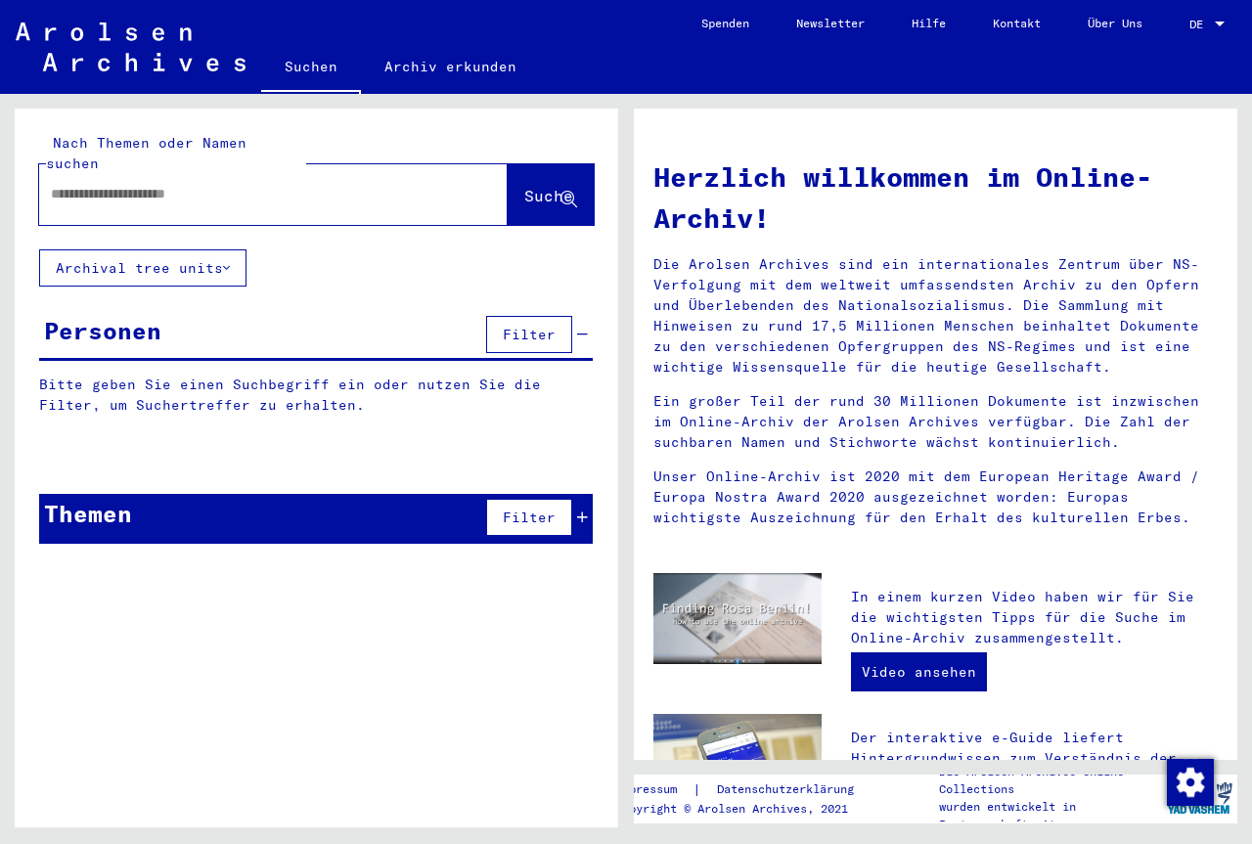
click at [380, 184] on input "text" at bounding box center [250, 194] width 398 height 21
type input "*****"
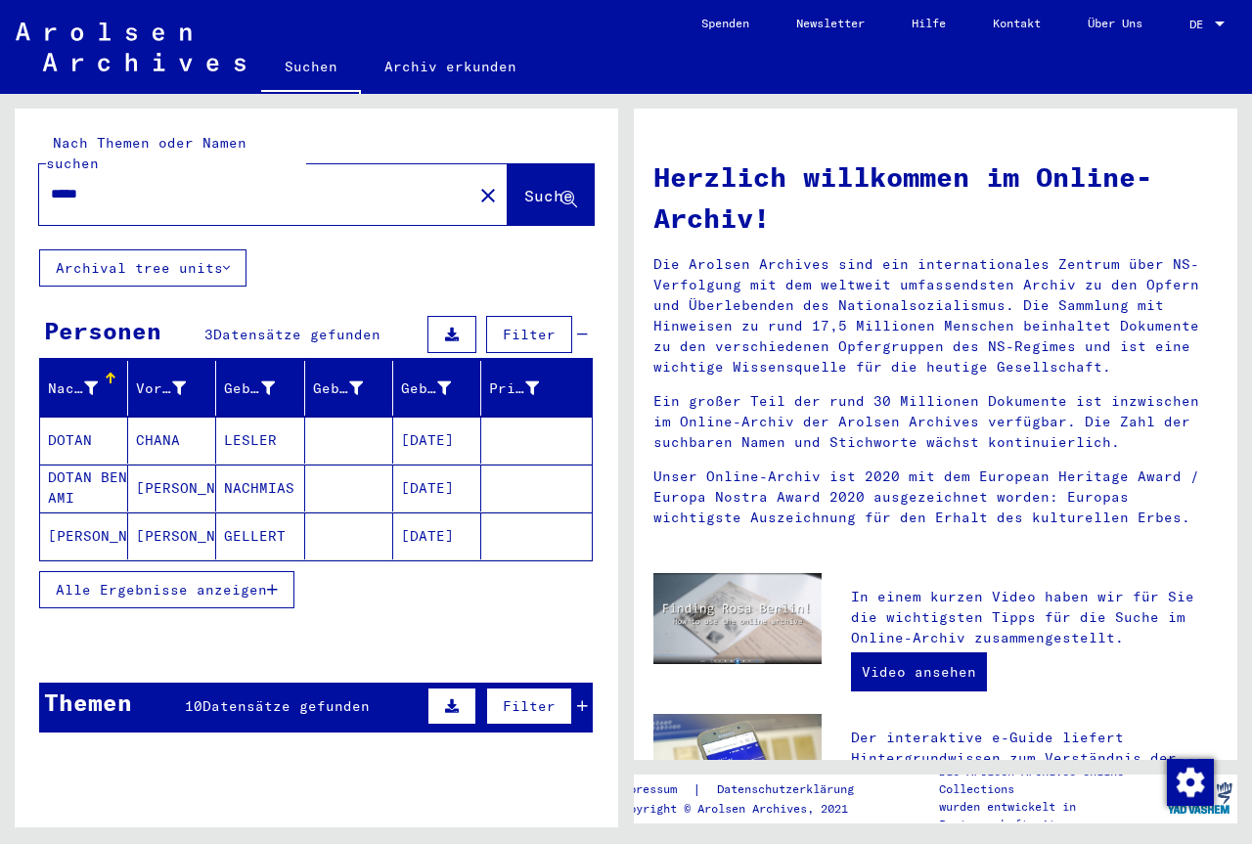
click at [241, 417] on mat-cell "LESLER" at bounding box center [260, 440] width 88 height 47
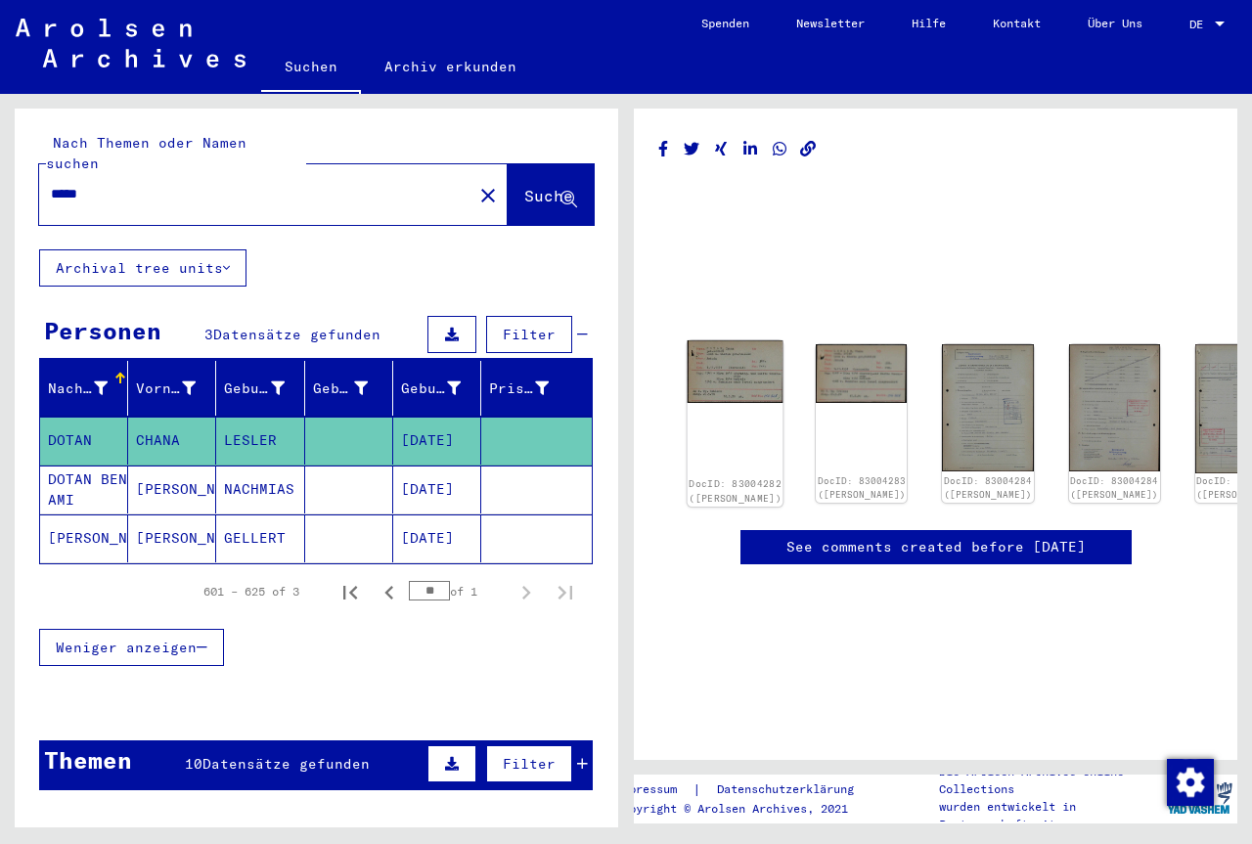
click at [717, 372] on img at bounding box center [736, 371] width 96 height 63
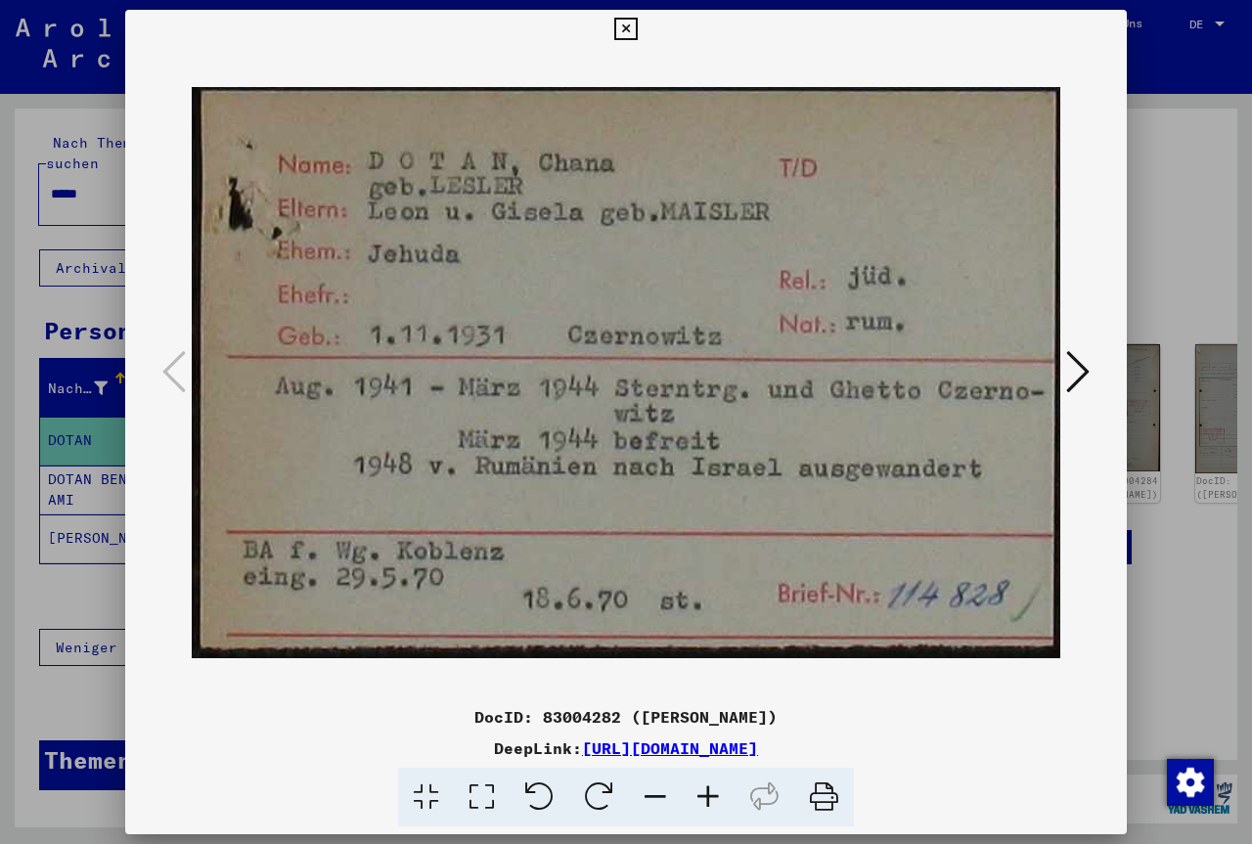
click at [1068, 379] on icon at bounding box center [1077, 371] width 23 height 47
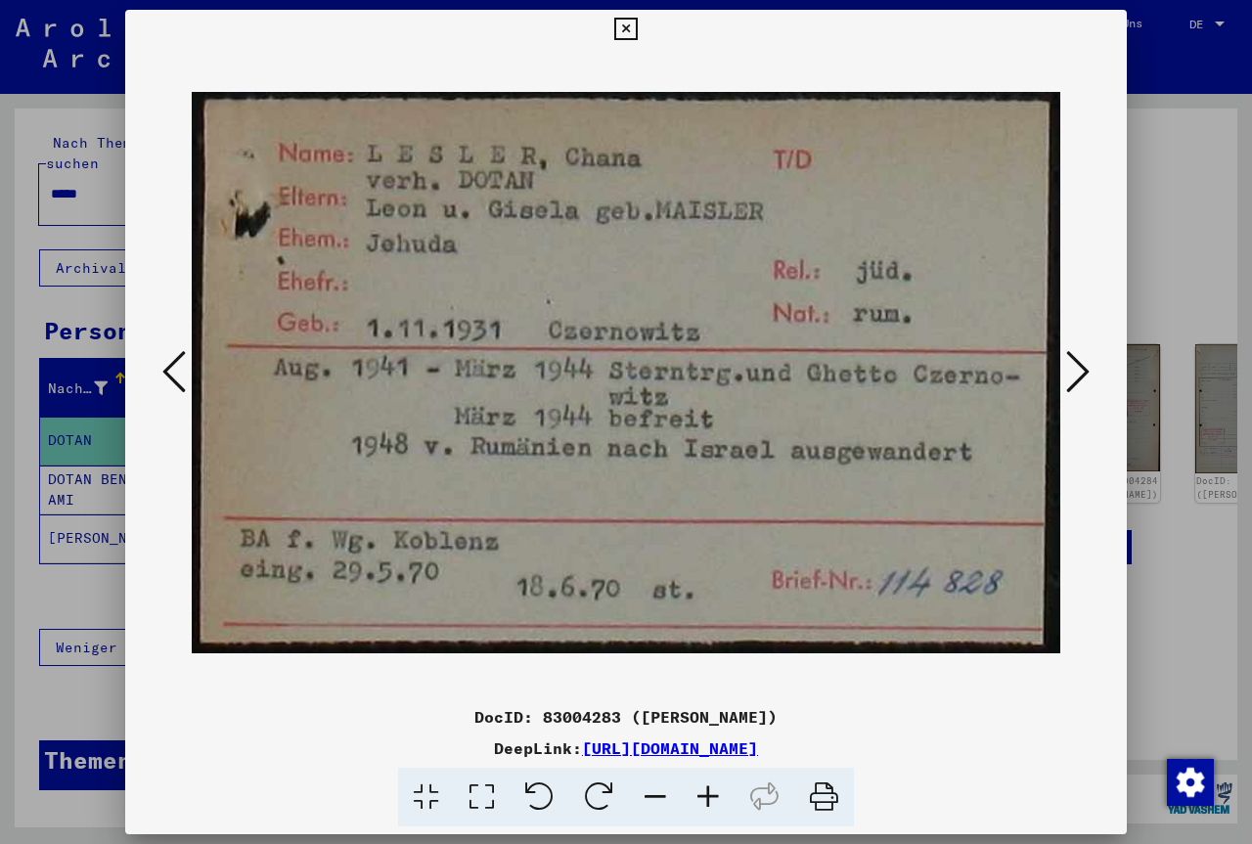
click at [1073, 390] on icon at bounding box center [1077, 371] width 23 height 47
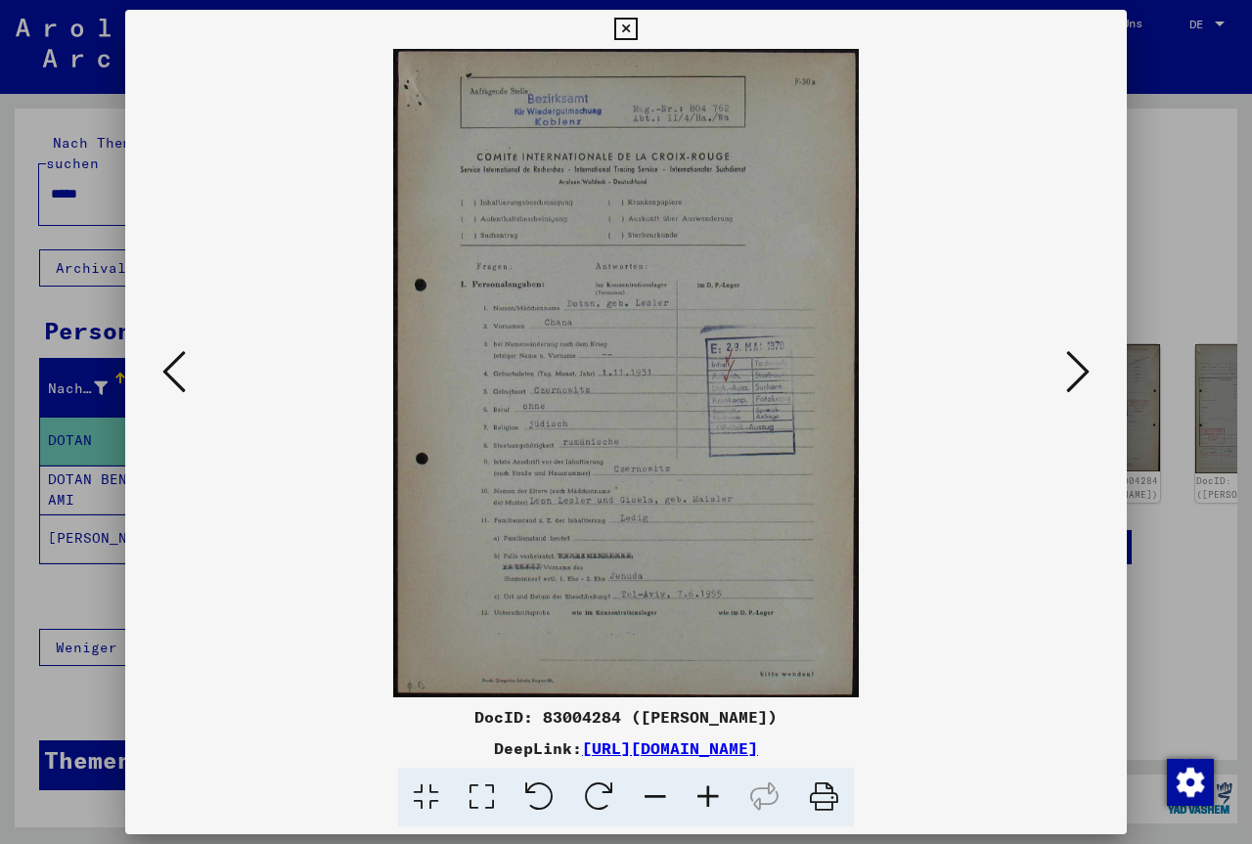
click at [708, 799] on icon at bounding box center [708, 798] width 53 height 60
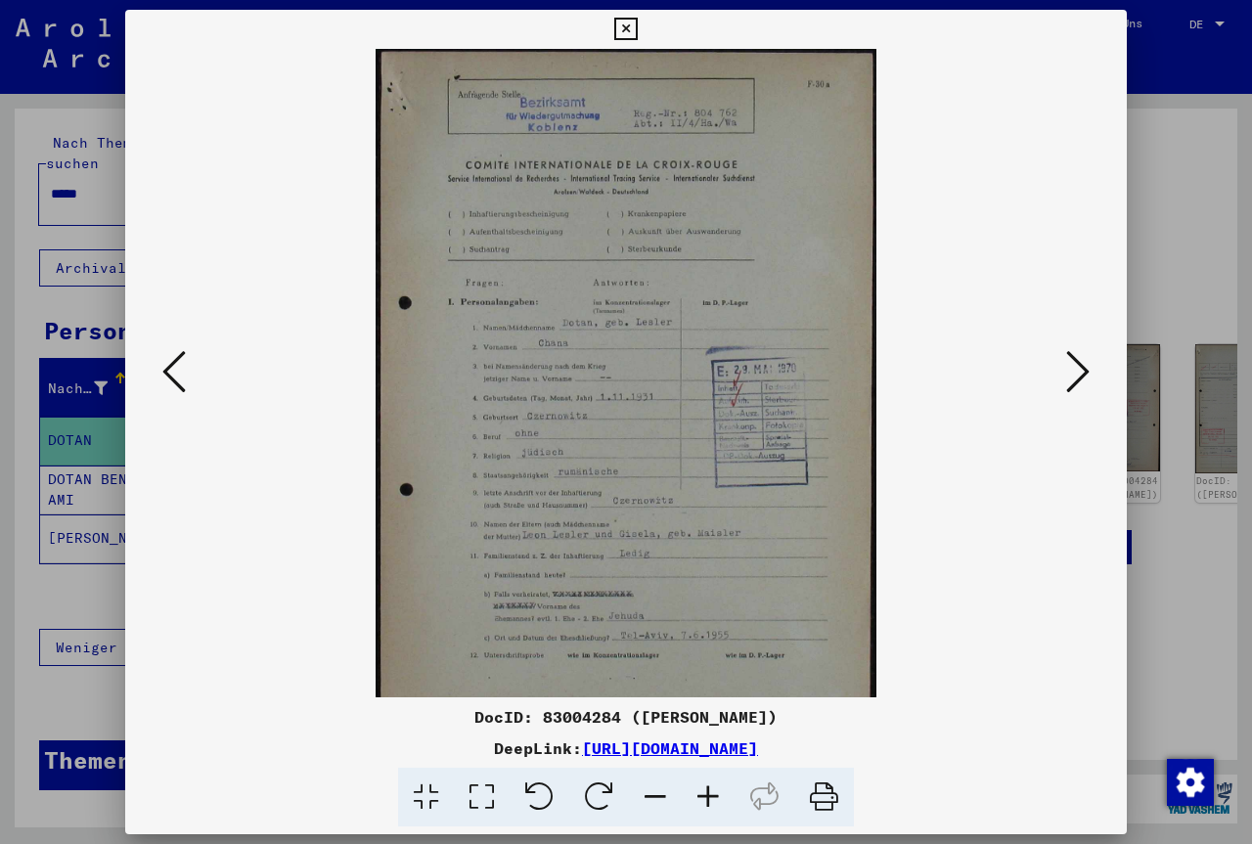
click at [709, 799] on icon at bounding box center [708, 798] width 53 height 60
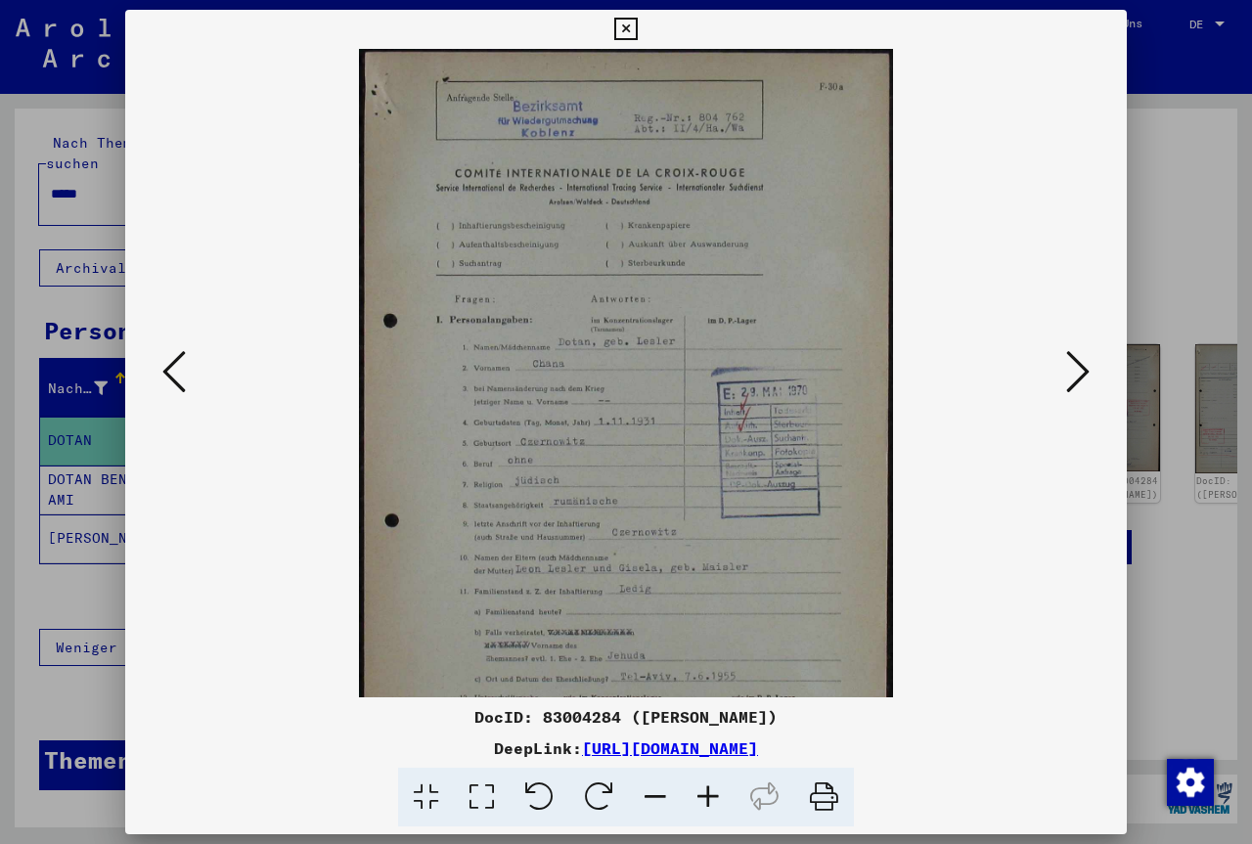
click at [709, 799] on icon at bounding box center [708, 798] width 53 height 60
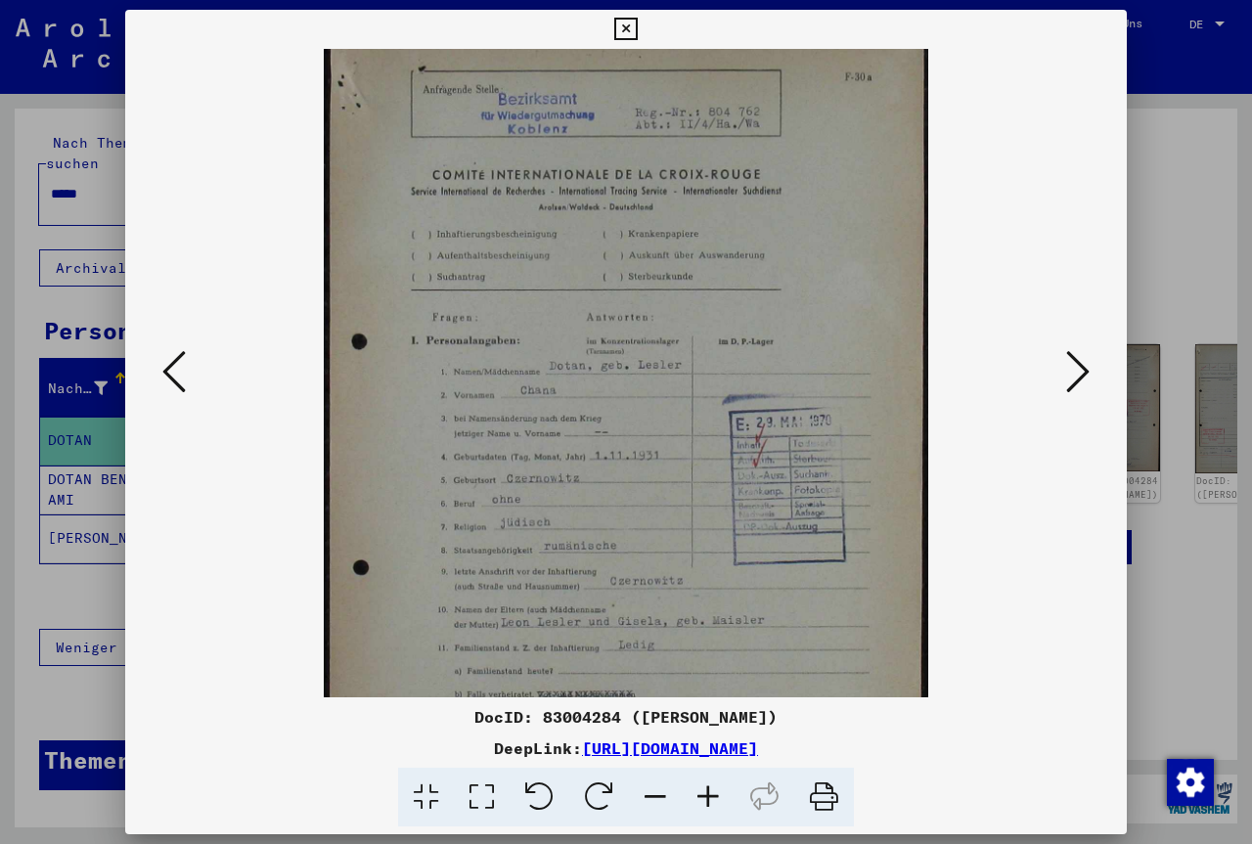
scroll to position [57, 0]
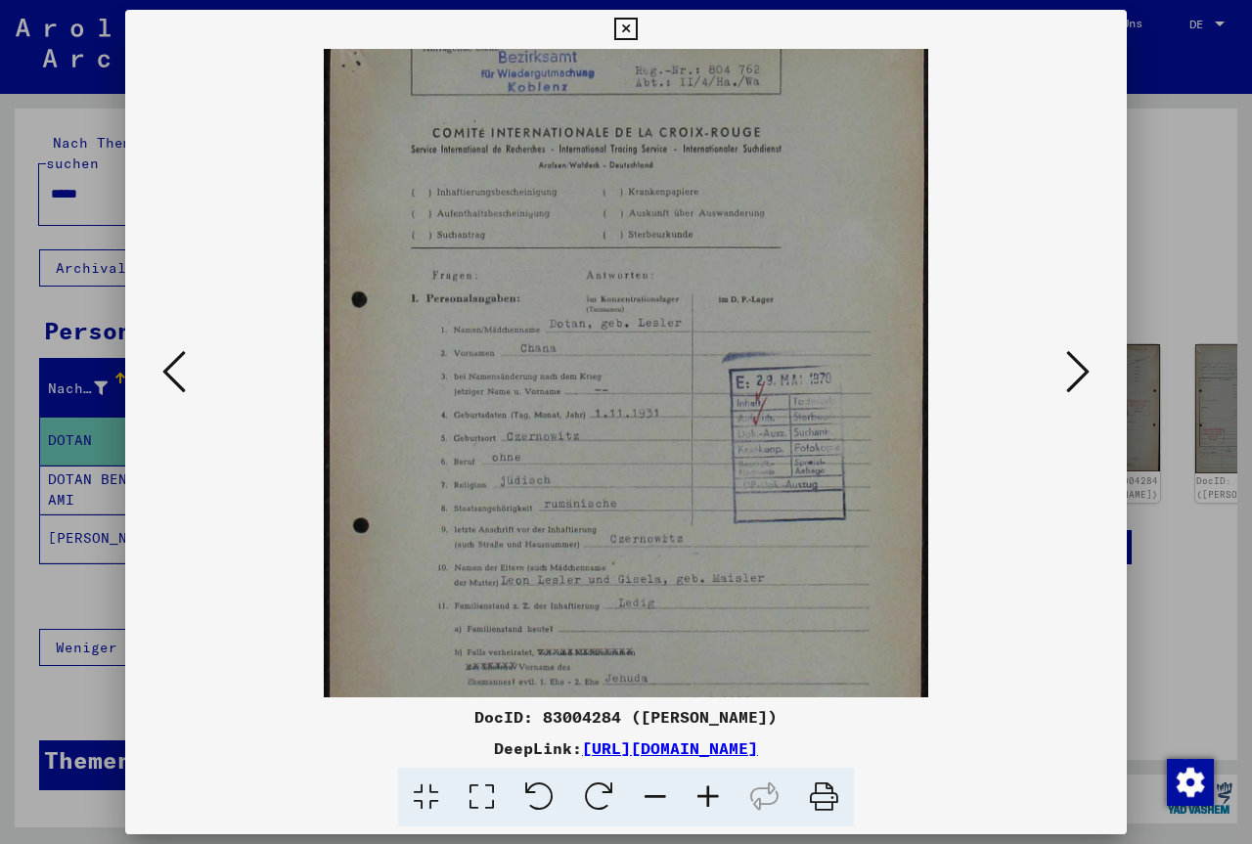
drag, startPoint x: 842, startPoint y: 599, endPoint x: 832, endPoint y: 542, distance: 57.6
click at [832, 542] on img at bounding box center [626, 414] width 605 height 844
click at [1068, 384] on icon at bounding box center [1077, 371] width 23 height 47
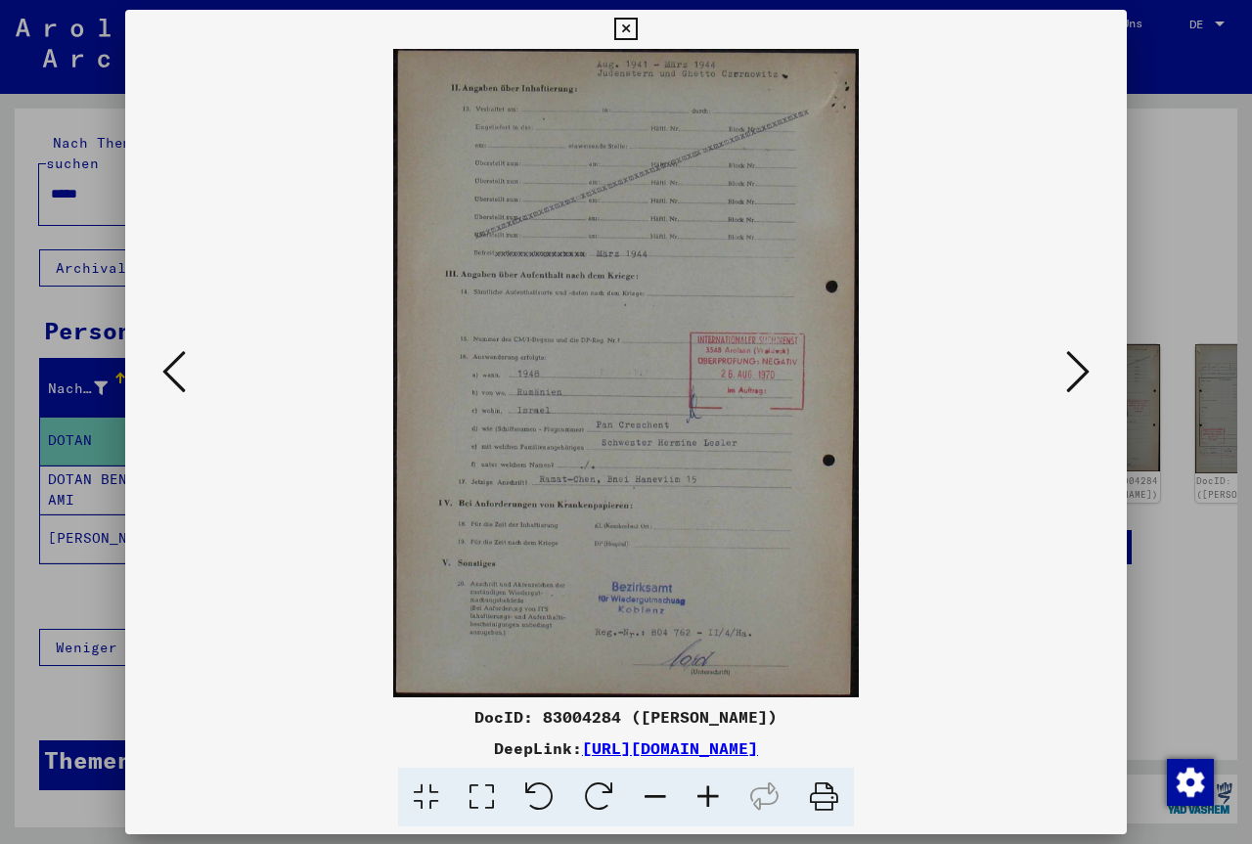
scroll to position [0, 0]
click at [1069, 384] on icon at bounding box center [1077, 371] width 23 height 47
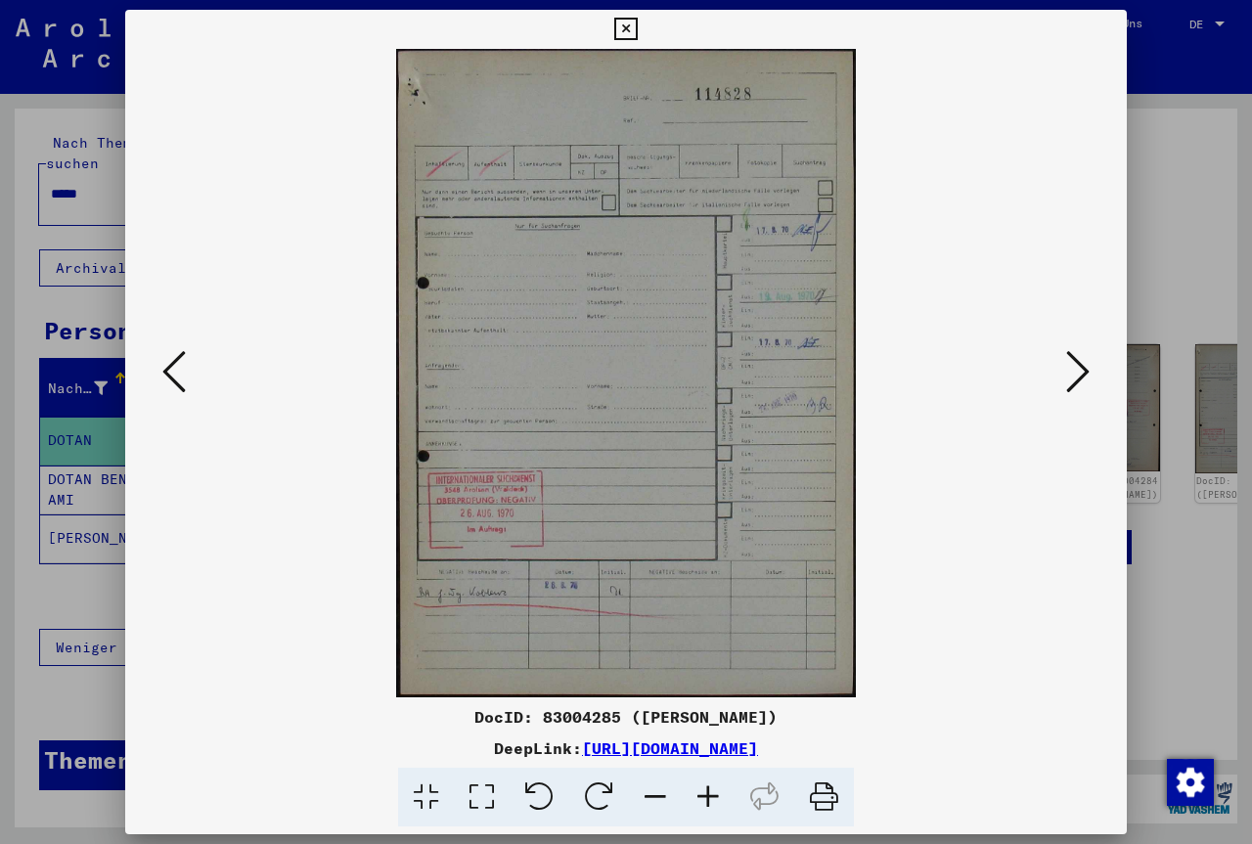
click at [637, 26] on icon at bounding box center [625, 29] width 22 height 23
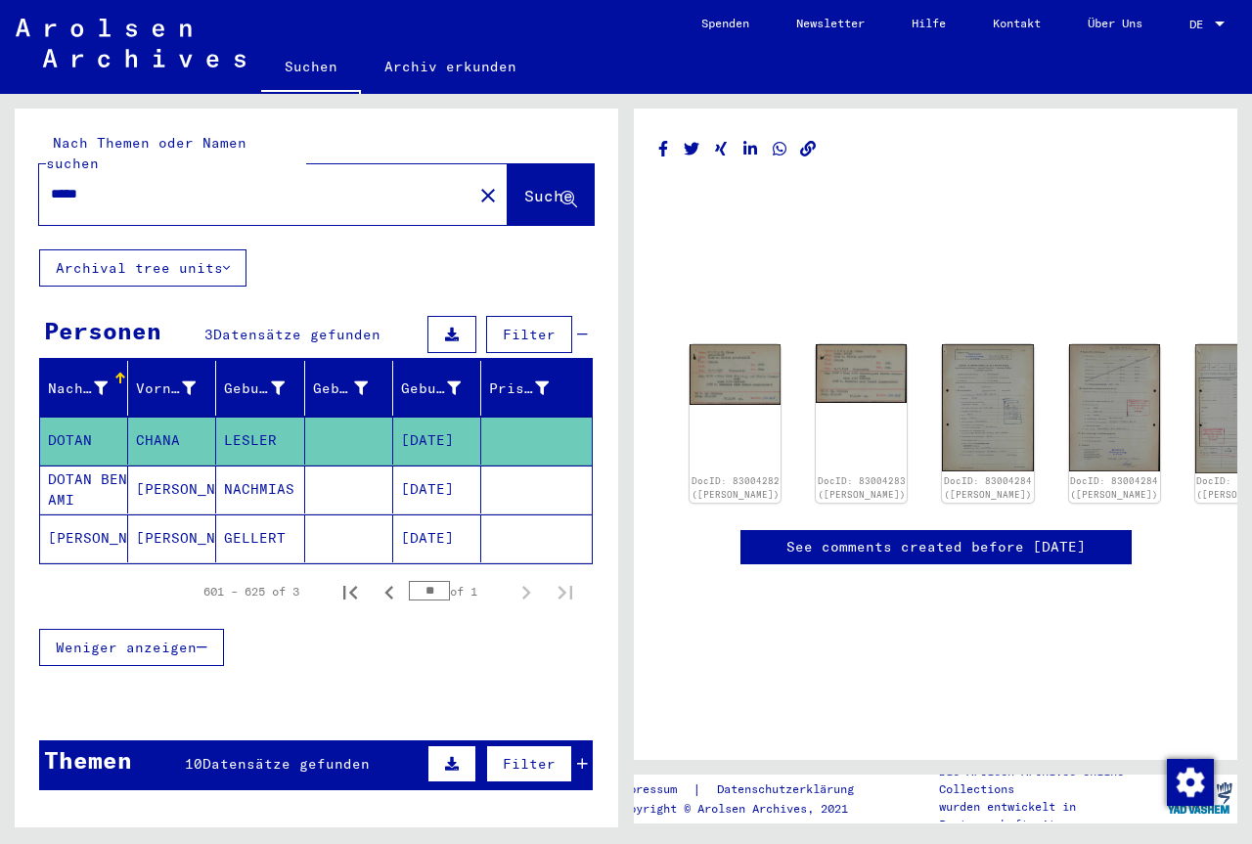
click at [162, 485] on mat-cell "[PERSON_NAME]" at bounding box center [172, 490] width 88 height 48
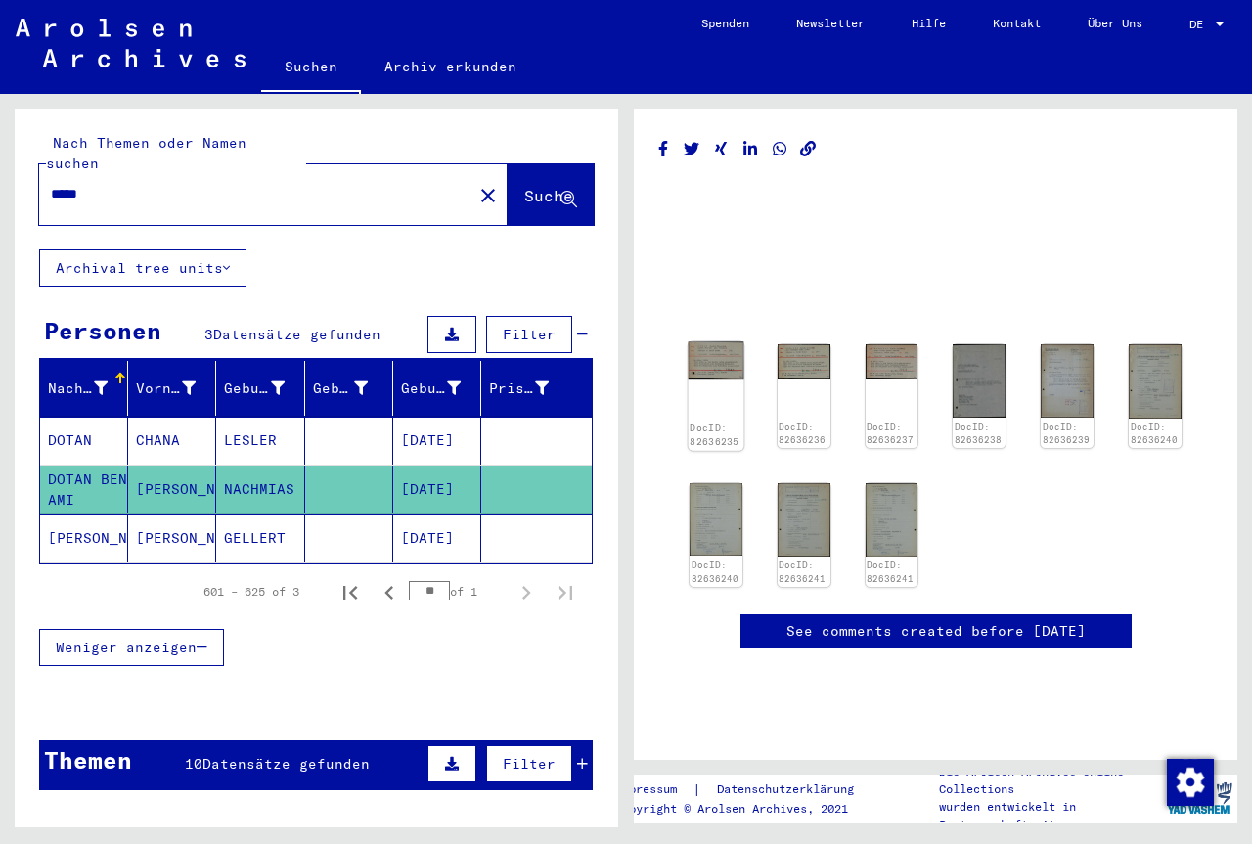
click at [715, 372] on img at bounding box center [717, 361] width 56 height 38
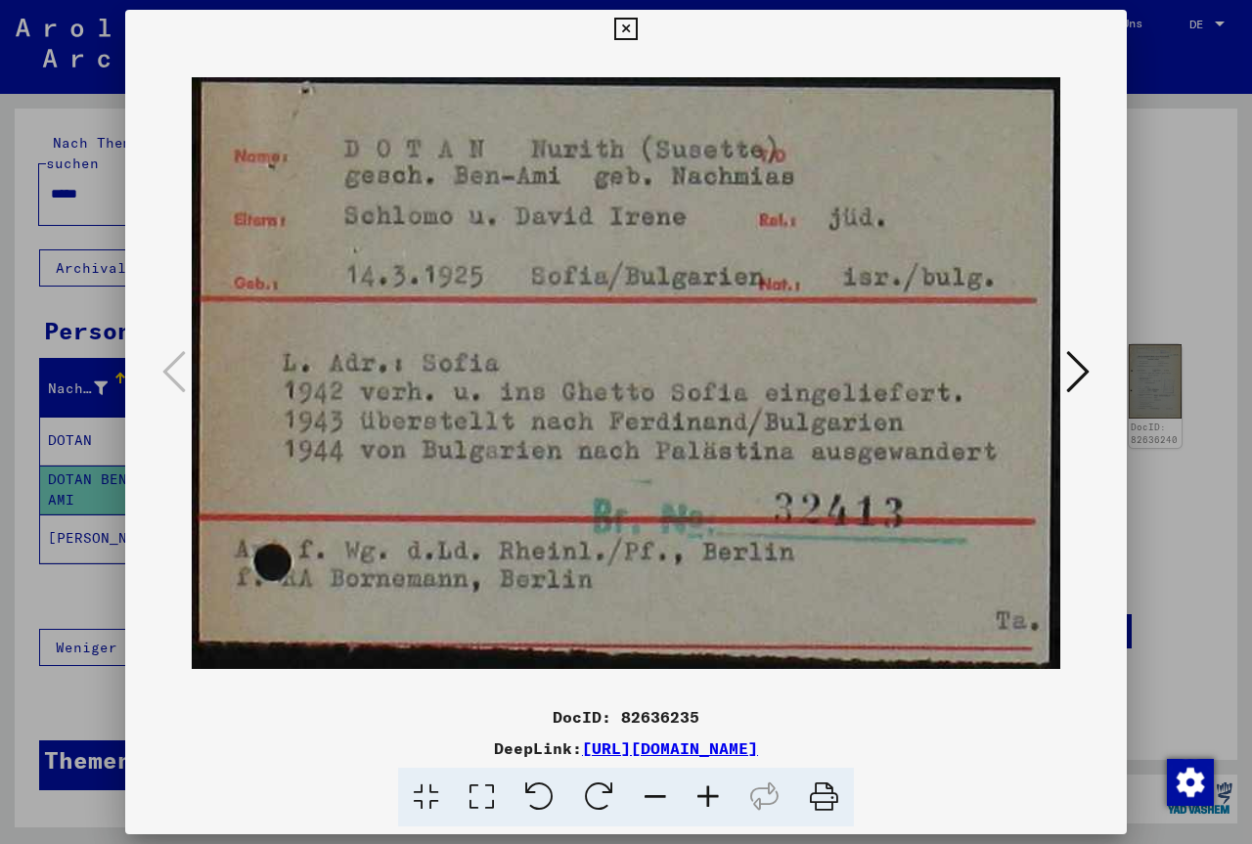
click at [1077, 379] on icon at bounding box center [1077, 371] width 23 height 47
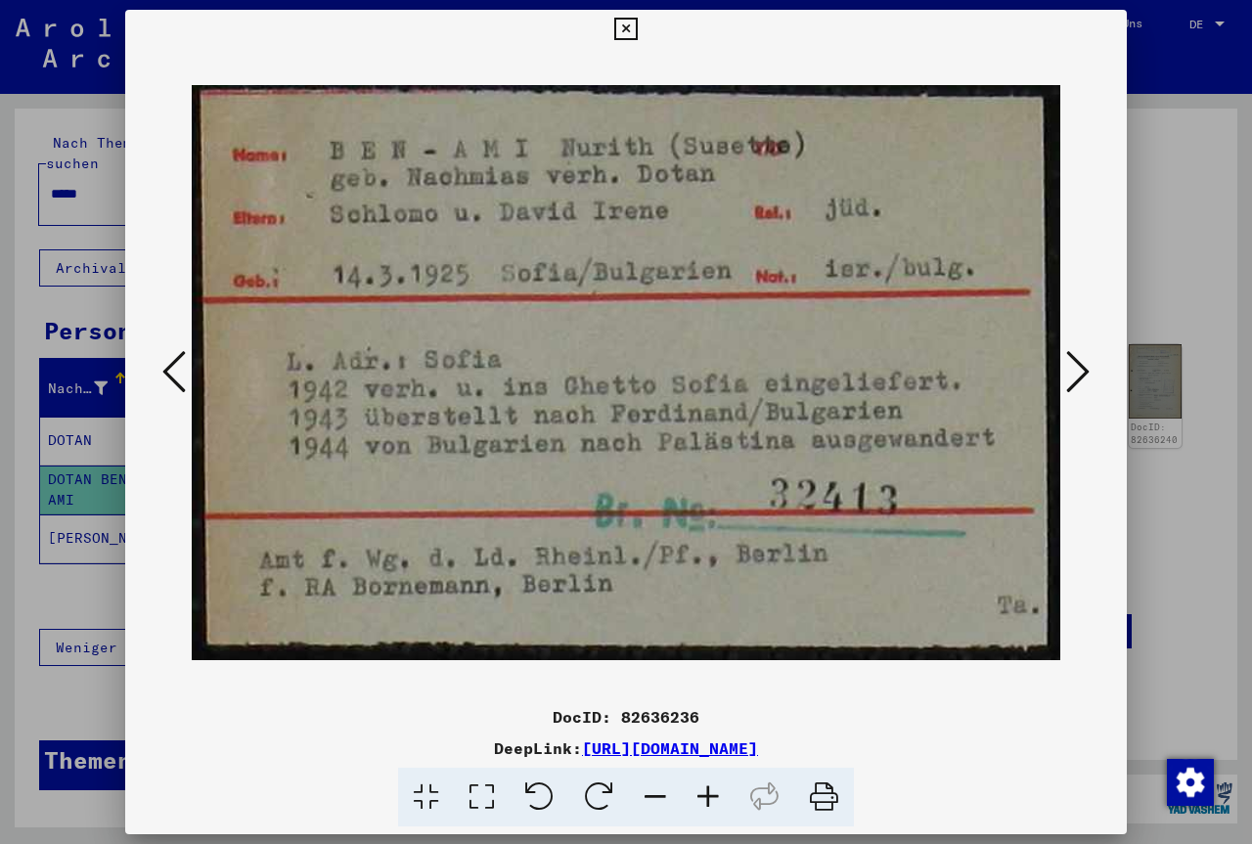
click at [1074, 379] on icon at bounding box center [1077, 371] width 23 height 47
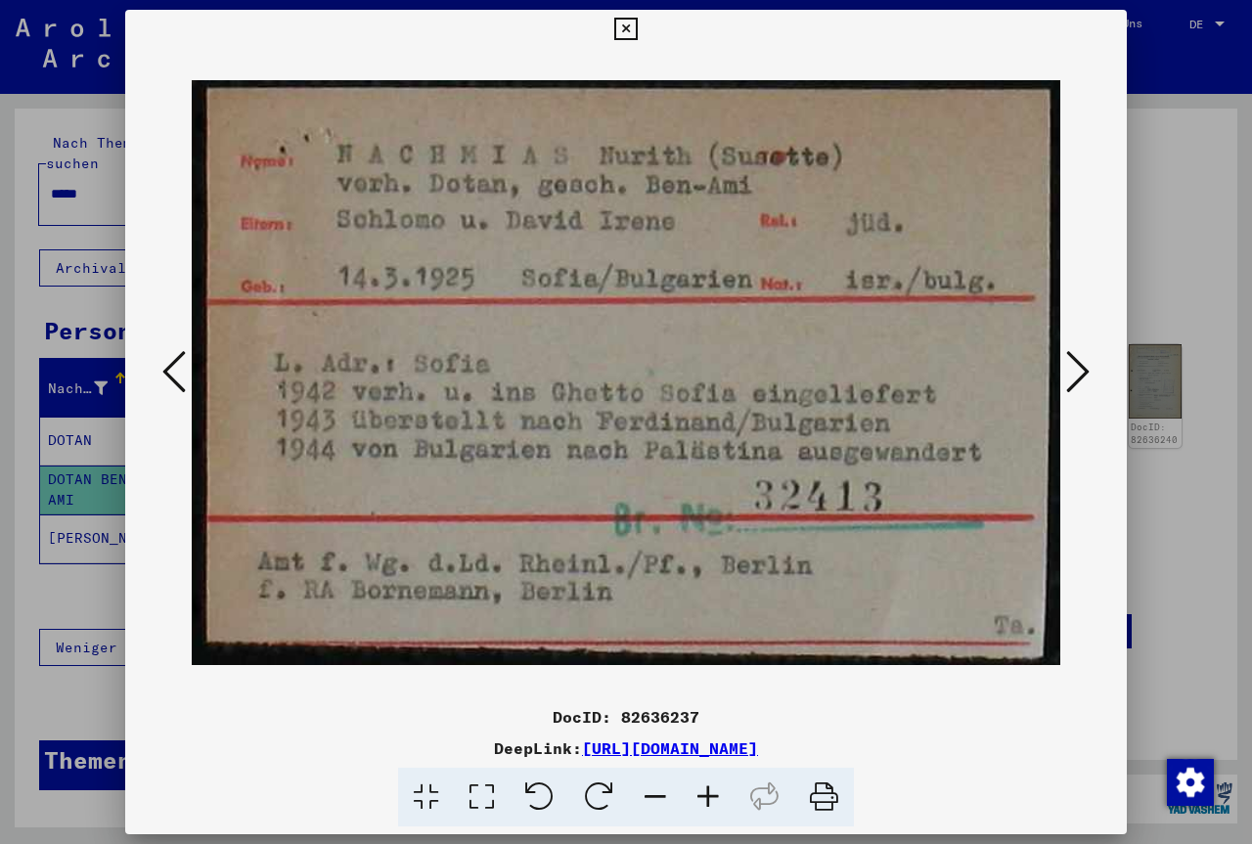
click at [643, 16] on button at bounding box center [625, 29] width 34 height 39
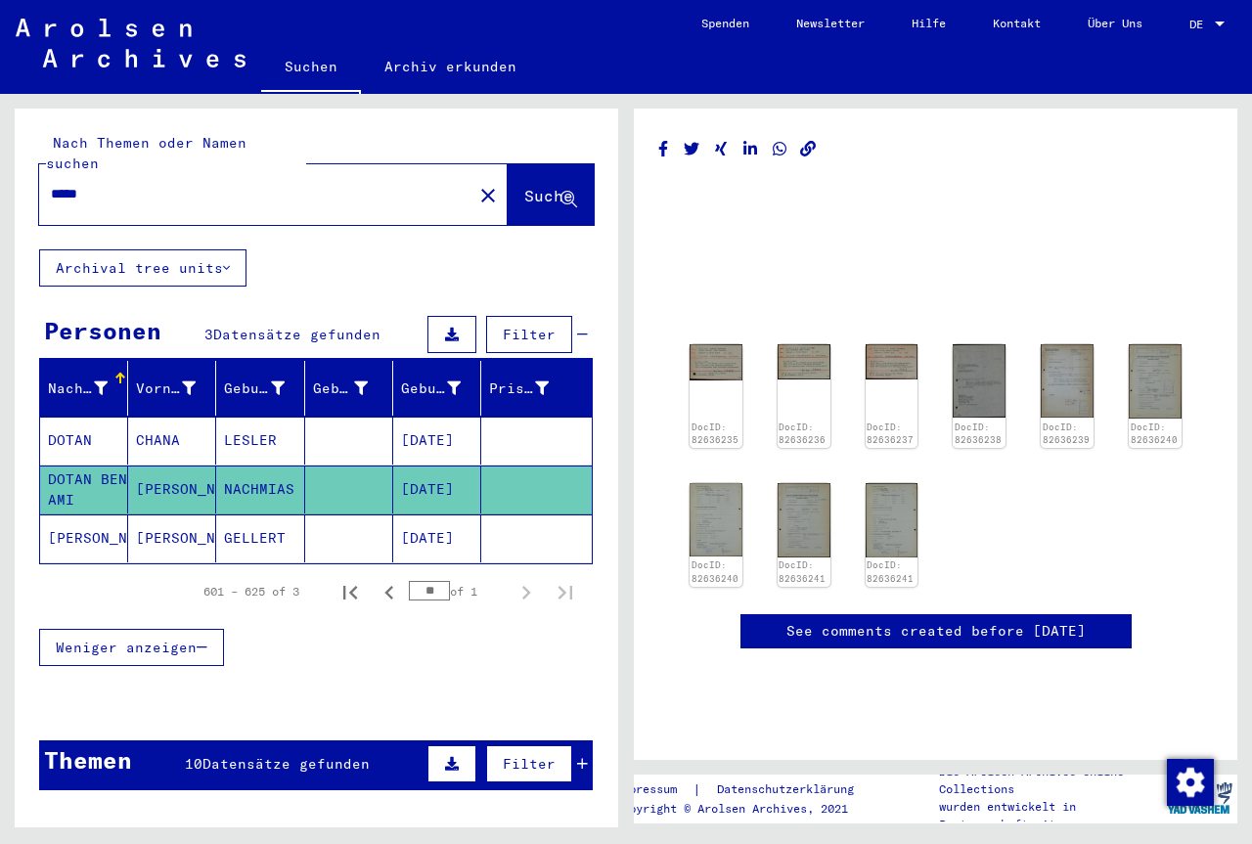
click at [261, 531] on mat-cell "GELLERT" at bounding box center [260, 538] width 88 height 48
